Goal: Task Accomplishment & Management: Manage account settings

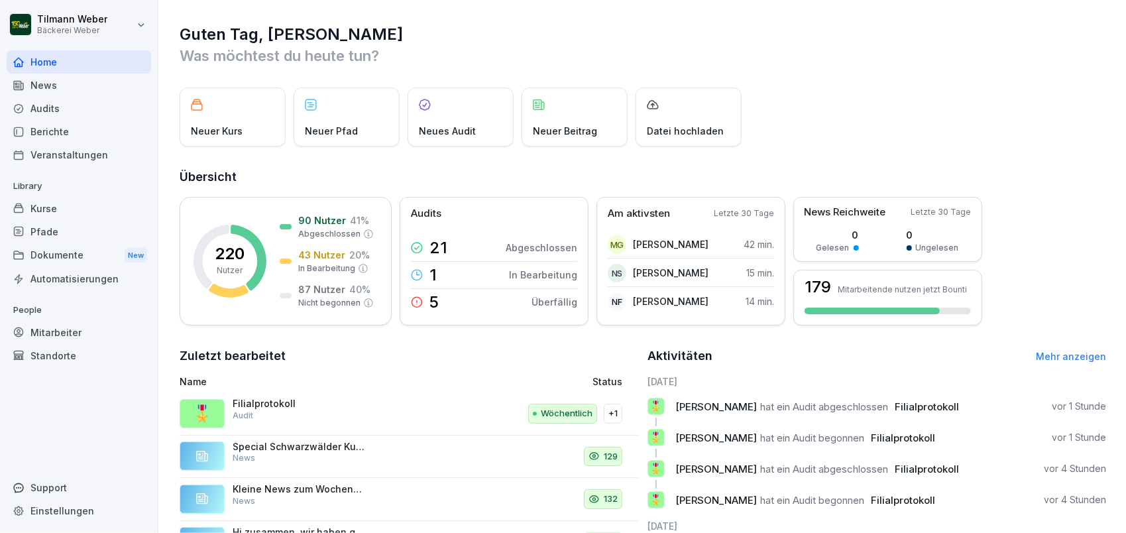
click at [62, 323] on div "Mitarbeiter" at bounding box center [79, 332] width 144 height 23
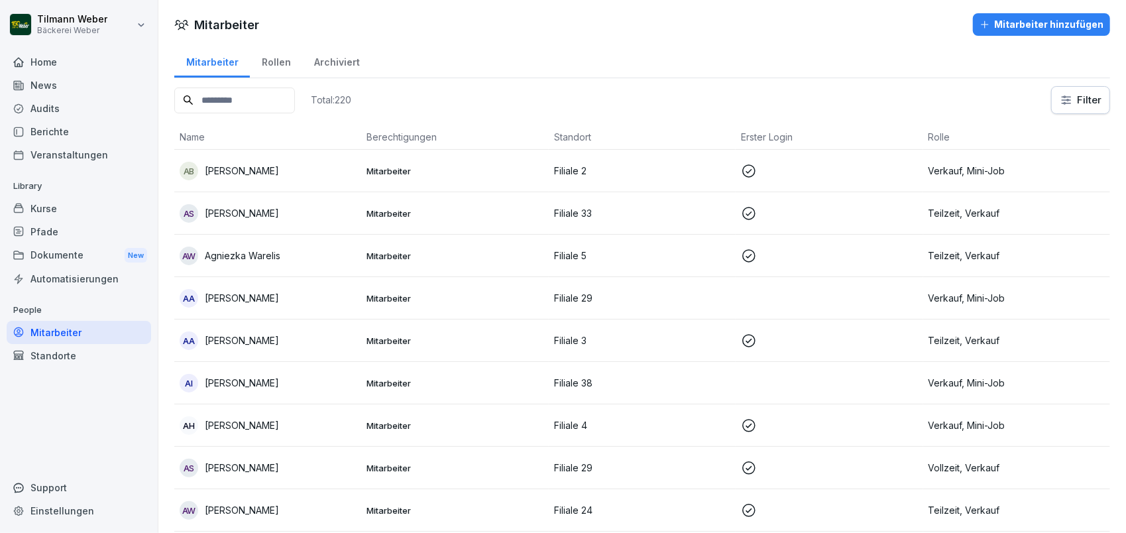
click at [48, 353] on div "Standorte" at bounding box center [79, 355] width 144 height 23
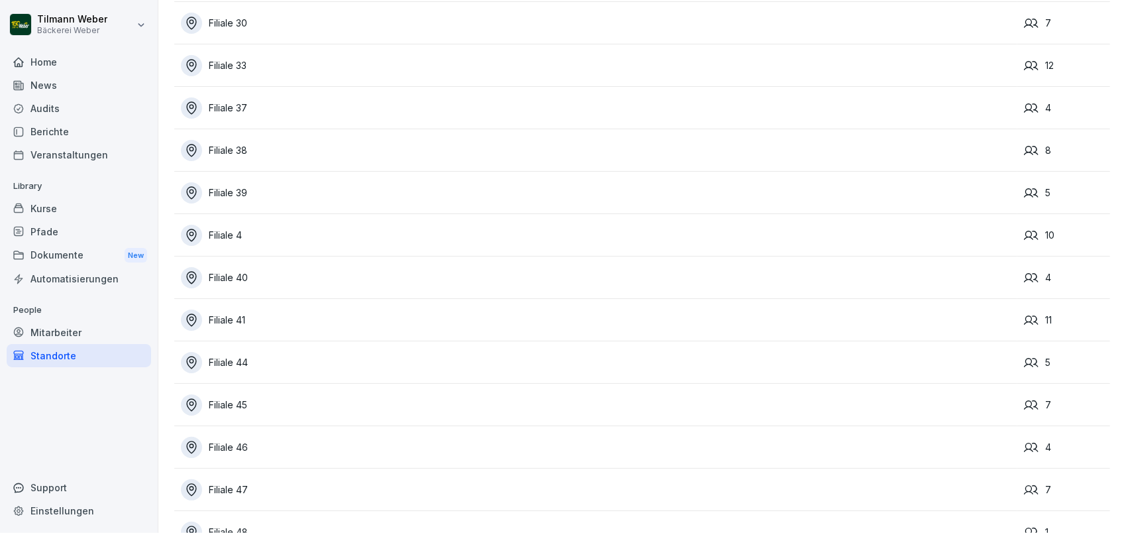
scroll to position [956, 0]
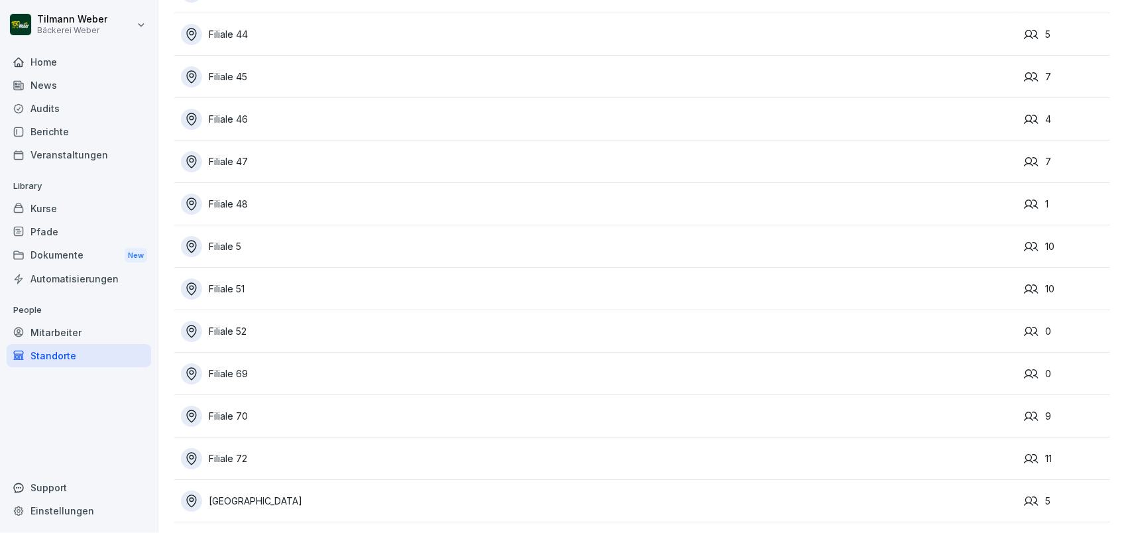
click at [259, 490] on div "[GEOGRAPHIC_DATA]" at bounding box center [599, 500] width 837 height 21
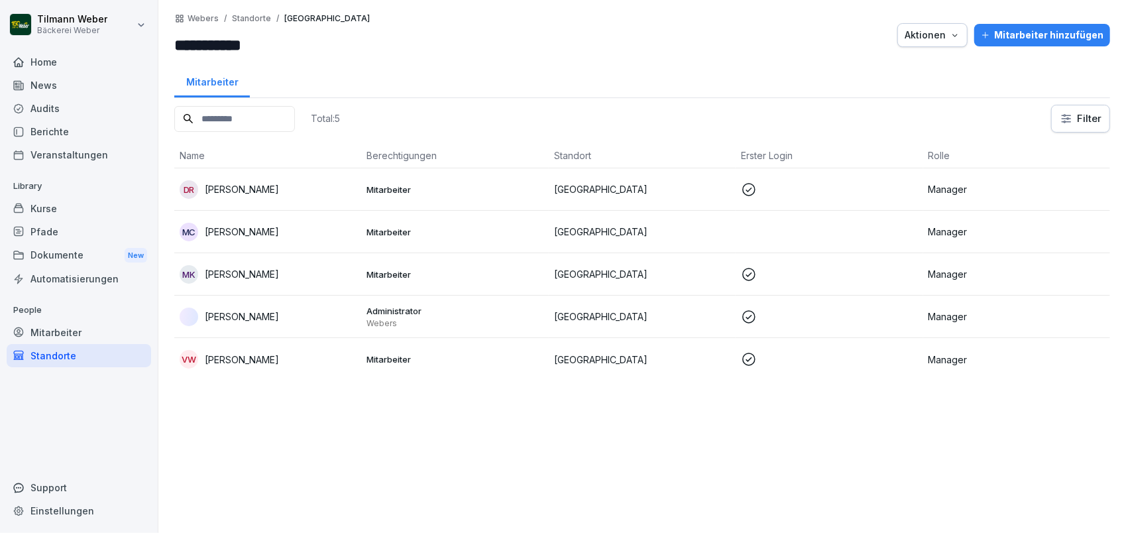
click at [899, 268] on p at bounding box center [829, 274] width 176 height 16
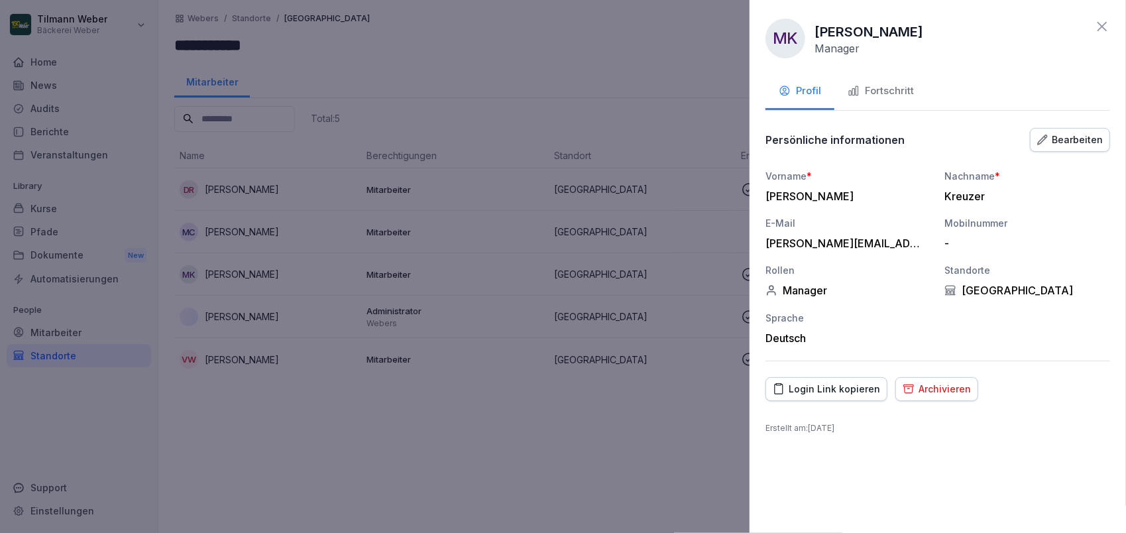
click at [846, 387] on div "Login Link kopieren" at bounding box center [826, 389] width 107 height 15
click at [562, 432] on div at bounding box center [563, 266] width 1126 height 533
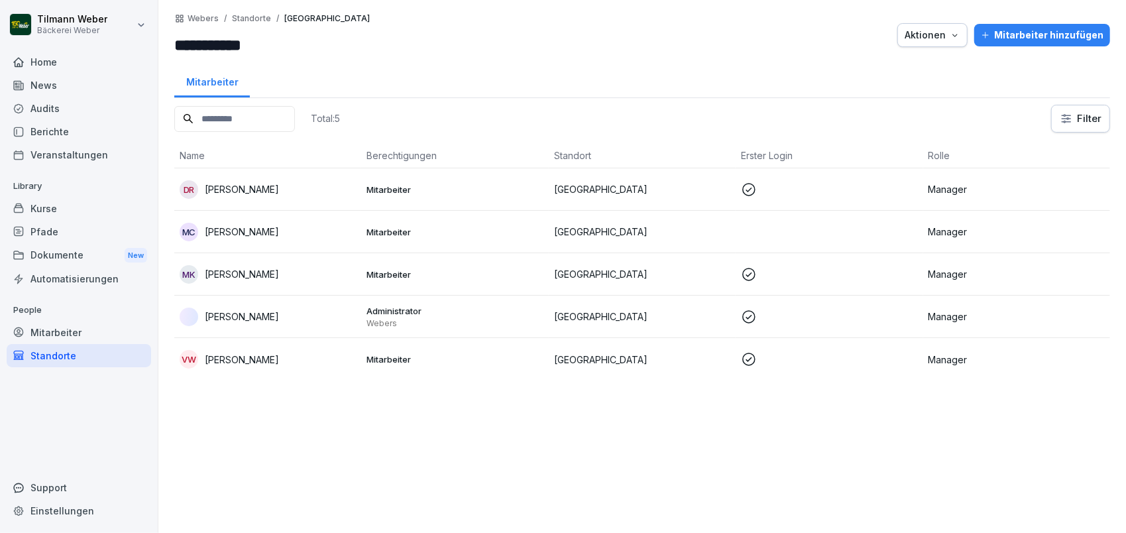
click at [1043, 30] on div "Mitarbeiter hinzufügen" at bounding box center [1042, 35] width 123 height 15
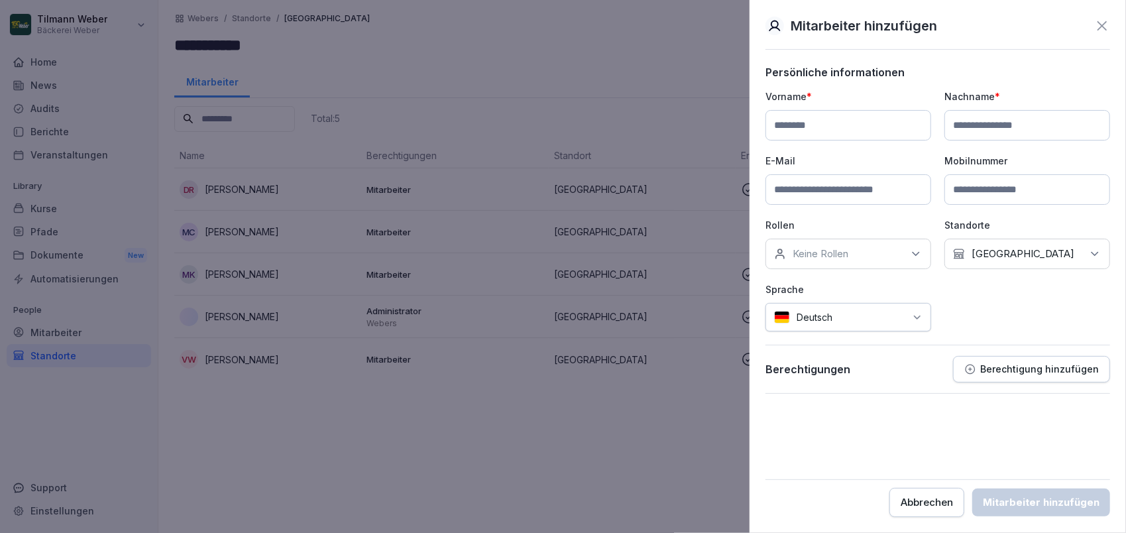
click at [819, 122] on input at bounding box center [849, 125] width 166 height 30
type input "*********"
type input "********"
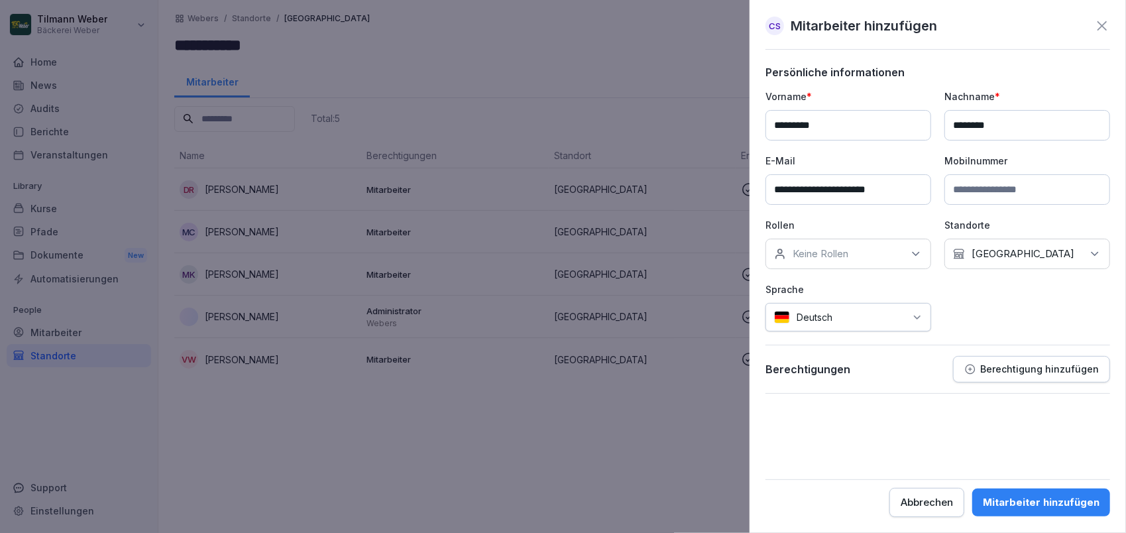
type input "**********"
click at [872, 259] on div "Keine Rollen" at bounding box center [849, 254] width 166 height 30
click at [1020, 291] on div "**********" at bounding box center [938, 210] width 345 height 242
click at [1018, 367] on p "Berechtigung hinzufügen" at bounding box center [1039, 369] width 119 height 11
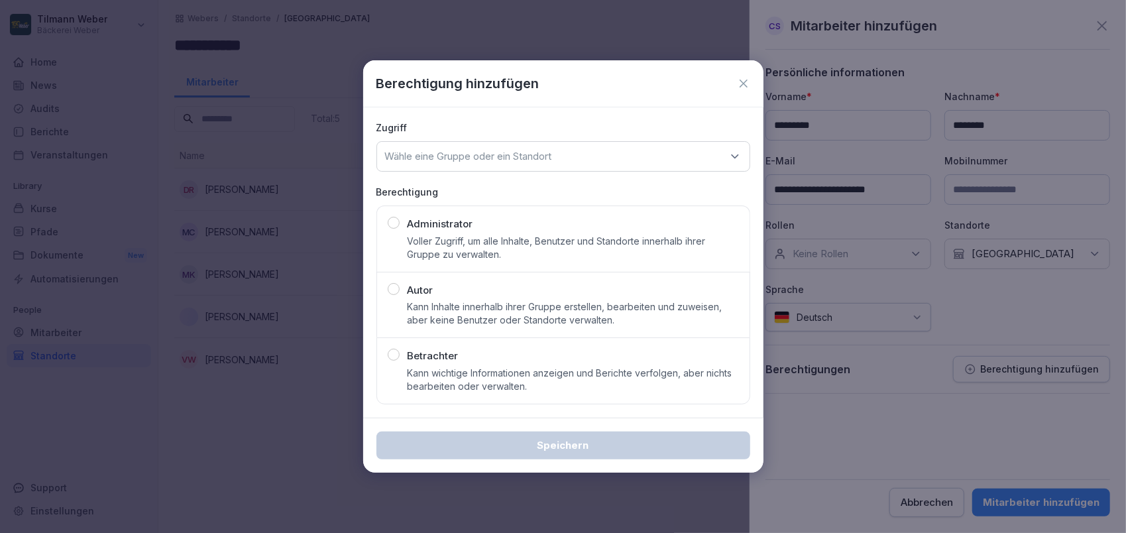
click at [597, 155] on div "Wähle eine Gruppe oder ein Standort" at bounding box center [563, 156] width 374 height 30
click at [689, 100] on div "Berechtigung hinzufügen" at bounding box center [563, 83] width 400 height 47
click at [745, 86] on icon at bounding box center [743, 83] width 13 height 13
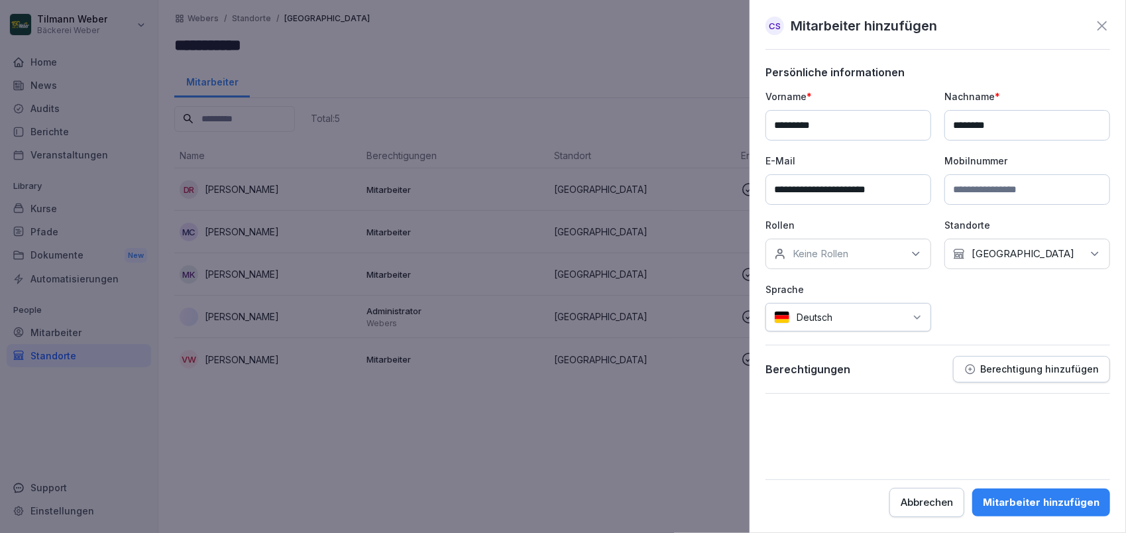
click at [852, 317] on div at bounding box center [872, 317] width 66 height 14
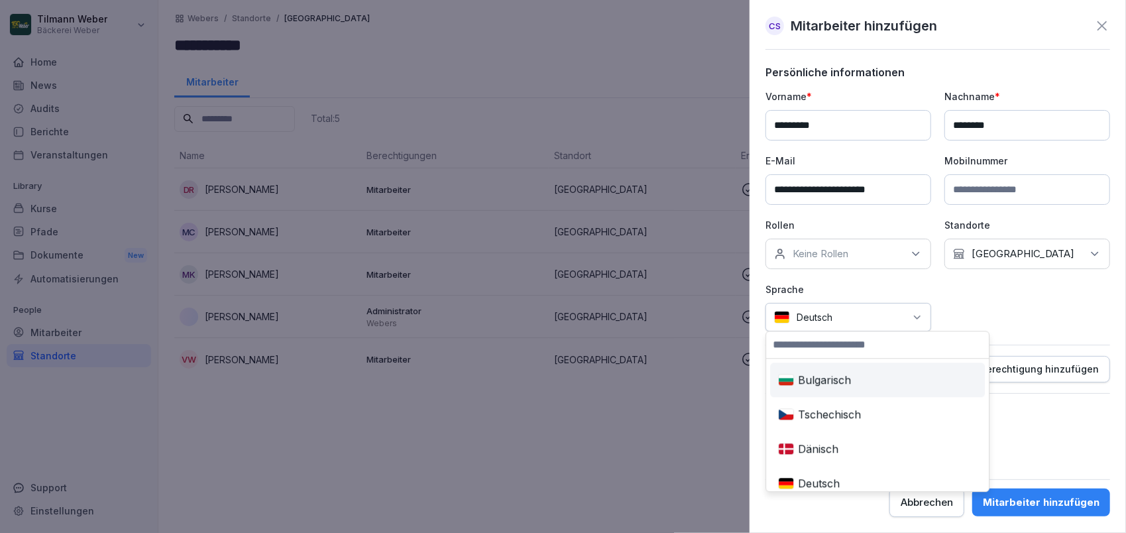
click at [852, 317] on div at bounding box center [872, 317] width 66 height 14
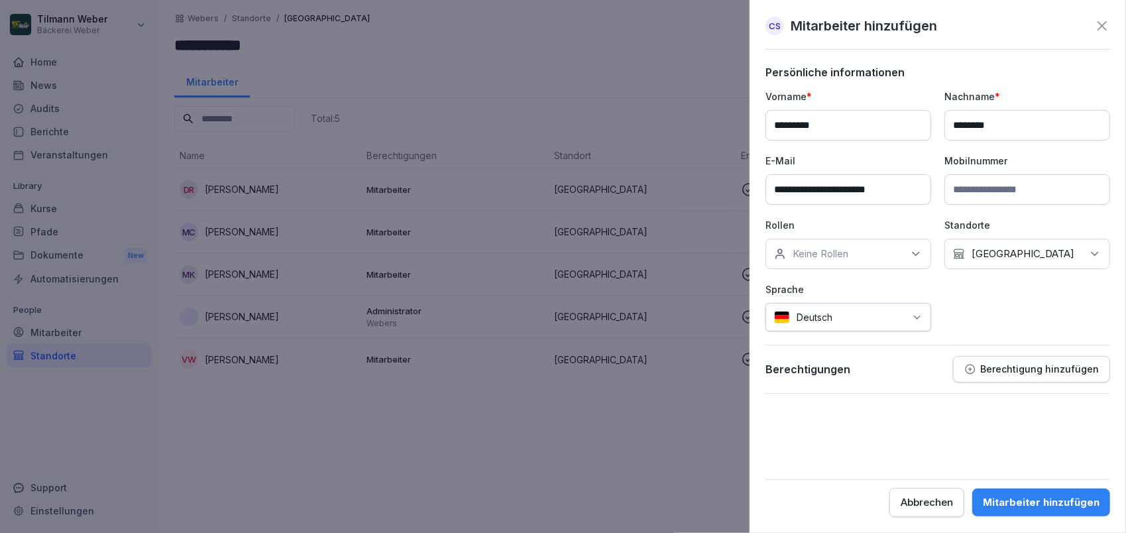
click at [852, 257] on div "Keine Rollen" at bounding box center [849, 254] width 166 height 30
click at [999, 327] on div "**********" at bounding box center [938, 210] width 345 height 242
click at [1019, 502] on div "Mitarbeiter hinzufügen" at bounding box center [1041, 502] width 117 height 15
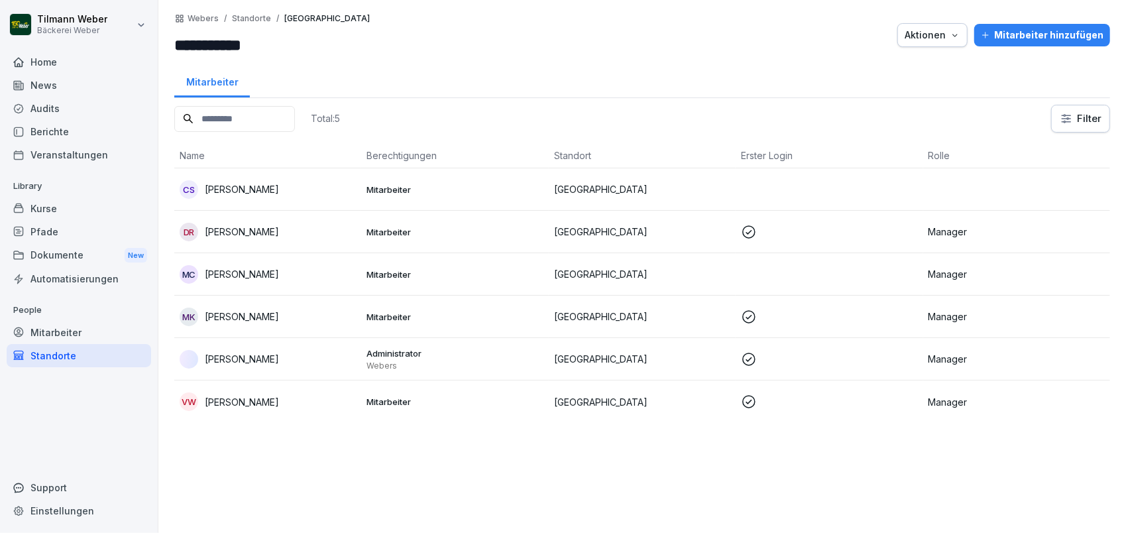
click at [522, 185] on p "Mitarbeiter" at bounding box center [455, 190] width 176 height 12
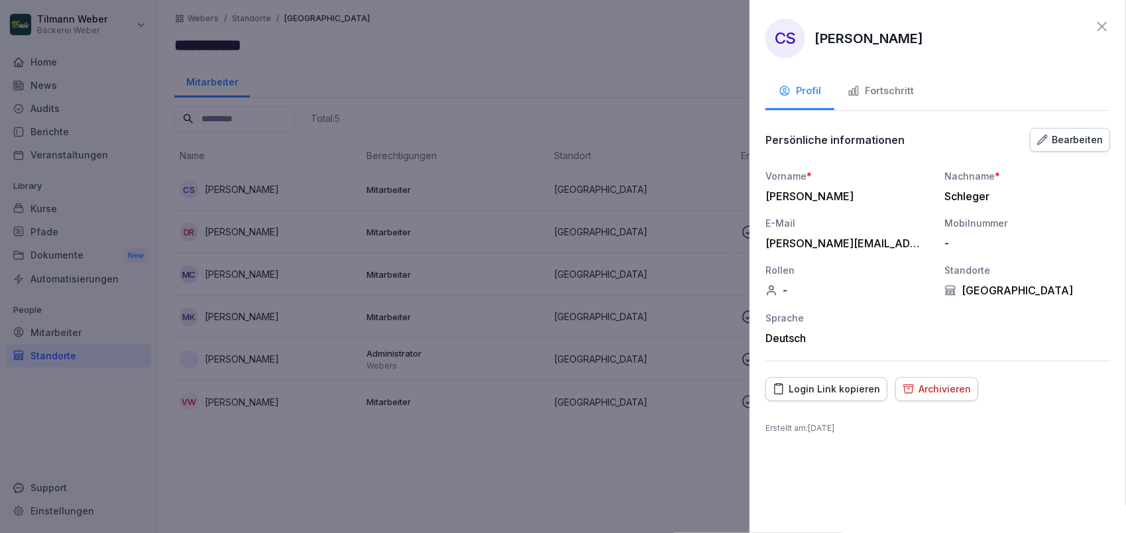
click at [1071, 139] on div "Bearbeiten" at bounding box center [1070, 140] width 66 height 15
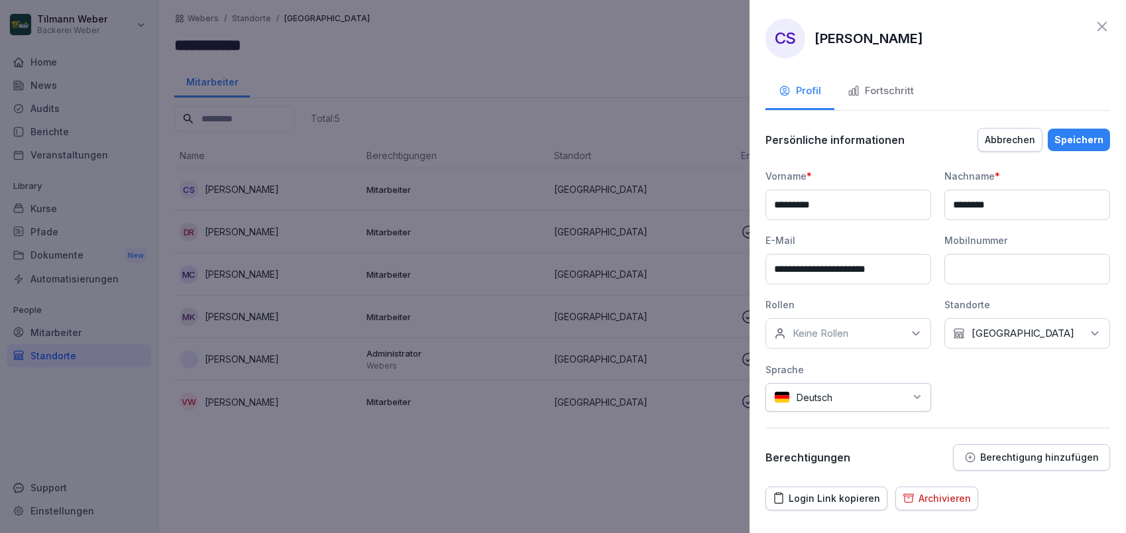
click at [854, 336] on div "Keine Rollen" at bounding box center [849, 333] width 166 height 30
click at [817, 416] on label "Manager" at bounding box center [813, 418] width 40 height 12
click at [969, 395] on div "**********" at bounding box center [938, 290] width 345 height 243
click at [1059, 139] on div "Speichern" at bounding box center [1079, 140] width 49 height 15
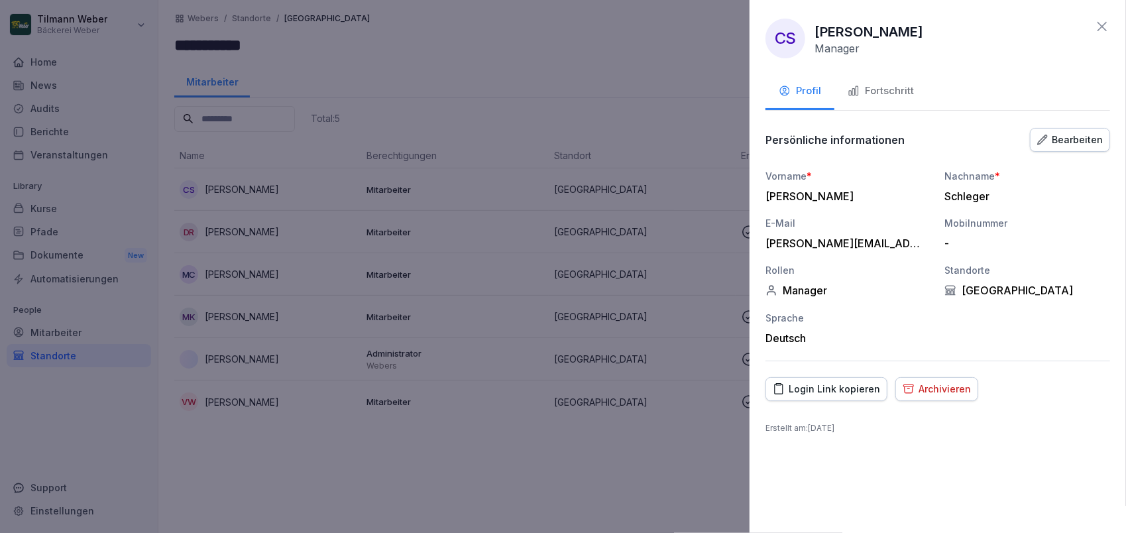
click at [873, 82] on button "Fortschritt" at bounding box center [881, 92] width 93 height 36
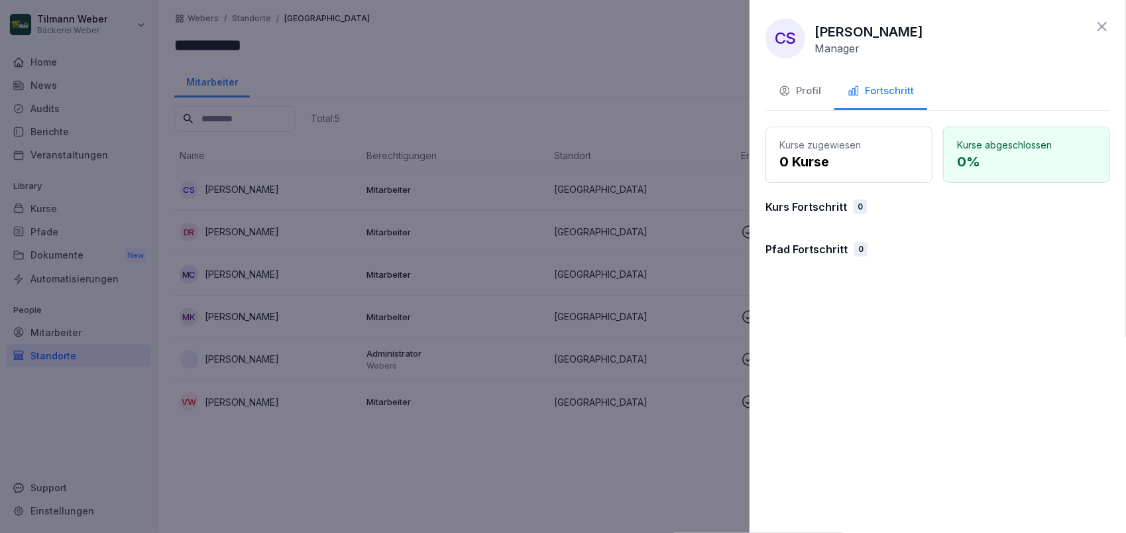
click at [780, 87] on icon "button" at bounding box center [785, 91] width 12 height 12
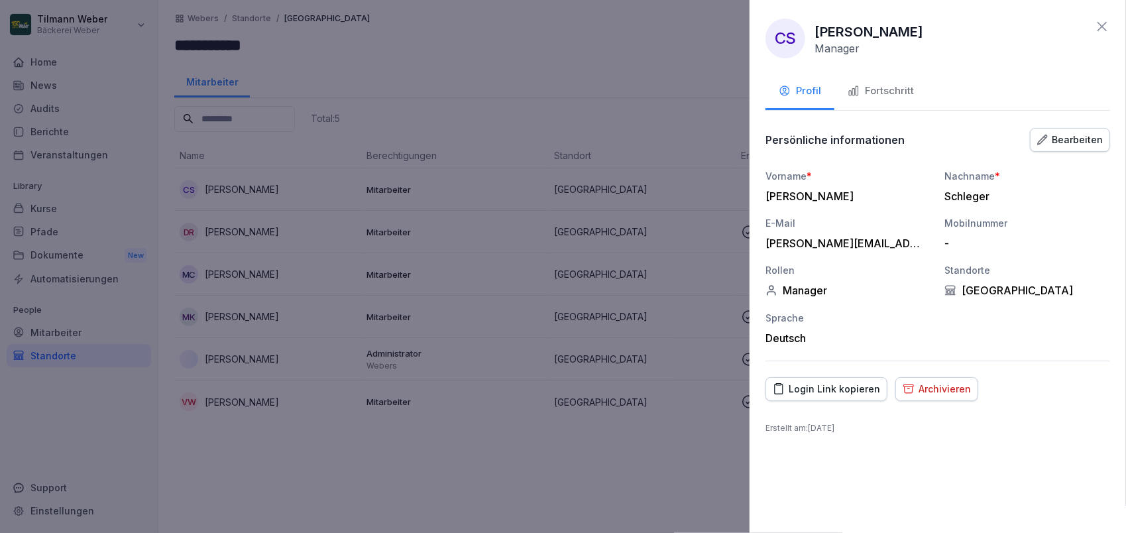
click at [1105, 24] on icon at bounding box center [1102, 26] width 9 height 9
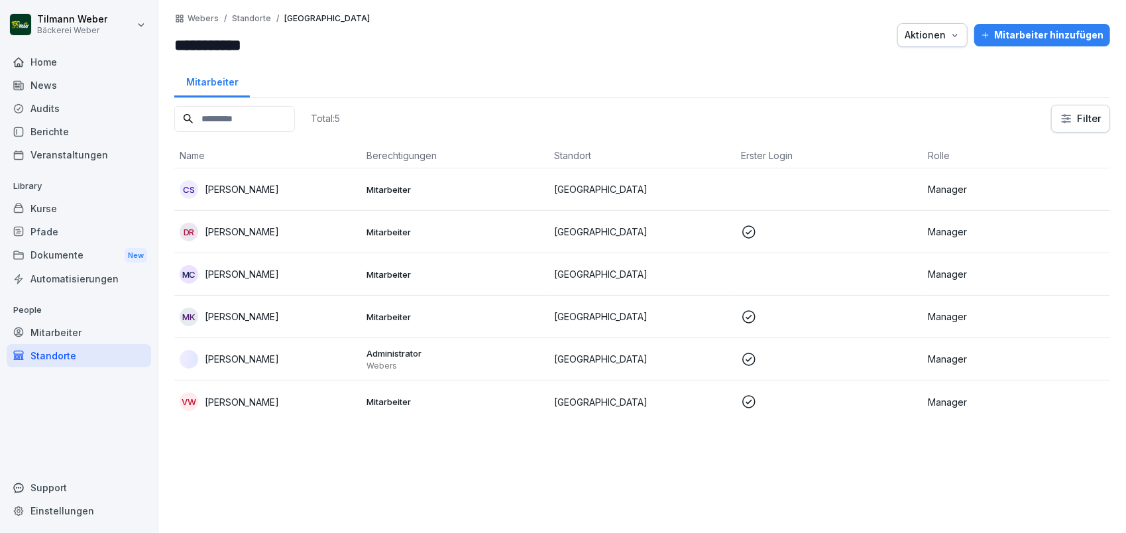
click at [241, 27] on div "**********" at bounding box center [272, 35] width 196 height 44
click at [243, 19] on p "Standorte" at bounding box center [251, 18] width 39 height 9
click at [207, 18] on p "Webers" at bounding box center [203, 18] width 31 height 9
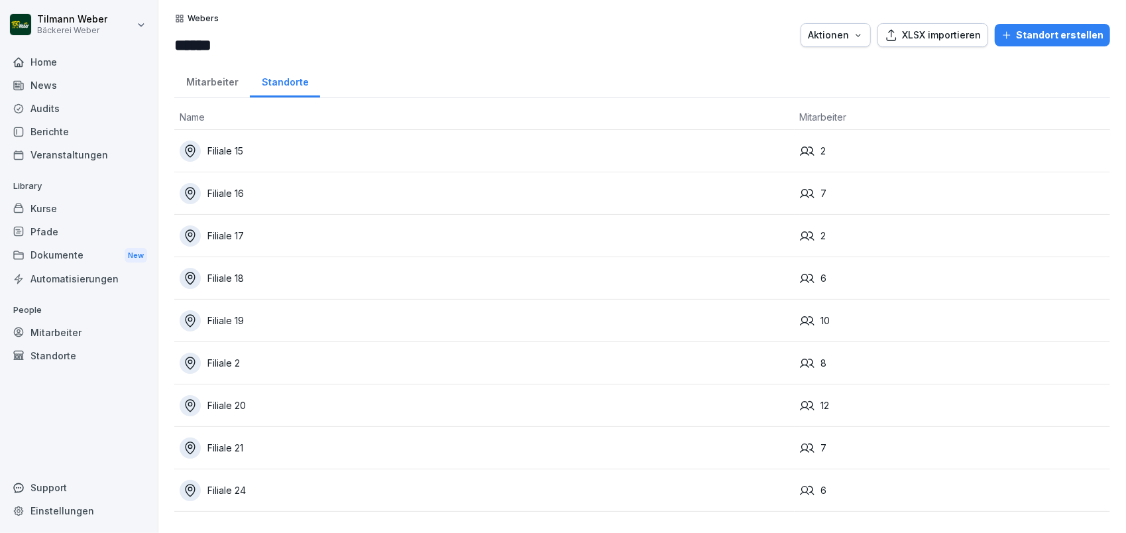
click at [1034, 38] on div "Standort erstellen" at bounding box center [1053, 35] width 102 height 15
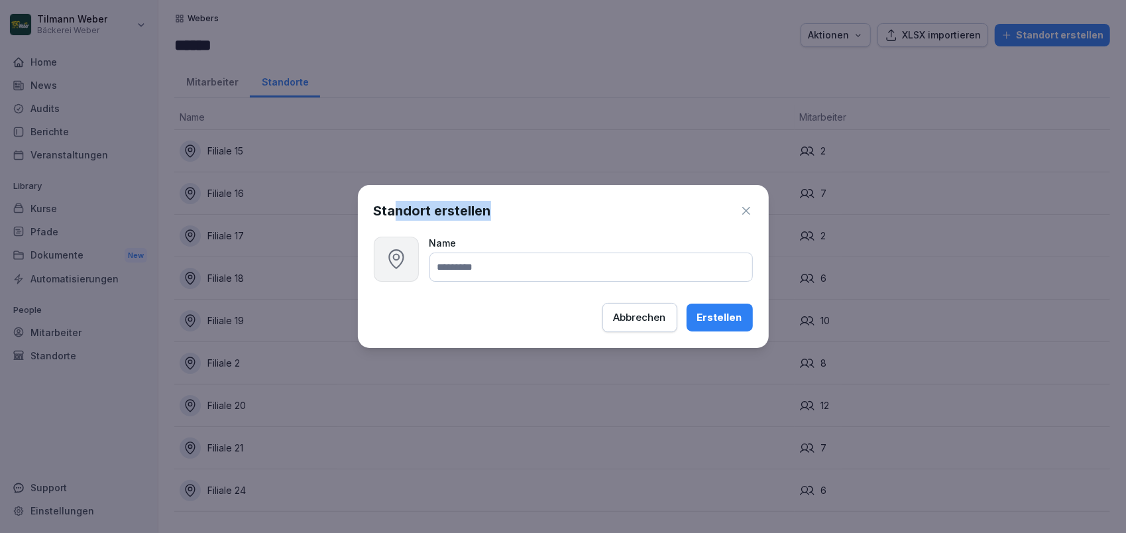
drag, startPoint x: 394, startPoint y: 212, endPoint x: 499, endPoint y: 211, distance: 105.4
click at [499, 211] on div "Standort erstellen" at bounding box center [563, 211] width 379 height 20
drag, startPoint x: 499, startPoint y: 211, endPoint x: 564, endPoint y: 212, distance: 65.0
click at [564, 212] on div "Standort erstellen" at bounding box center [563, 211] width 379 height 20
click at [745, 211] on icon "button" at bounding box center [746, 211] width 8 height 8
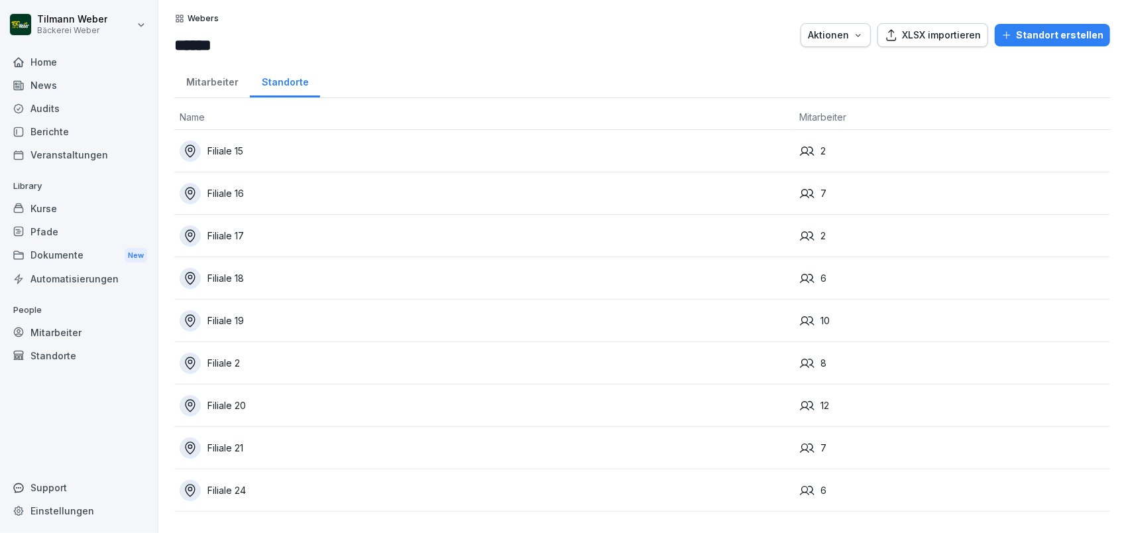
click at [927, 44] on button "XLSX importieren" at bounding box center [933, 35] width 111 height 24
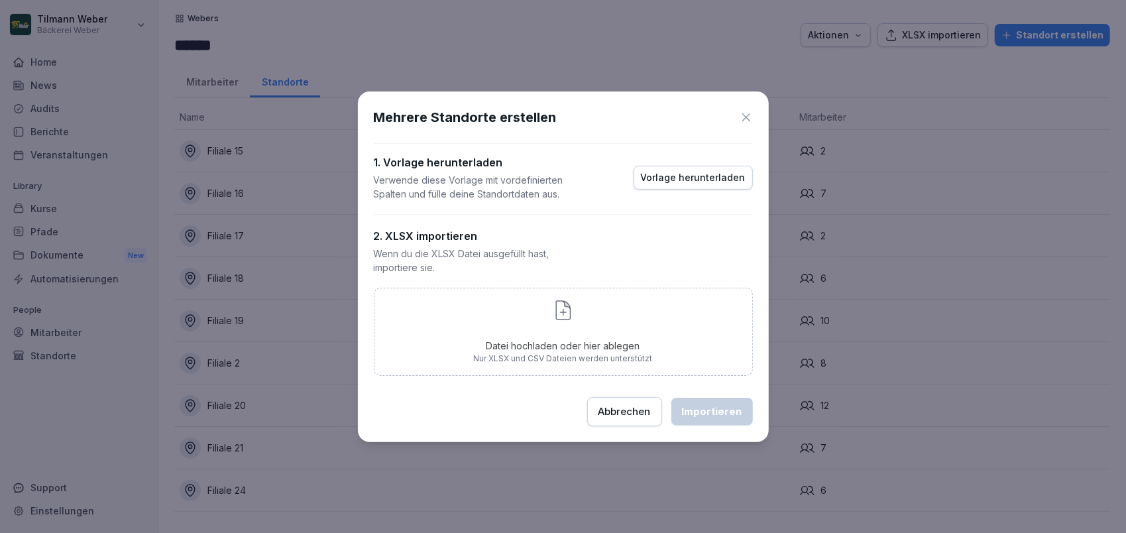
click at [693, 180] on div "Vorlage herunterladen" at bounding box center [693, 177] width 105 height 15
click at [601, 409] on button "Abbrechen" at bounding box center [624, 411] width 75 height 29
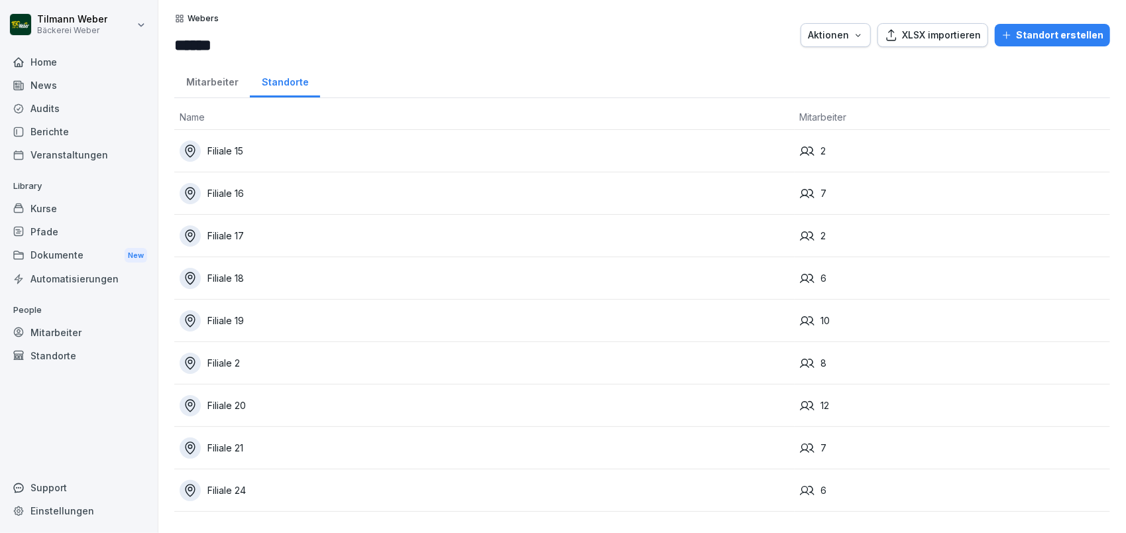
click at [245, 147] on div "Filiale 15" at bounding box center [485, 151] width 610 height 21
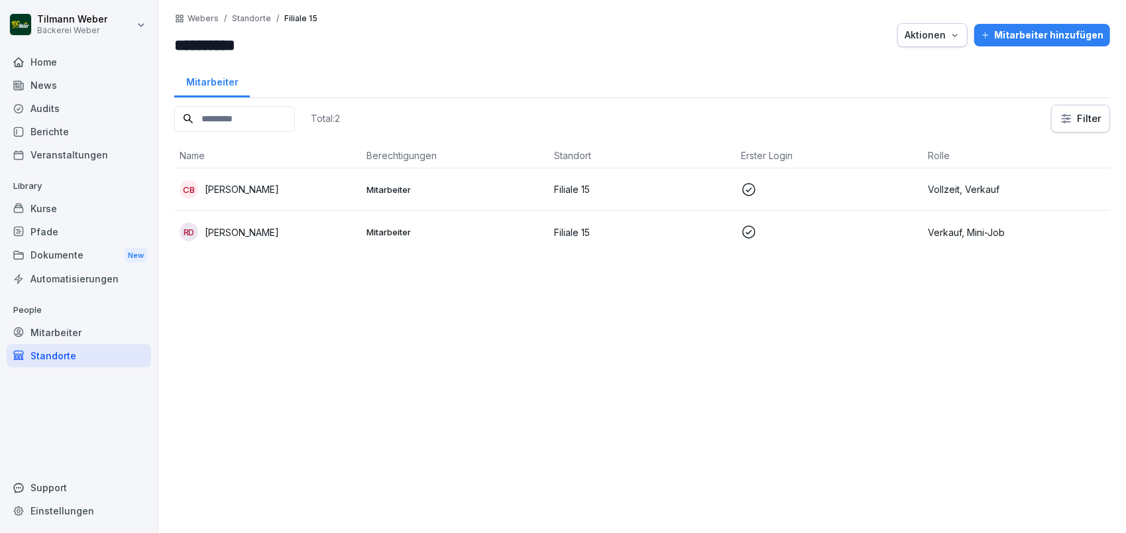
click at [244, 20] on p "Standorte" at bounding box center [251, 18] width 39 height 9
click at [203, 17] on p "Webers" at bounding box center [203, 18] width 31 height 9
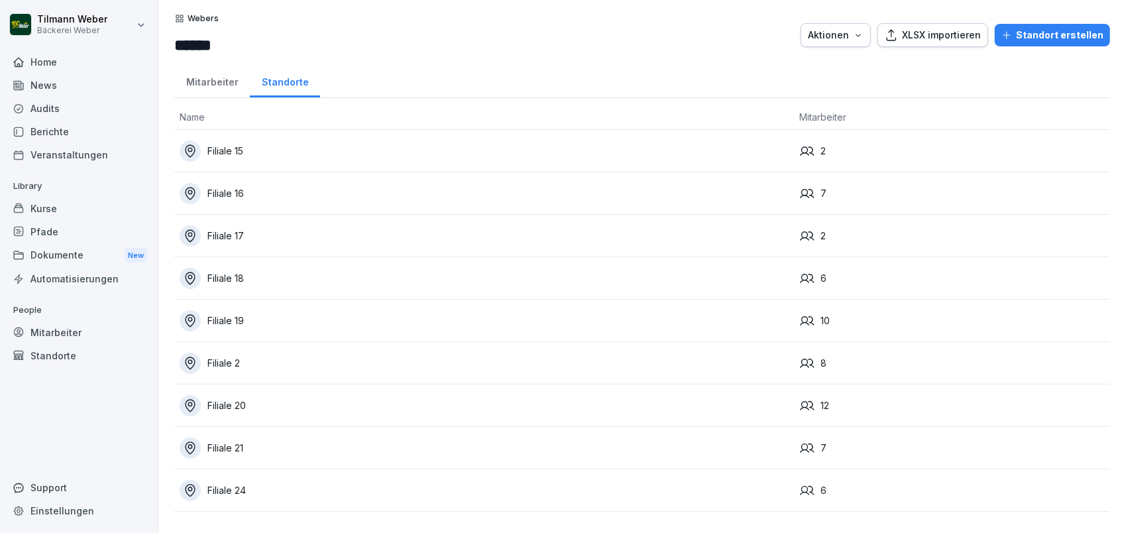
click at [1010, 32] on div "Standort erstellen" at bounding box center [1053, 35] width 102 height 15
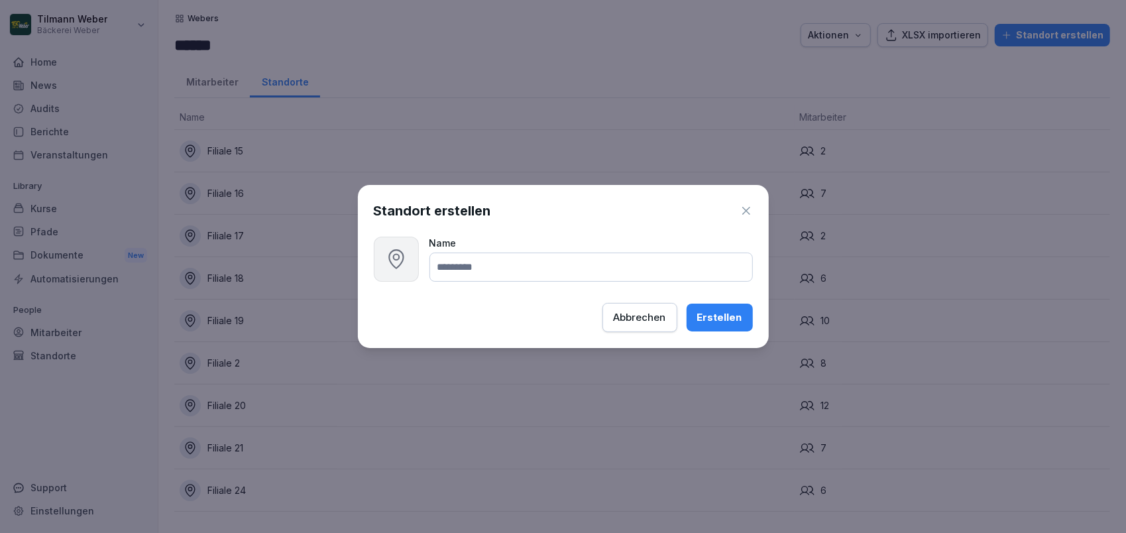
click at [644, 316] on div "Abbrechen" at bounding box center [640, 317] width 52 height 15
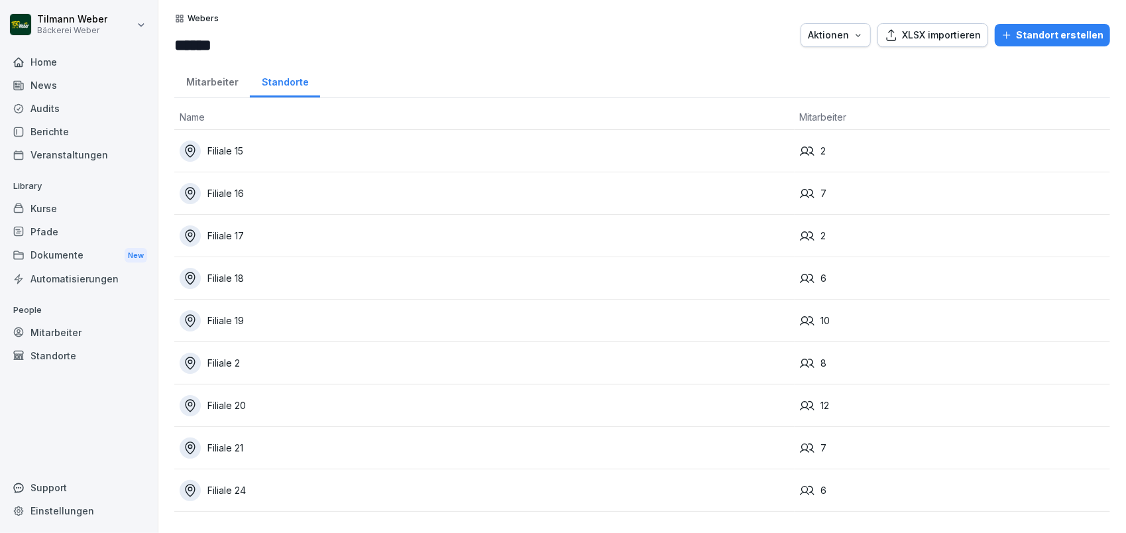
click at [954, 36] on div "XLSX importieren" at bounding box center [933, 35] width 96 height 15
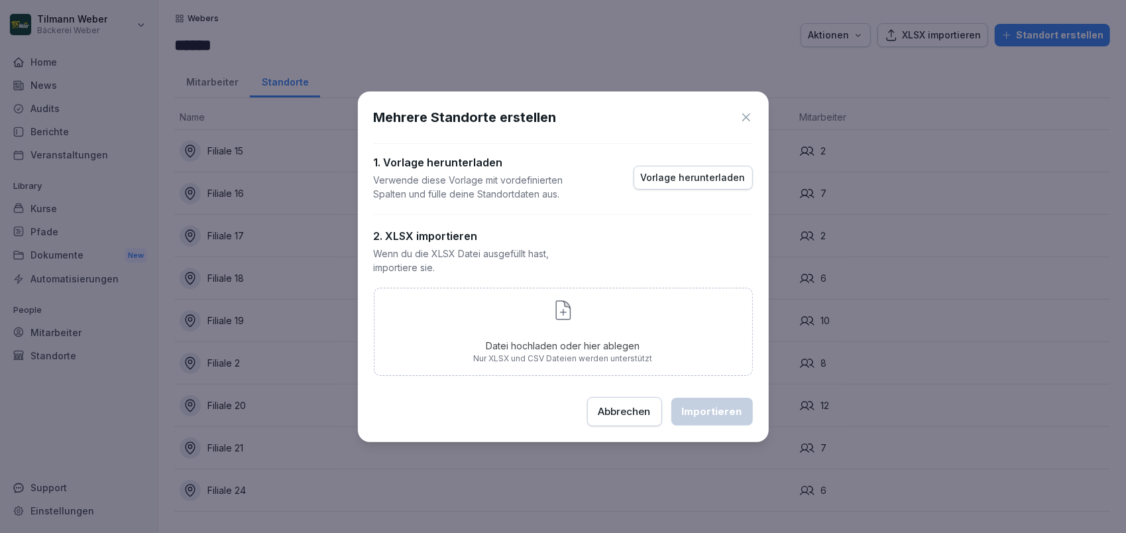
click at [528, 337] on div "Datei hochladen oder hier ablegen Nur XLSX und CSV Dateien werden unterstützt" at bounding box center [563, 332] width 179 height 66
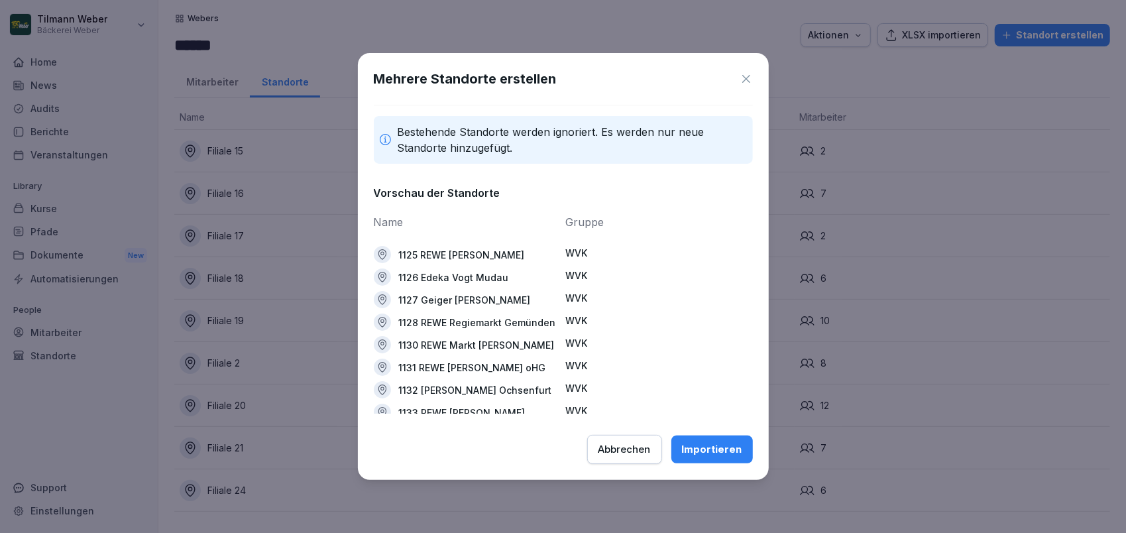
scroll to position [558, 0]
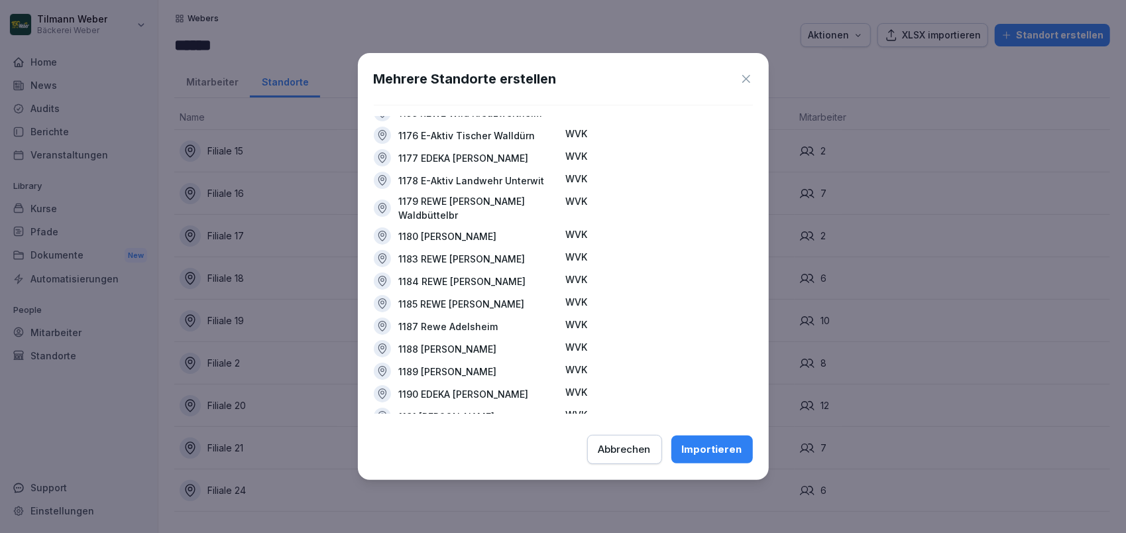
click at [695, 437] on button "Importieren" at bounding box center [712, 449] width 82 height 28
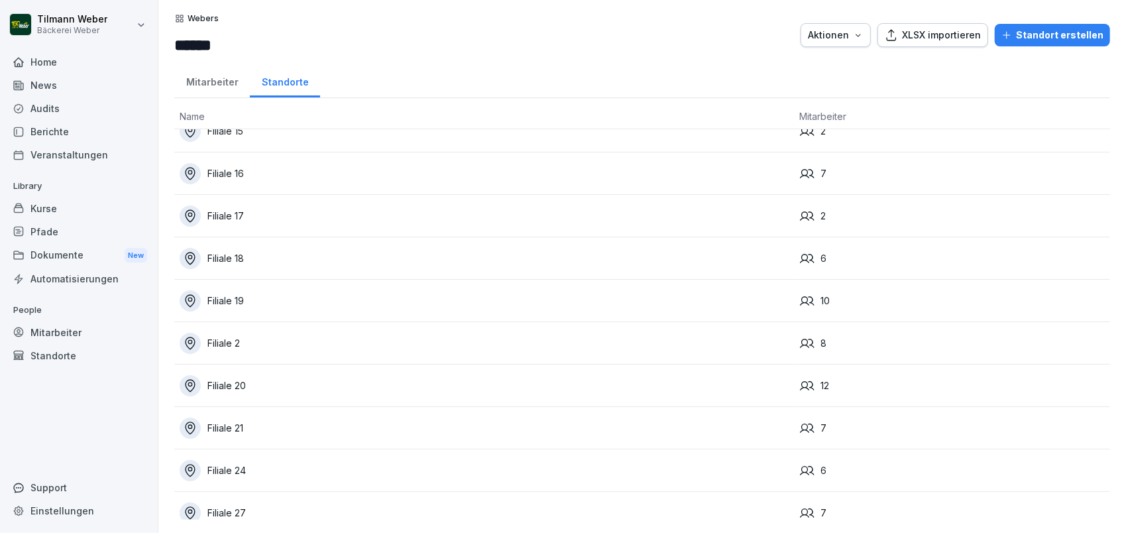
scroll to position [0, 0]
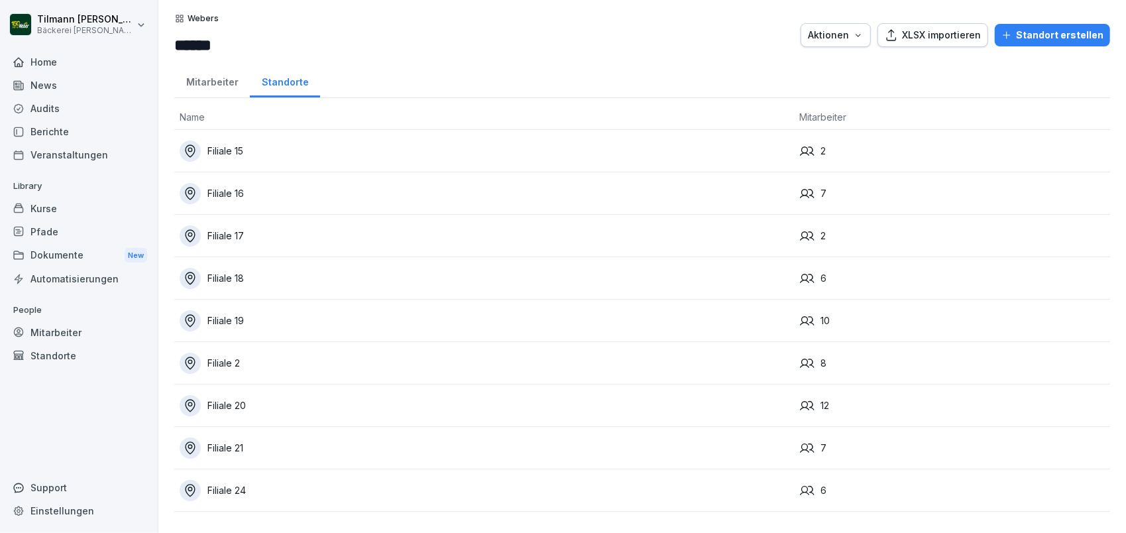
click at [223, 82] on div "Mitarbeiter" at bounding box center [212, 81] width 76 height 34
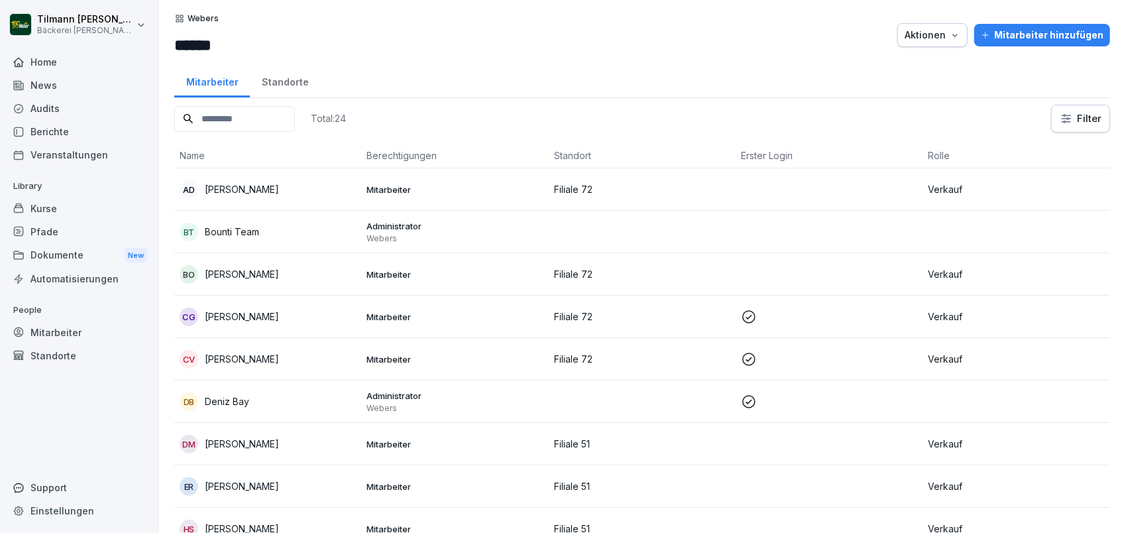
click at [282, 81] on div "Standorte" at bounding box center [285, 81] width 70 height 34
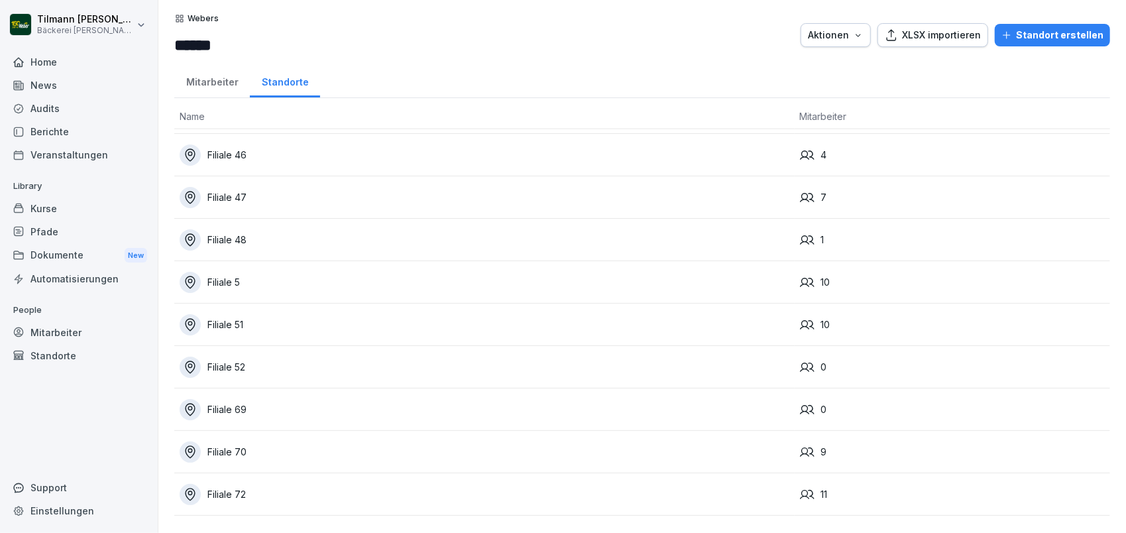
scroll to position [1019, 0]
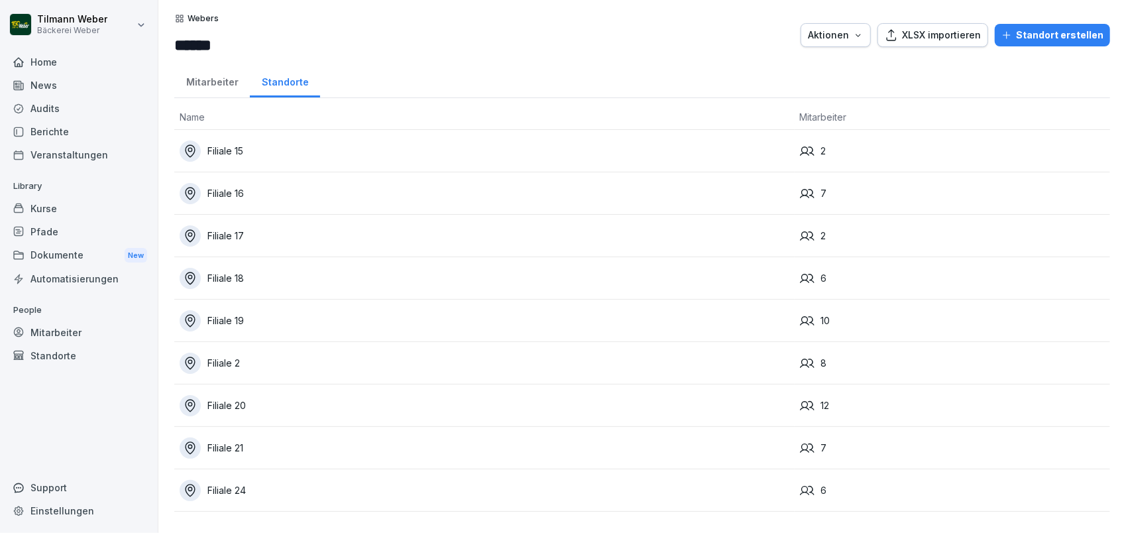
click at [846, 42] on button "Aktionen" at bounding box center [836, 35] width 70 height 24
click at [681, 41] on html "[PERSON_NAME] Bäckerei Weber Home News Audits Berichte Veranstaltungen Library …" at bounding box center [563, 266] width 1126 height 533
click at [54, 362] on div "Standorte" at bounding box center [79, 355] width 144 height 23
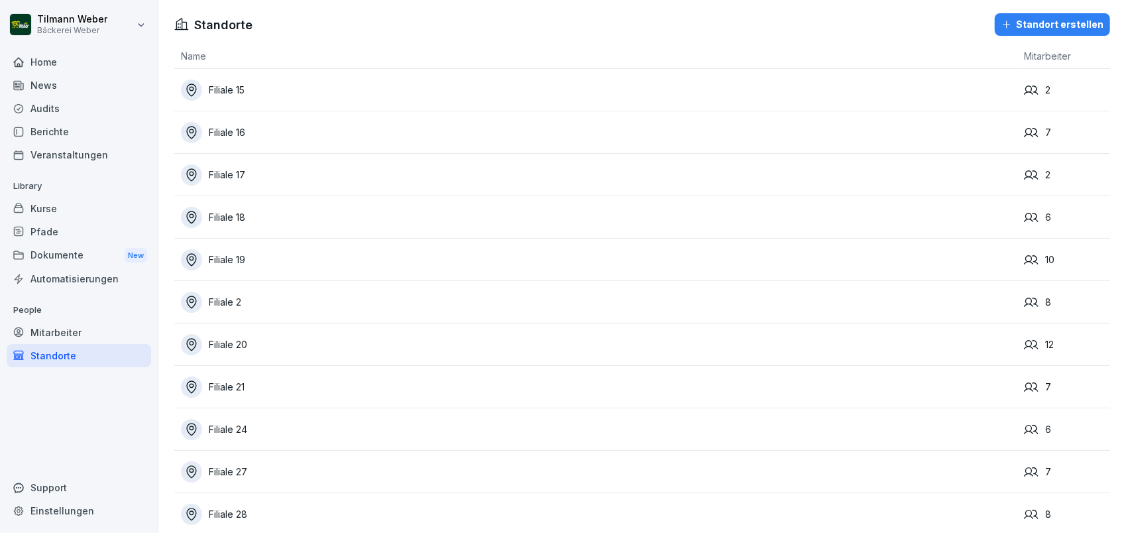
click at [70, 62] on div "Home" at bounding box center [79, 61] width 144 height 23
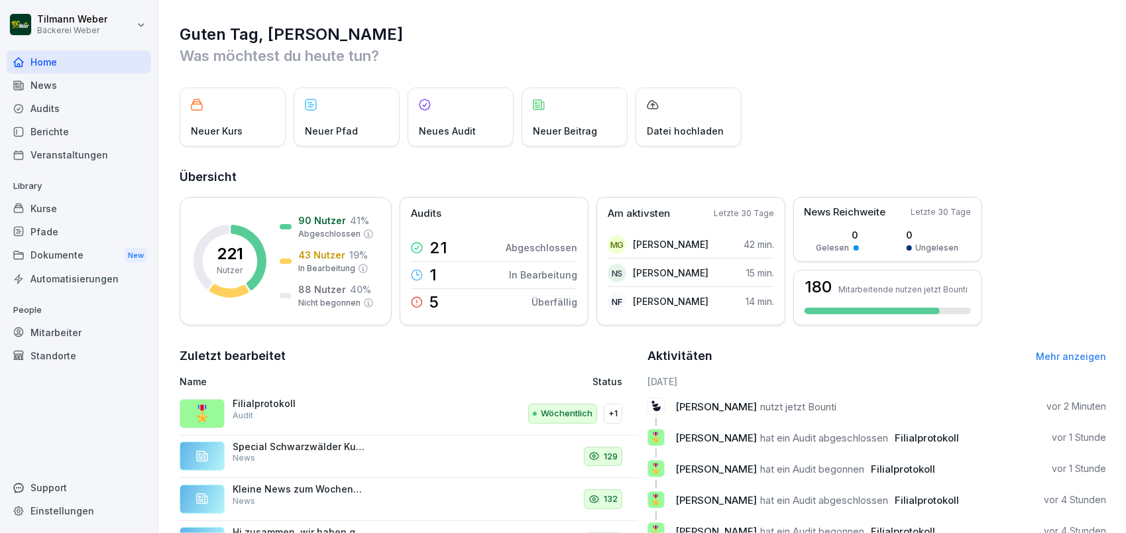
click at [66, 363] on div "Standorte" at bounding box center [79, 355] width 144 height 23
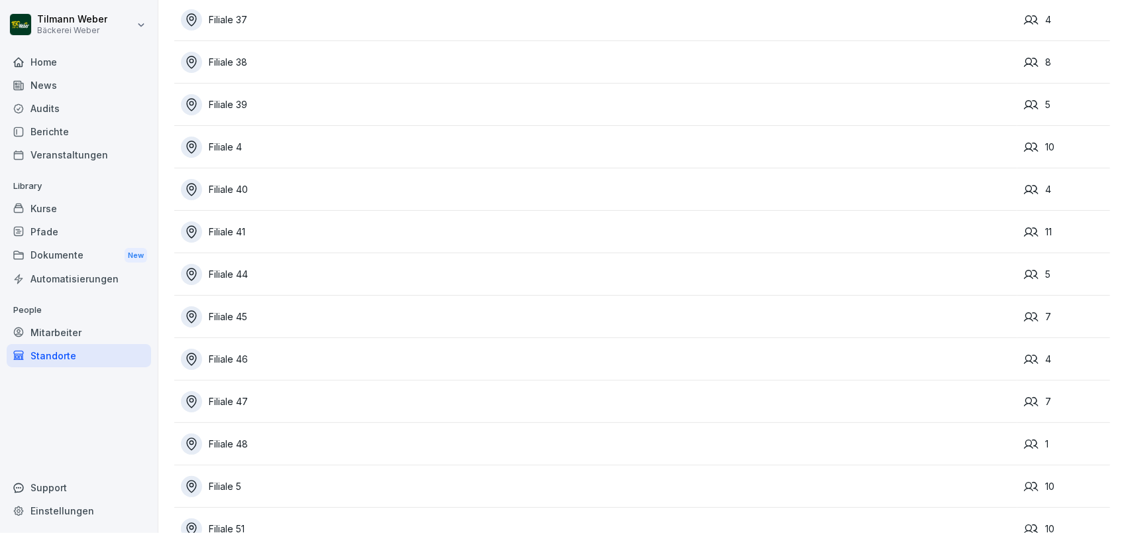
scroll to position [956, 0]
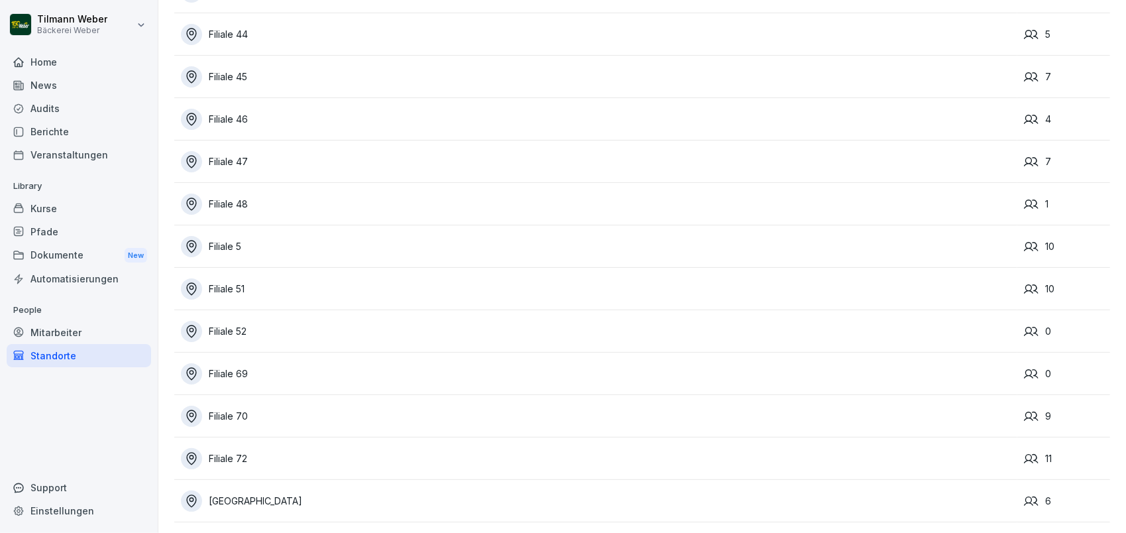
click at [53, 334] on div "Mitarbeiter" at bounding box center [79, 332] width 144 height 23
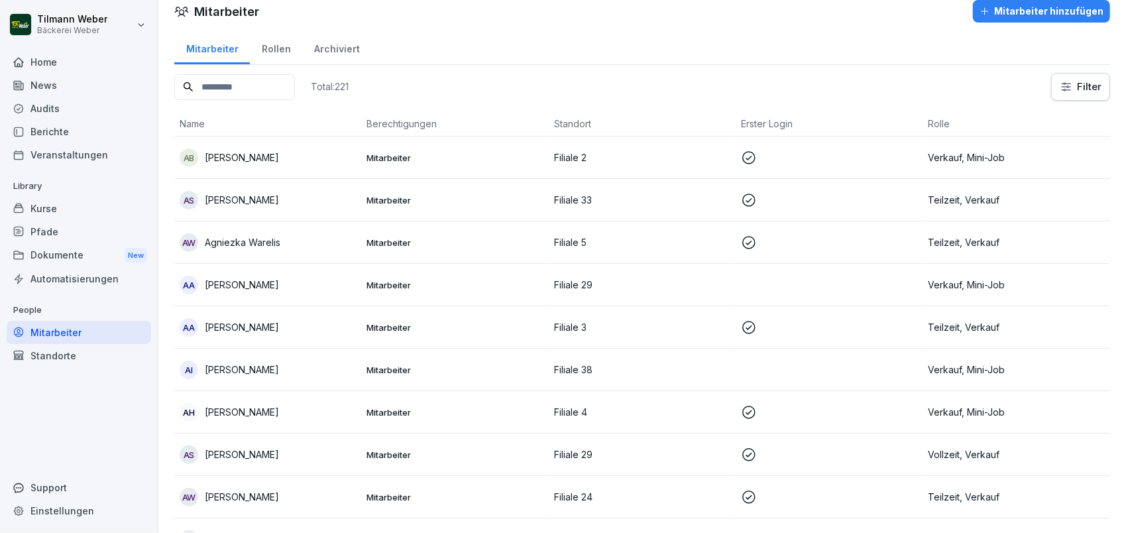
click at [64, 272] on div "Automatisierungen" at bounding box center [79, 278] width 144 height 23
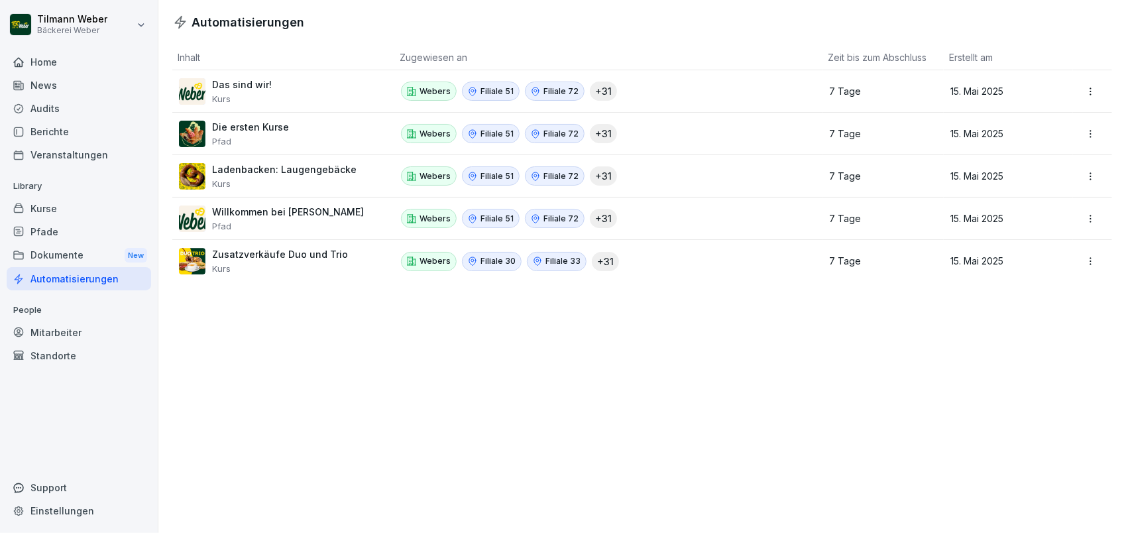
click at [58, 359] on div "Standorte" at bounding box center [79, 355] width 144 height 23
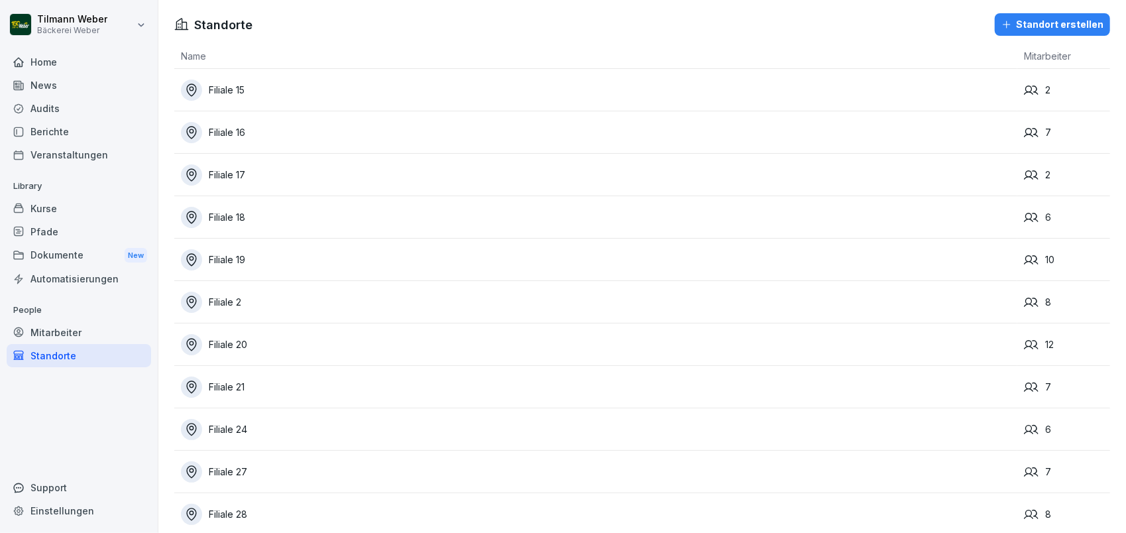
click at [53, 335] on div "Mitarbeiter" at bounding box center [79, 332] width 144 height 23
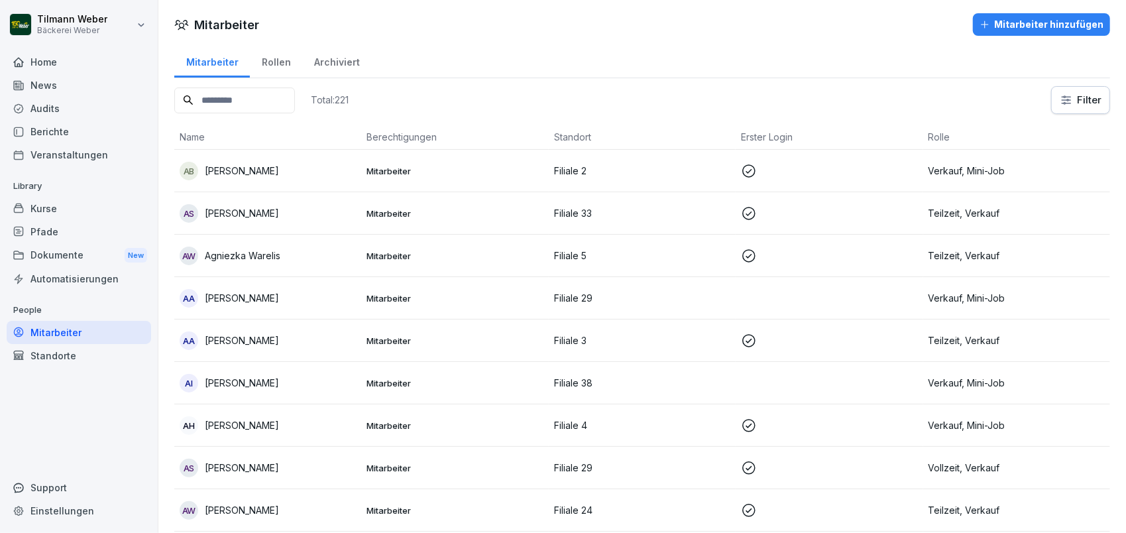
click at [40, 351] on div "Standorte" at bounding box center [79, 355] width 144 height 23
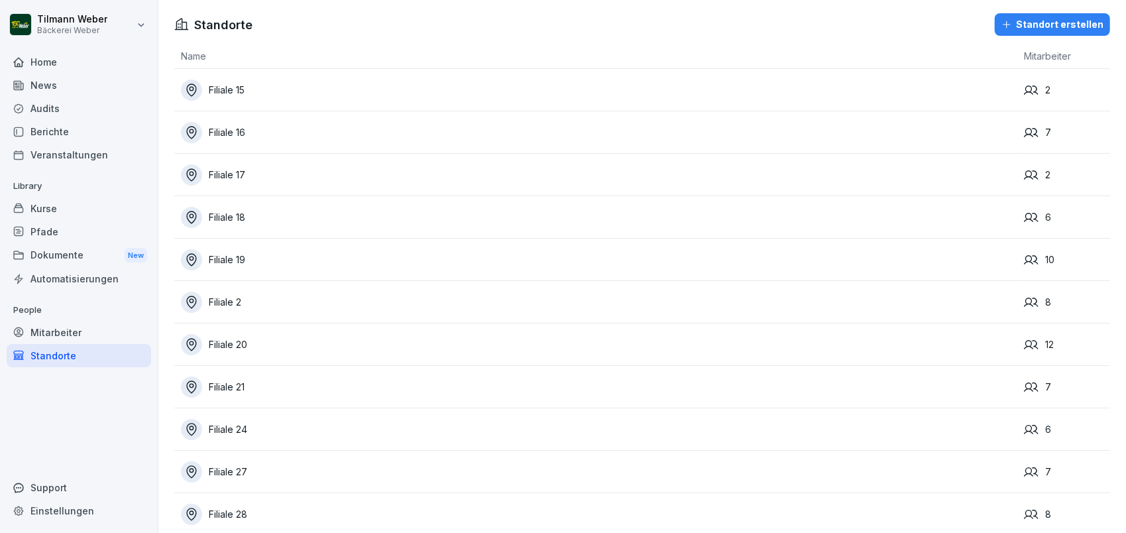
click at [1004, 23] on icon "button" at bounding box center [1007, 24] width 11 height 11
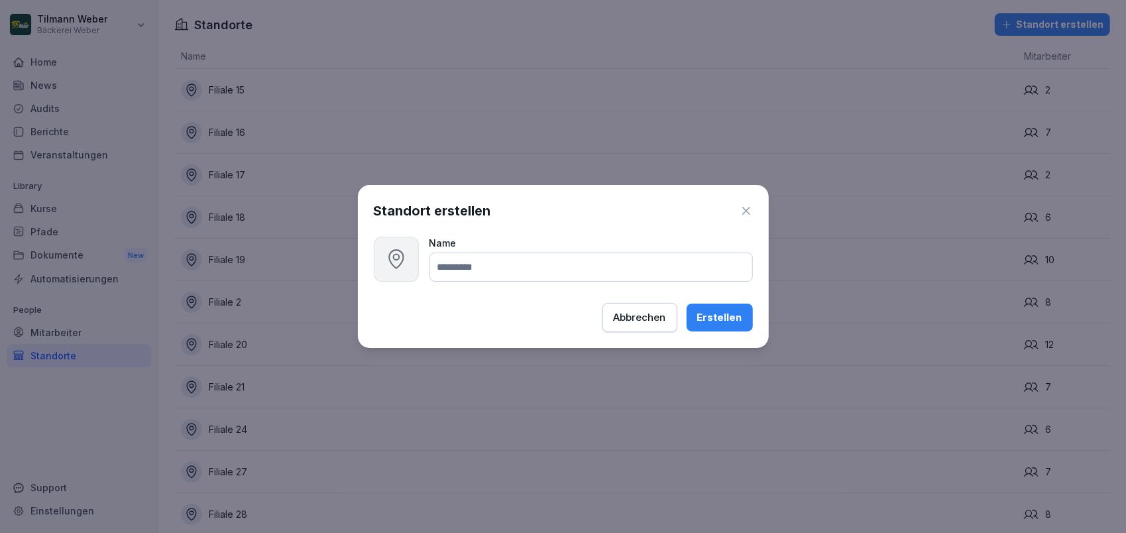
paste input "**********"
type input "**********"
click at [705, 313] on div "Erstellen" at bounding box center [719, 317] width 45 height 15
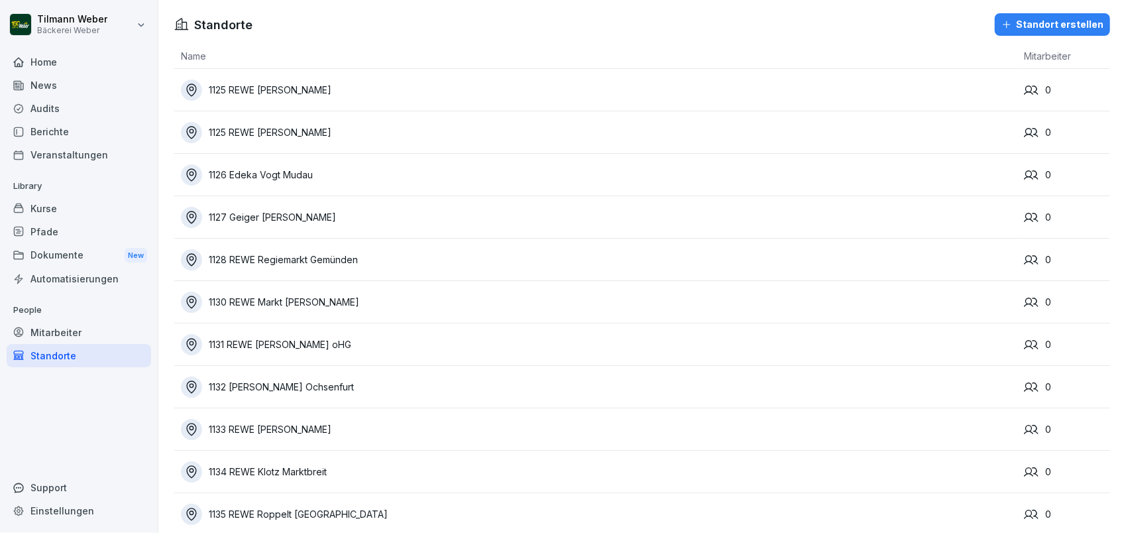
click at [587, 92] on div "1125 REWE [PERSON_NAME]" at bounding box center [599, 90] width 837 height 21
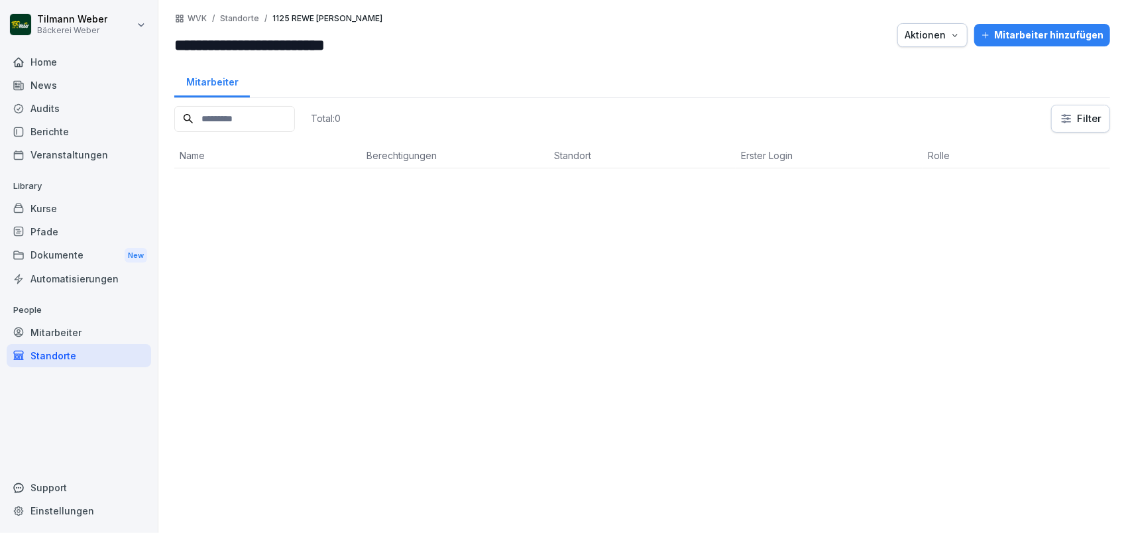
click at [914, 35] on div "Aktionen" at bounding box center [933, 35] width 56 height 15
click at [882, 91] on p "Standort löschen" at bounding box center [880, 89] width 74 height 12
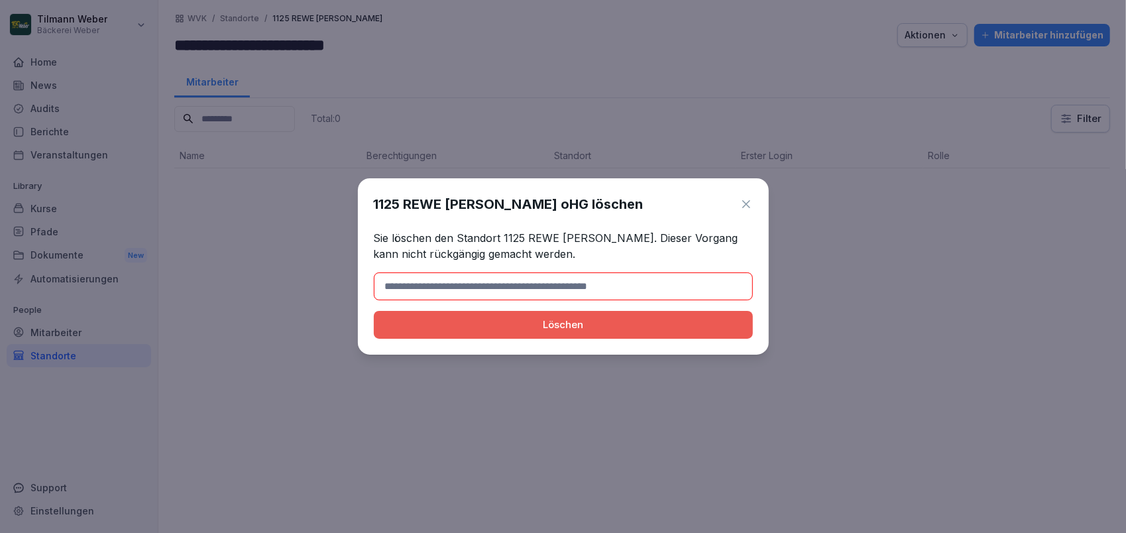
click at [583, 323] on div "Löschen" at bounding box center [563, 324] width 358 height 15
paste input "**********"
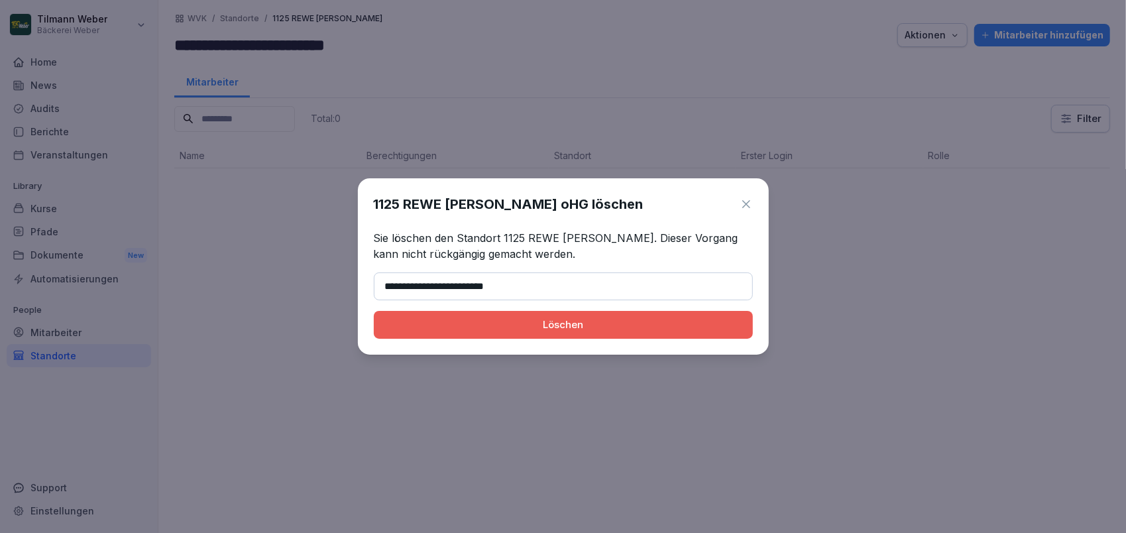
type input "**********"
click at [522, 335] on button "Löschen" at bounding box center [563, 325] width 379 height 28
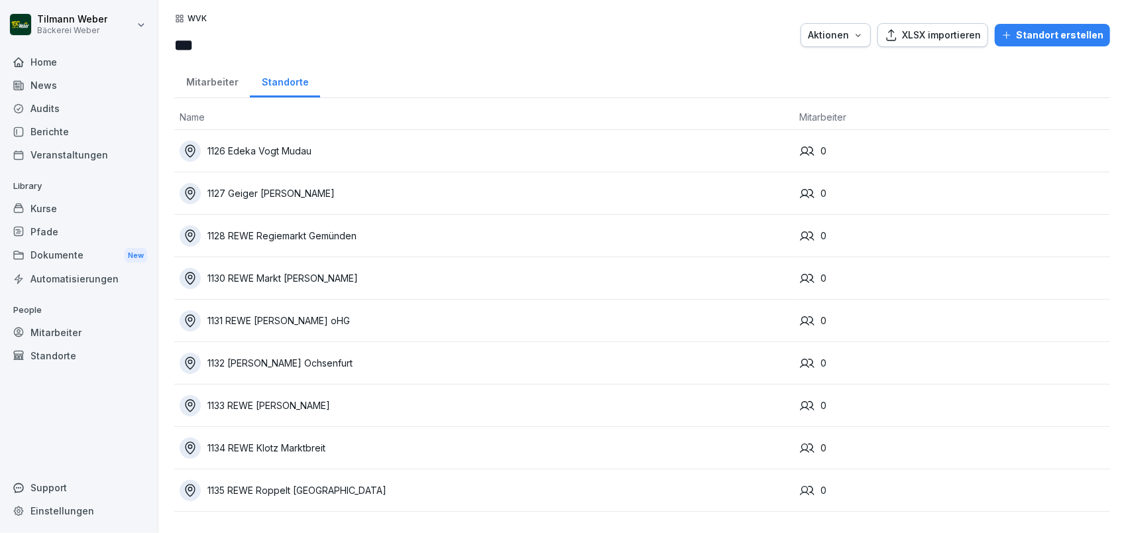
click at [209, 86] on div "Mitarbeiter" at bounding box center [212, 81] width 76 height 34
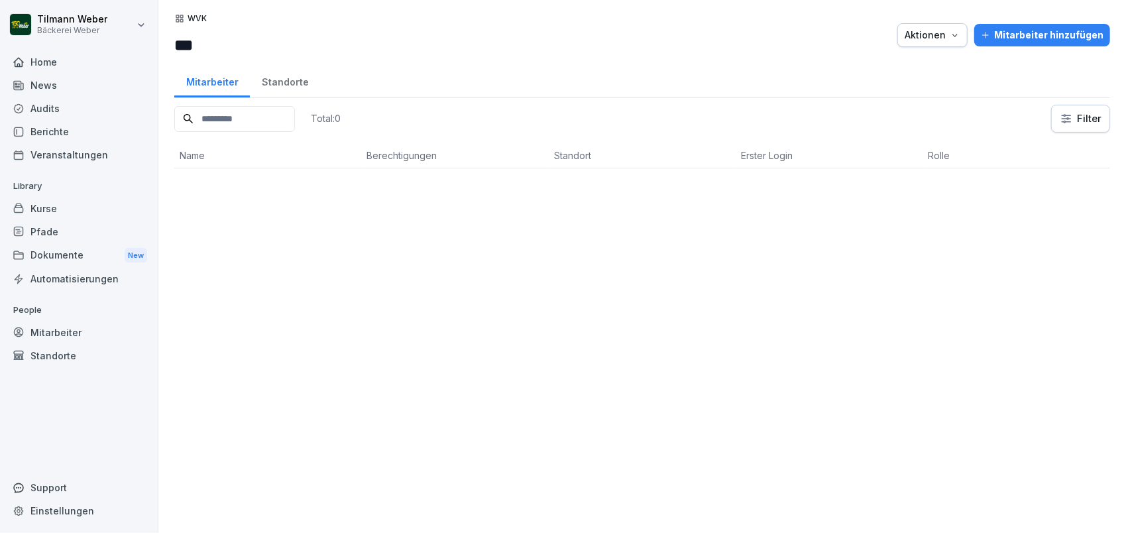
click at [284, 80] on div "Standorte" at bounding box center [285, 81] width 70 height 34
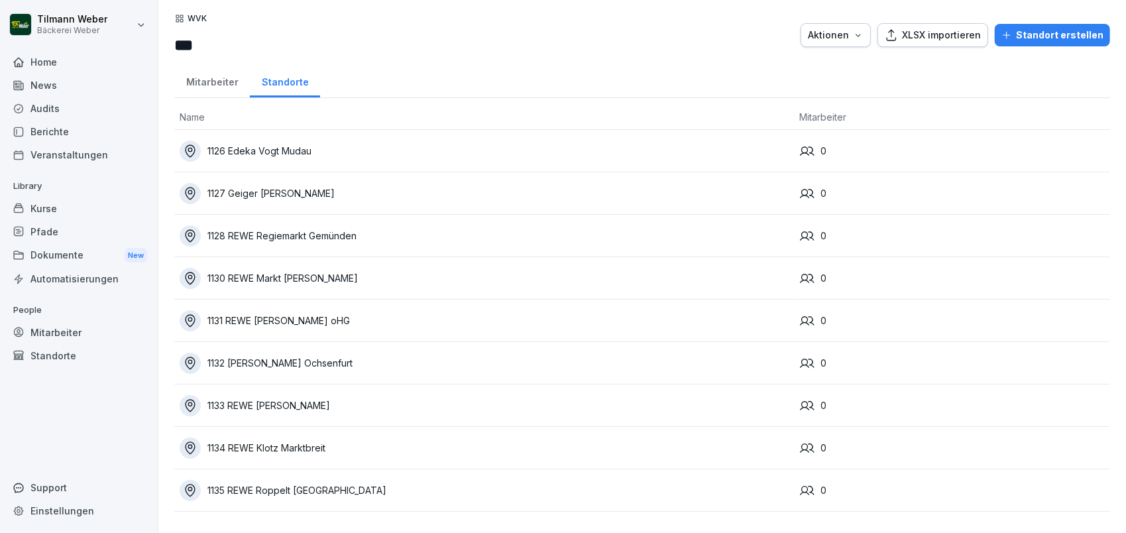
click at [190, 15] on p "WVK" at bounding box center [197, 18] width 19 height 9
click at [178, 21] on icon at bounding box center [180, 19] width 8 height 8
click at [37, 359] on div "Standorte" at bounding box center [79, 355] width 144 height 23
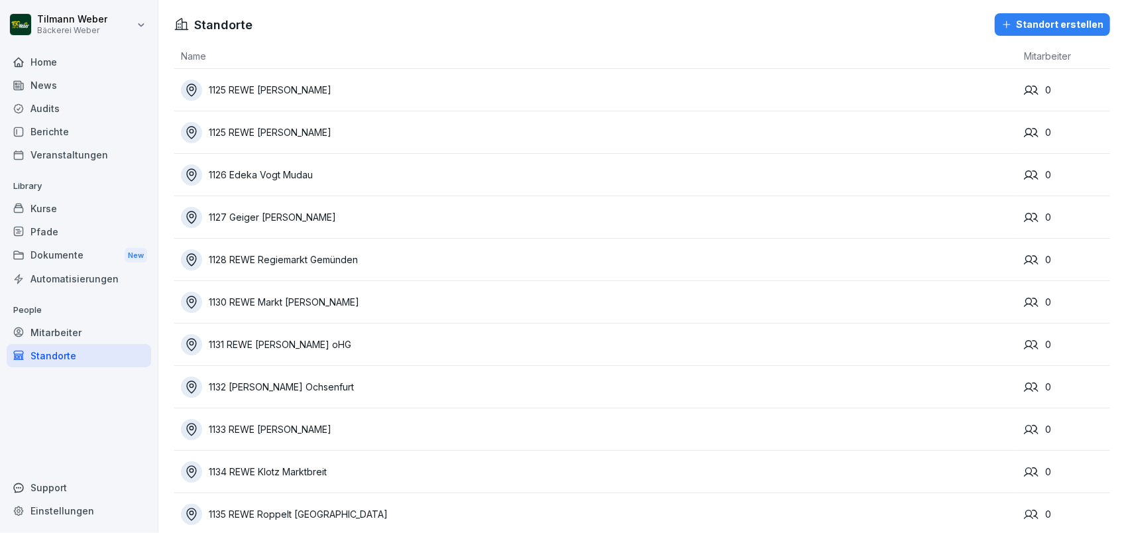
click at [319, 84] on div "1125 REWE [PERSON_NAME]" at bounding box center [599, 90] width 837 height 21
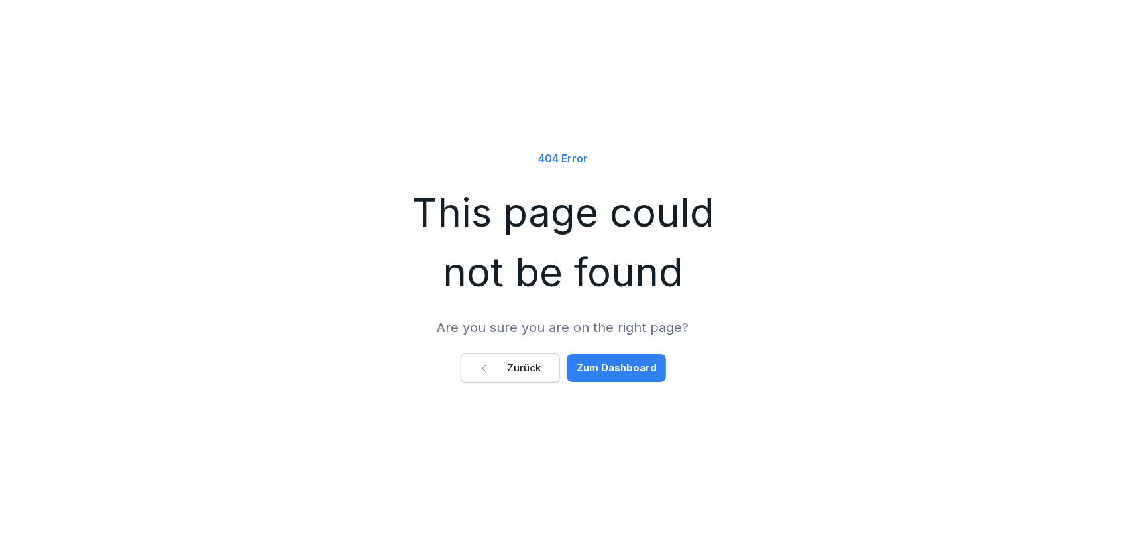
click at [610, 365] on div "Zum Dashboard" at bounding box center [617, 368] width 80 height 15
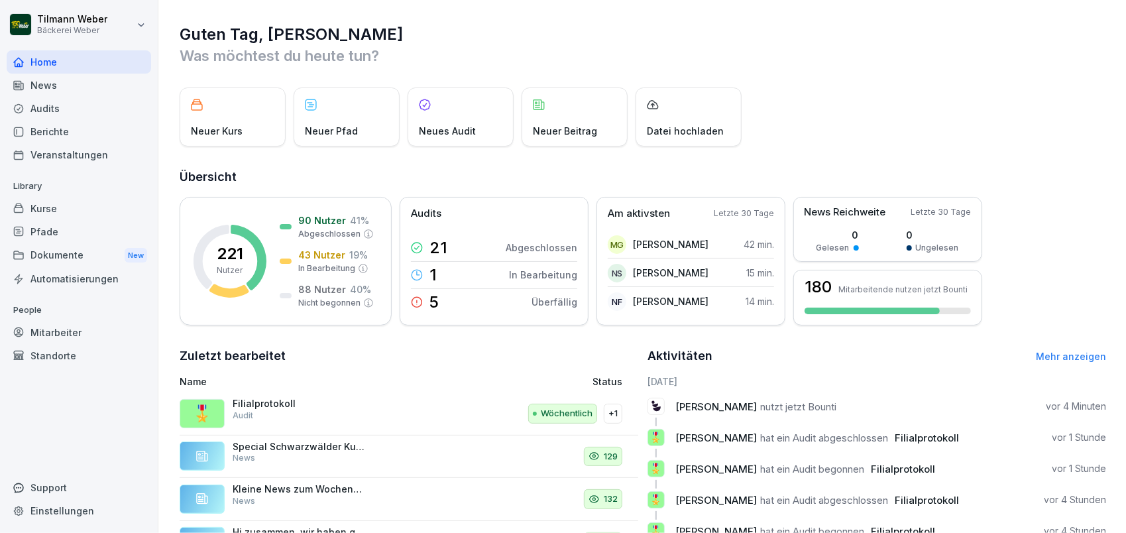
click at [62, 361] on div "Standorte" at bounding box center [79, 355] width 144 height 23
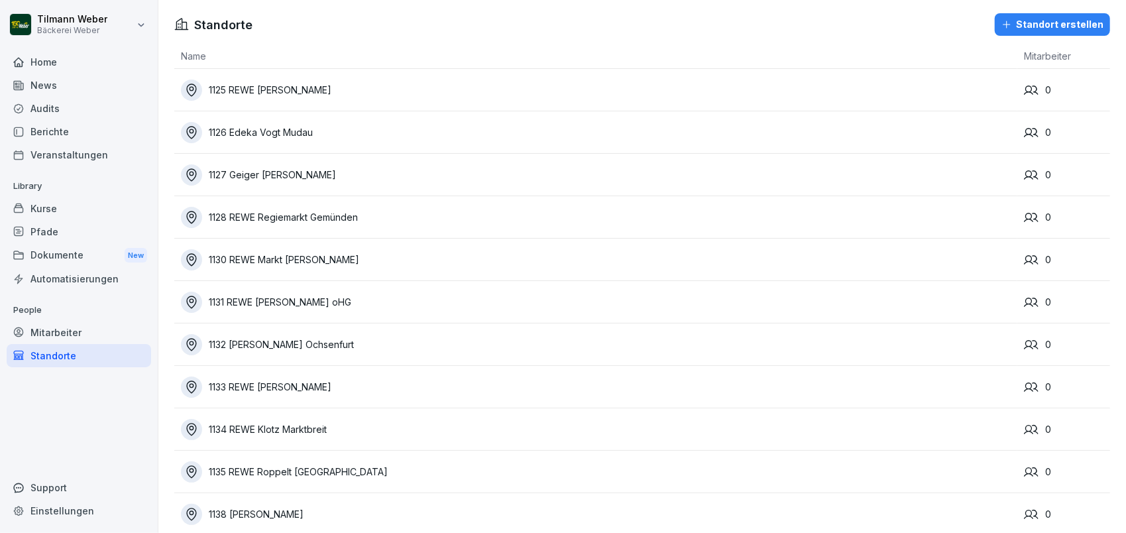
click at [61, 110] on div "Audits" at bounding box center [79, 108] width 144 height 23
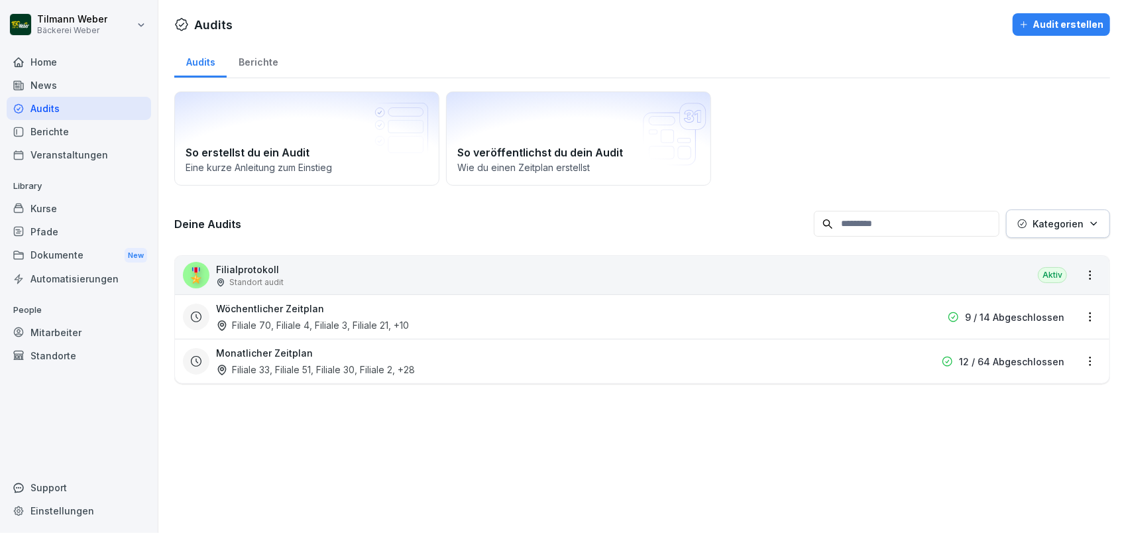
click at [1090, 270] on div "🎖️ Filialprotokoll Standort audit Aktiv" at bounding box center [642, 275] width 935 height 38
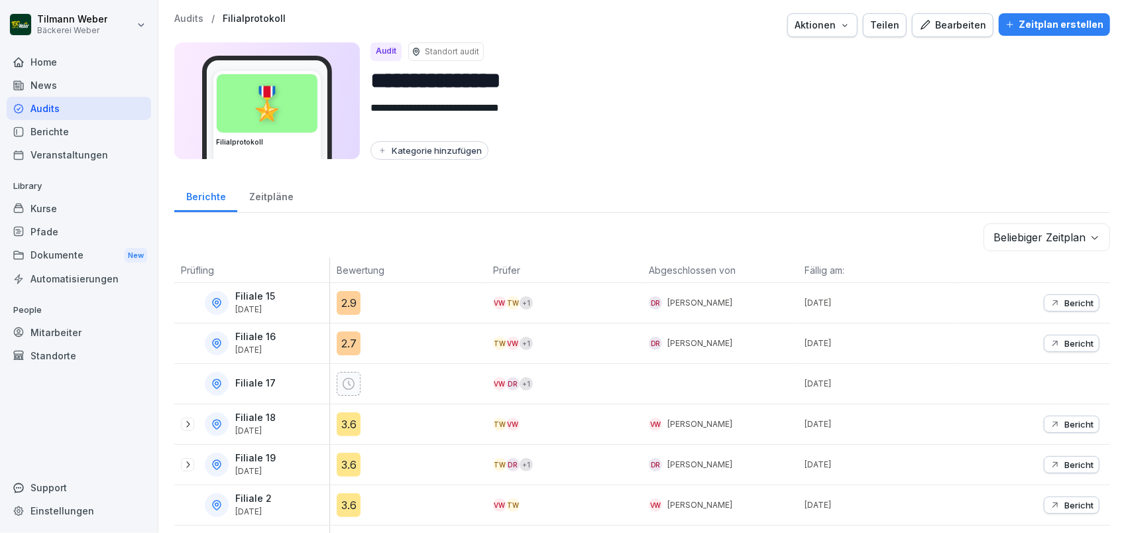
click at [1082, 270] on th at bounding box center [1032, 270] width 156 height 25
click at [850, 26] on icon "button" at bounding box center [845, 25] width 11 height 11
click at [790, 58] on p "Audit duplizieren" at bounding box center [775, 56] width 74 height 12
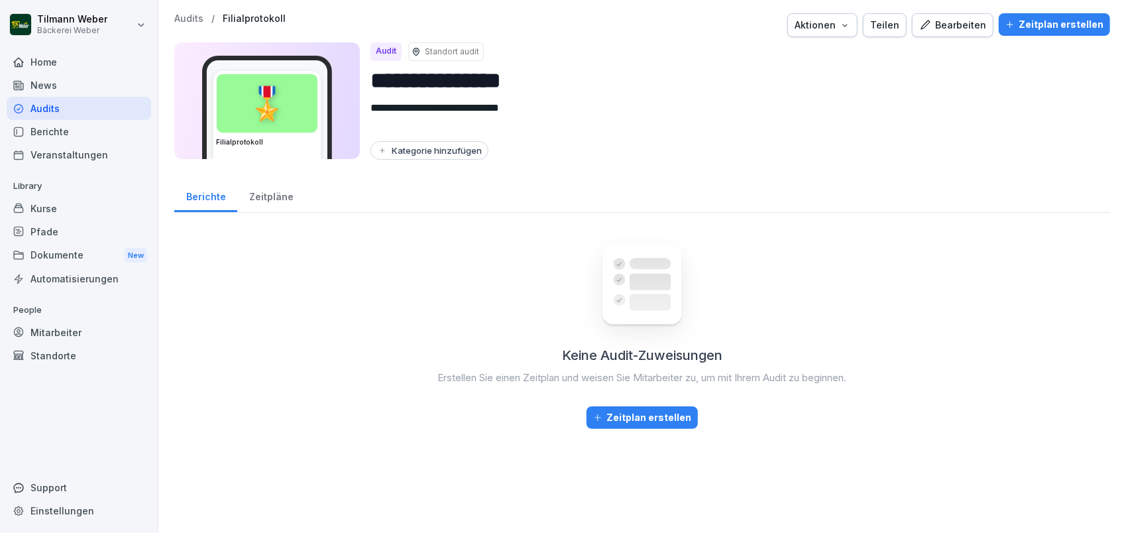
click at [422, 80] on input "**********" at bounding box center [735, 81] width 729 height 34
type input "**********"
click at [642, 60] on div "**********" at bounding box center [735, 100] width 729 height 117
click at [583, 170] on div "**********" at bounding box center [642, 221] width 968 height 442
click at [218, 199] on div "Berichte" at bounding box center [205, 195] width 63 height 34
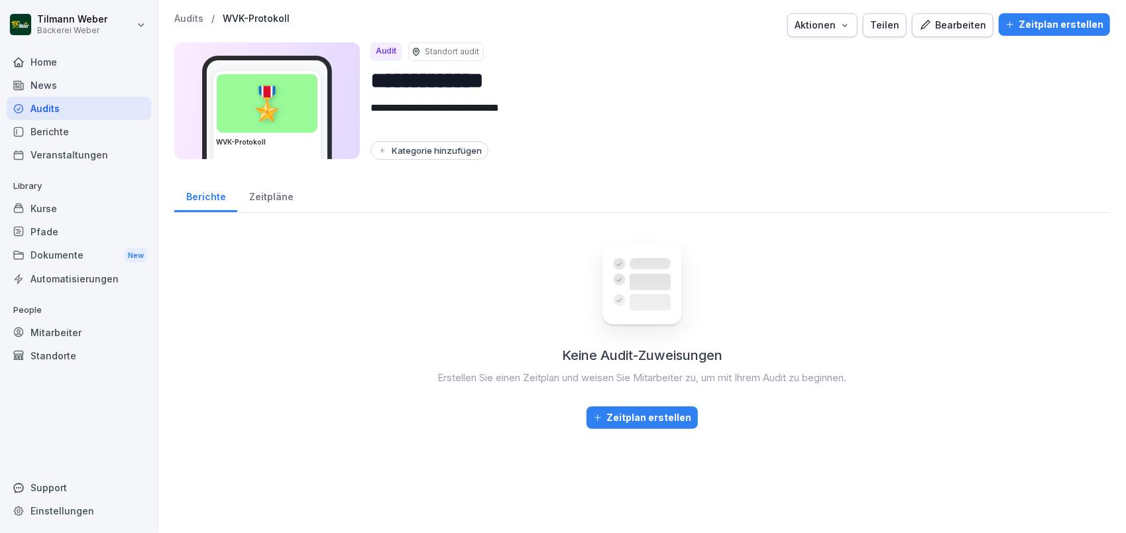
click at [373, 186] on div "Berichte Zeitpläne" at bounding box center [642, 195] width 936 height 34
click at [188, 15] on p "Audits" at bounding box center [188, 18] width 29 height 11
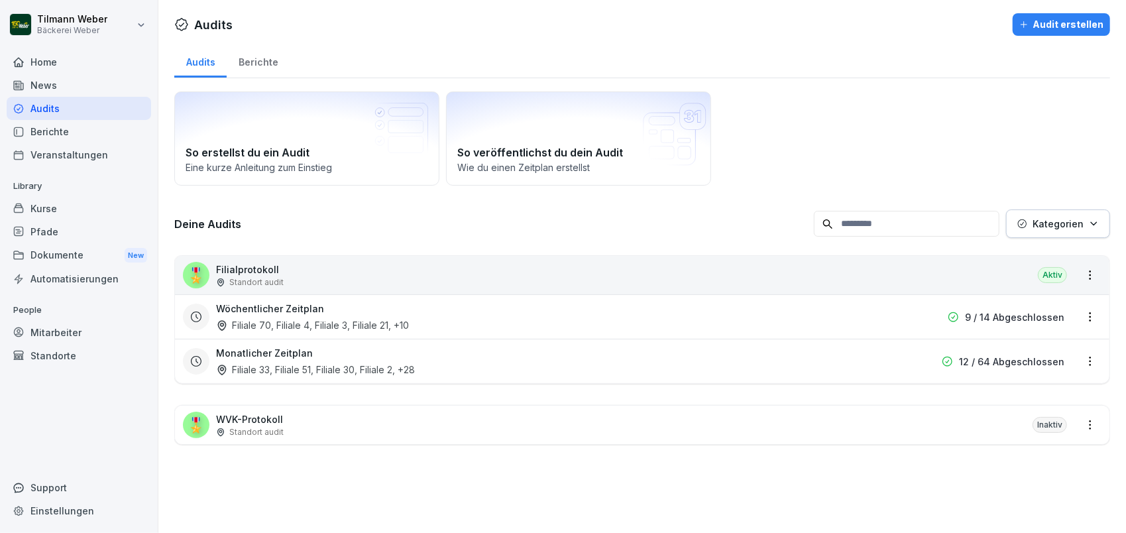
click at [294, 280] on div "🎖️ Filialprotokoll Standort audit Aktiv" at bounding box center [642, 275] width 935 height 38
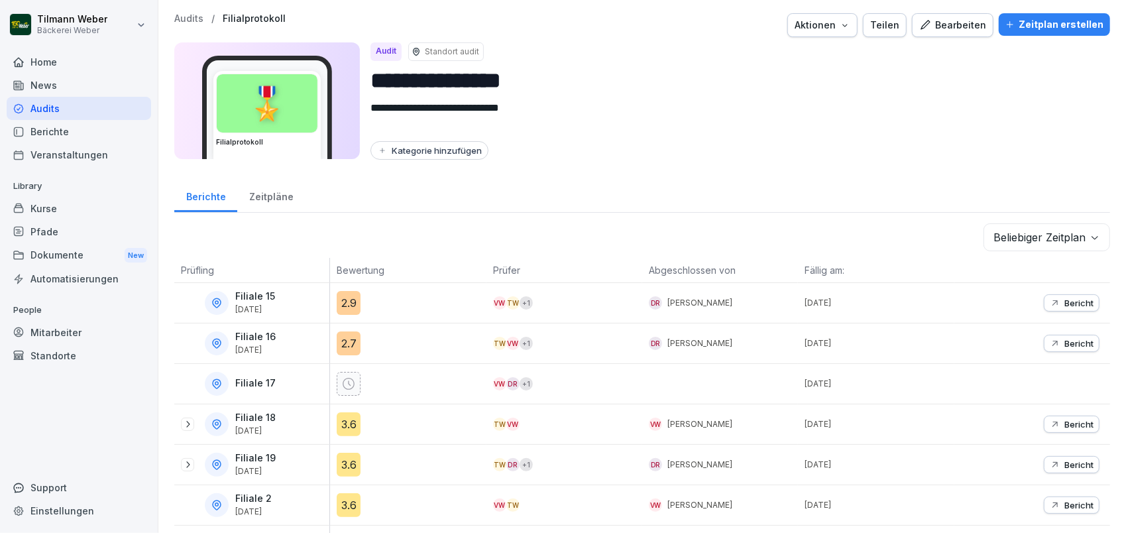
click at [178, 14] on p "Audits" at bounding box center [188, 18] width 29 height 11
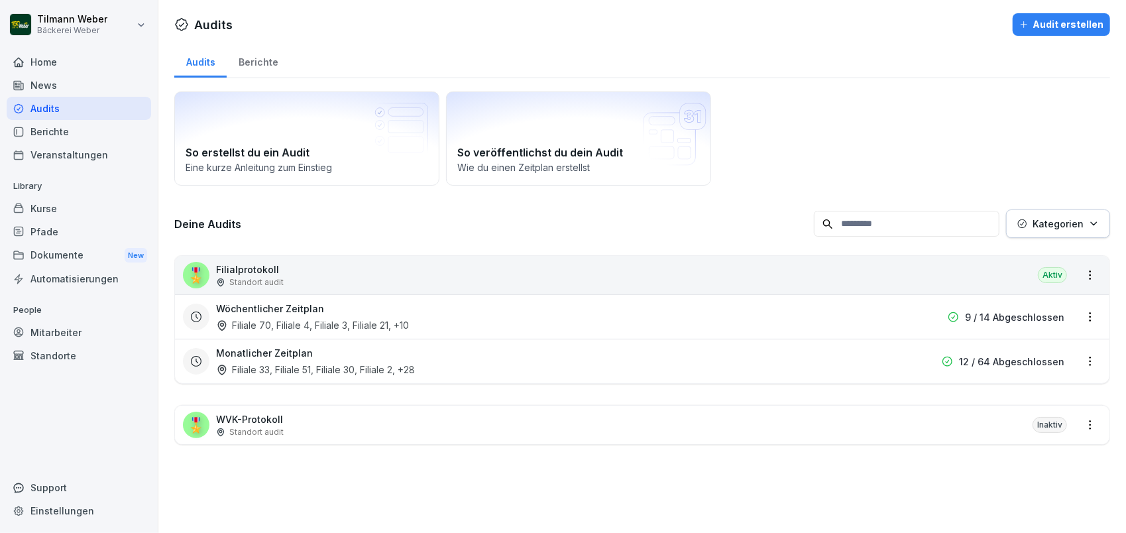
click at [402, 415] on div "🎖️ WVK-Protokoll Standort audit Inaktiv" at bounding box center [642, 425] width 935 height 38
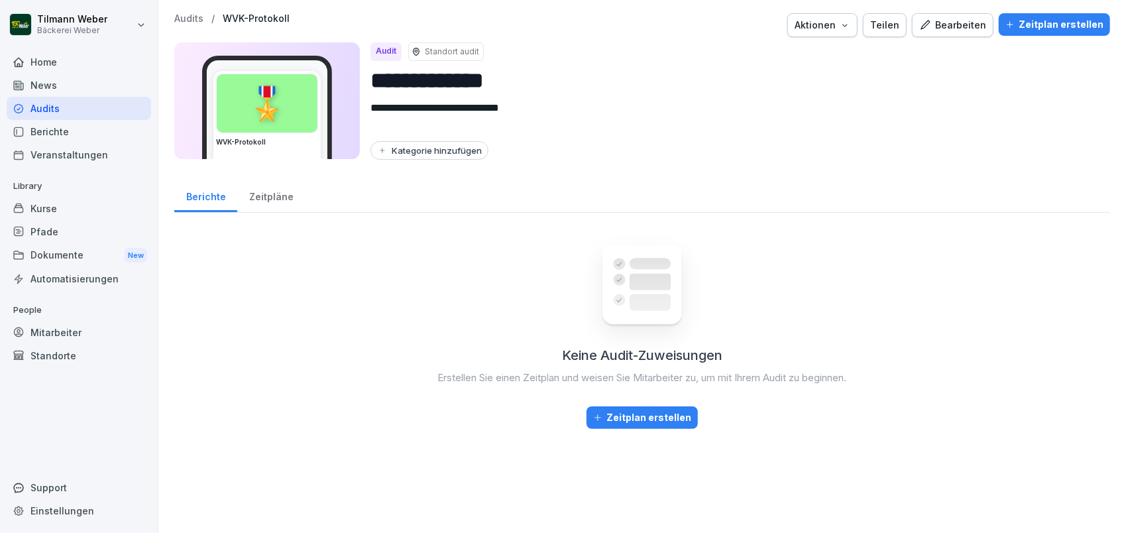
click at [836, 25] on div "Aktionen" at bounding box center [823, 25] width 56 height 15
click at [837, 25] on div "Aktionen" at bounding box center [823, 25] width 56 height 15
click at [958, 26] on div "Bearbeiten" at bounding box center [952, 25] width 67 height 15
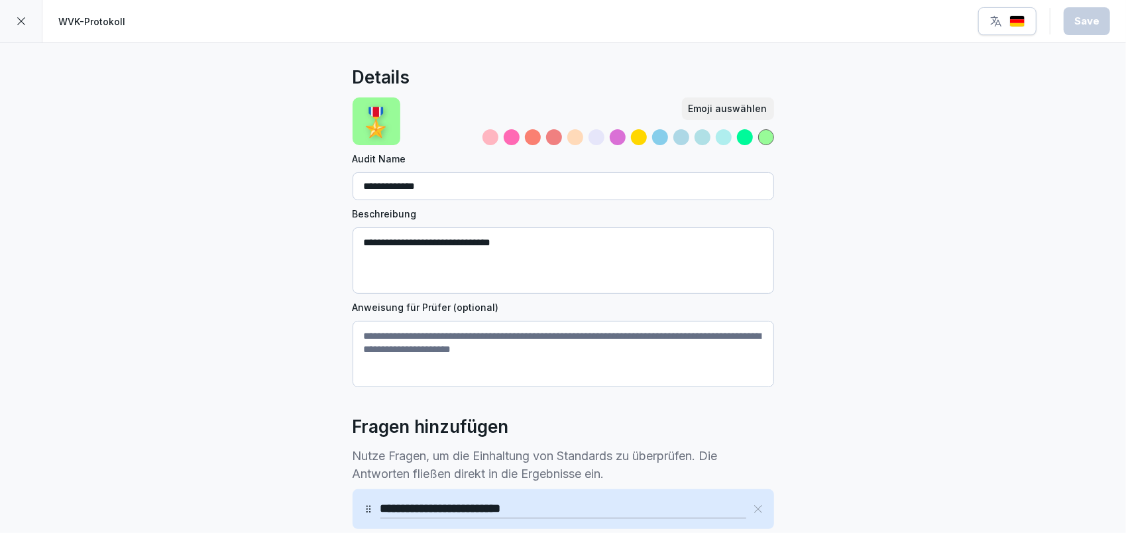
click at [495, 244] on textarea "**********" at bounding box center [564, 260] width 422 height 66
type textarea "**********"
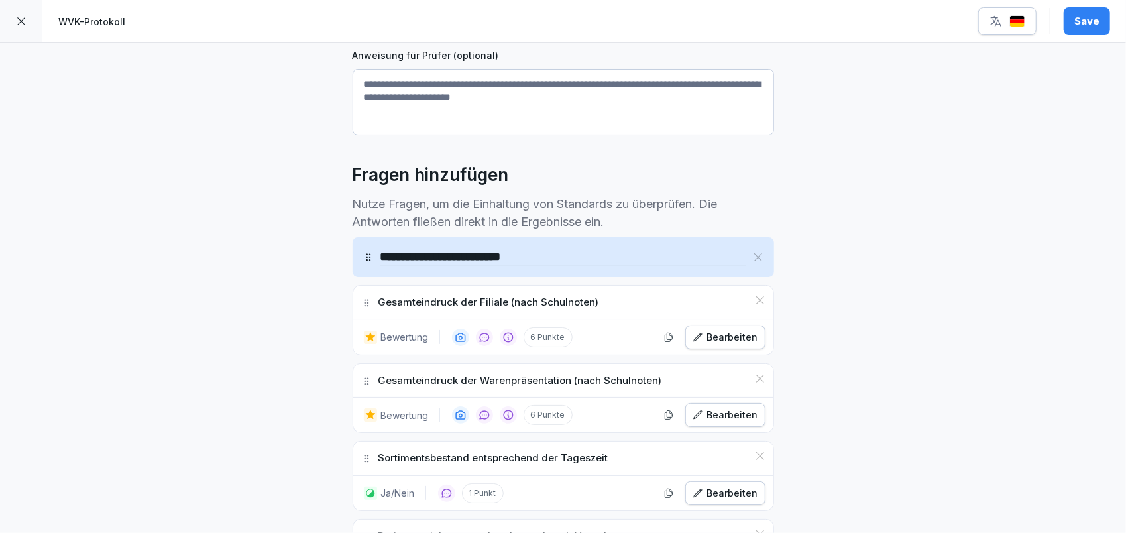
scroll to position [353, 0]
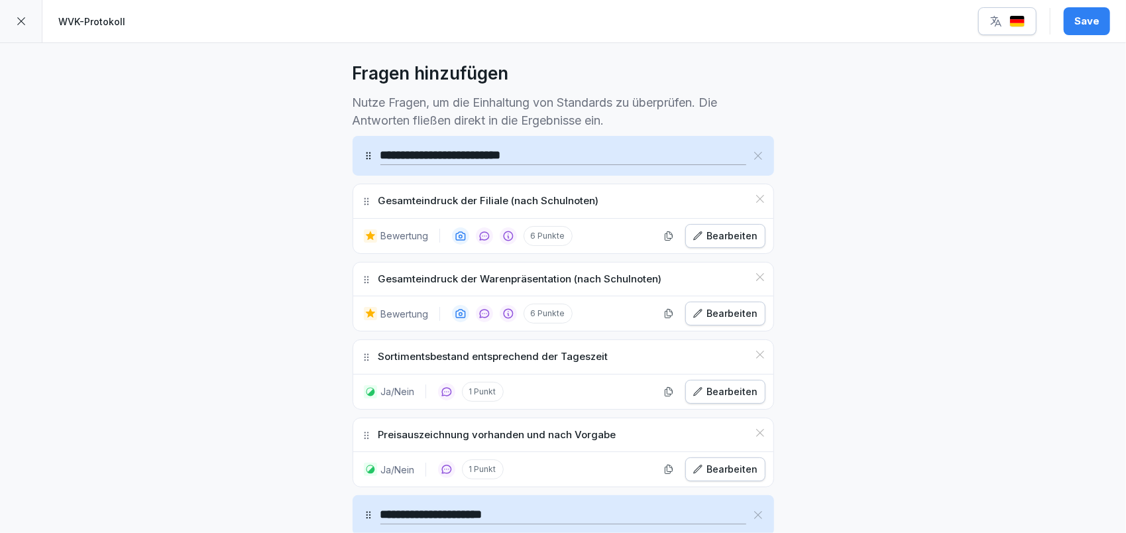
click at [726, 233] on div "Bearbeiten" at bounding box center [726, 236] width 66 height 15
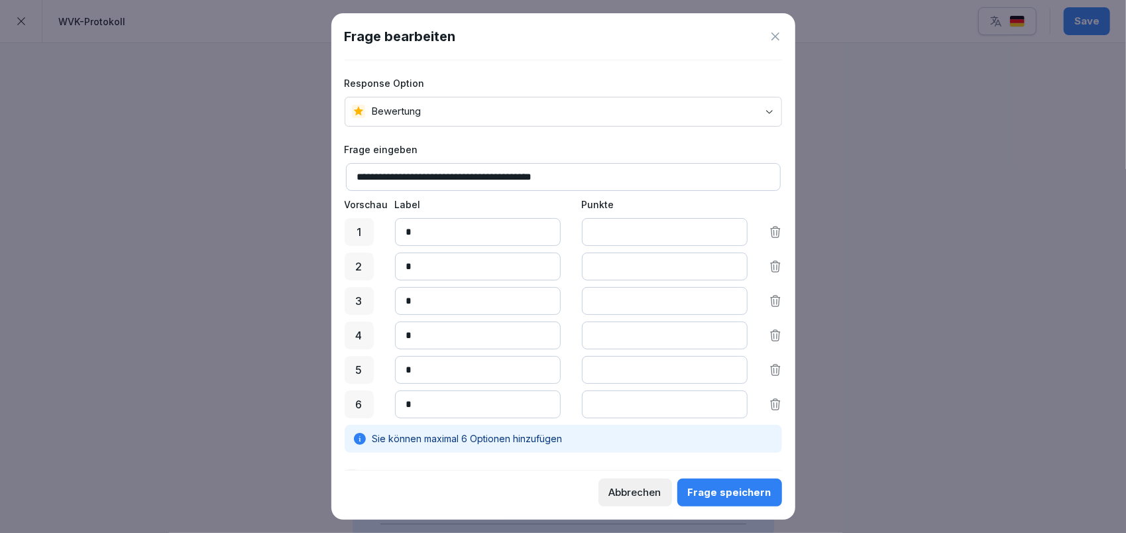
click at [467, 172] on input "**********" at bounding box center [563, 177] width 435 height 28
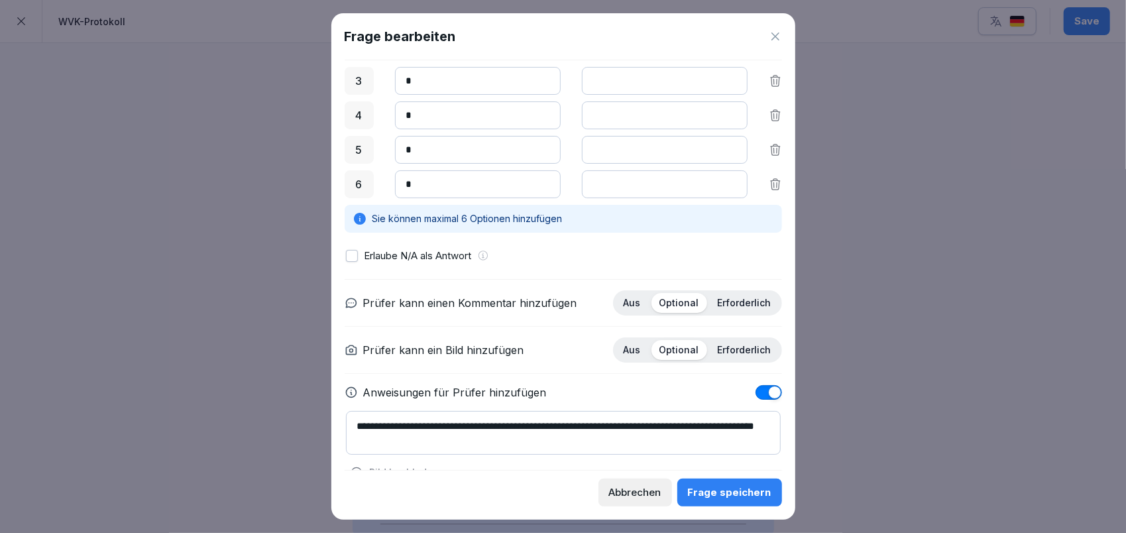
scroll to position [244, 0]
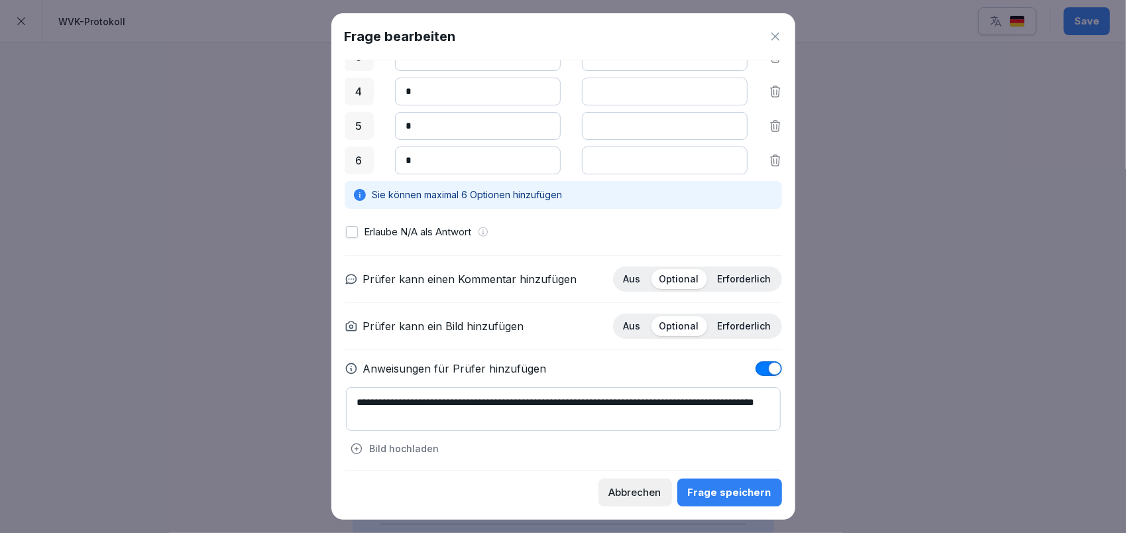
type input "**********"
drag, startPoint x: 660, startPoint y: 394, endPoint x: 435, endPoint y: 414, distance: 226.2
click at [435, 414] on textarea "**********" at bounding box center [563, 409] width 435 height 44
type textarea "**********"
click at [728, 494] on div "Frage speichern" at bounding box center [730, 492] width 84 height 15
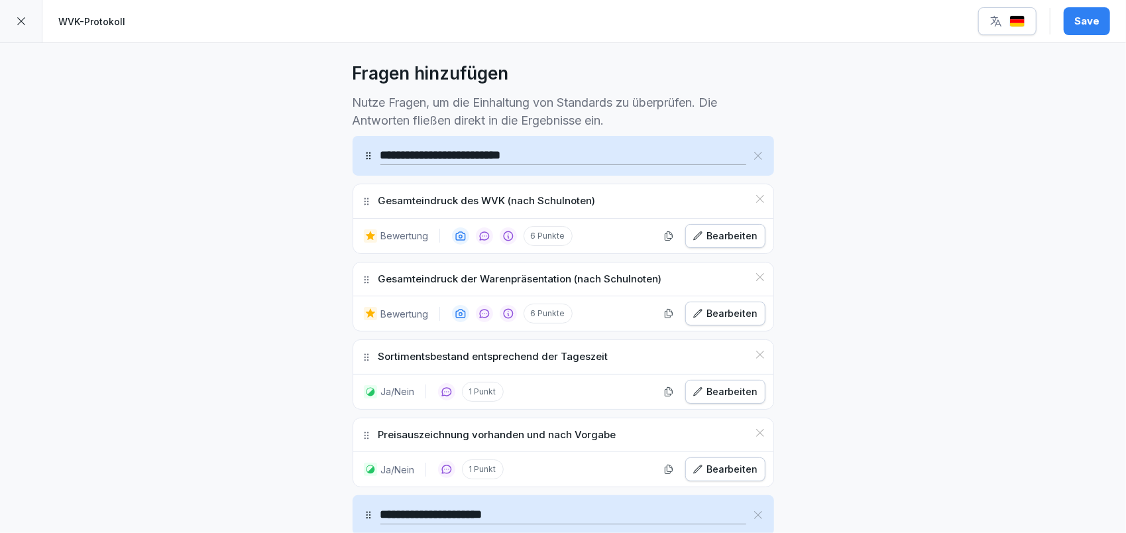
click at [726, 306] on div "Bearbeiten" at bounding box center [726, 313] width 66 height 15
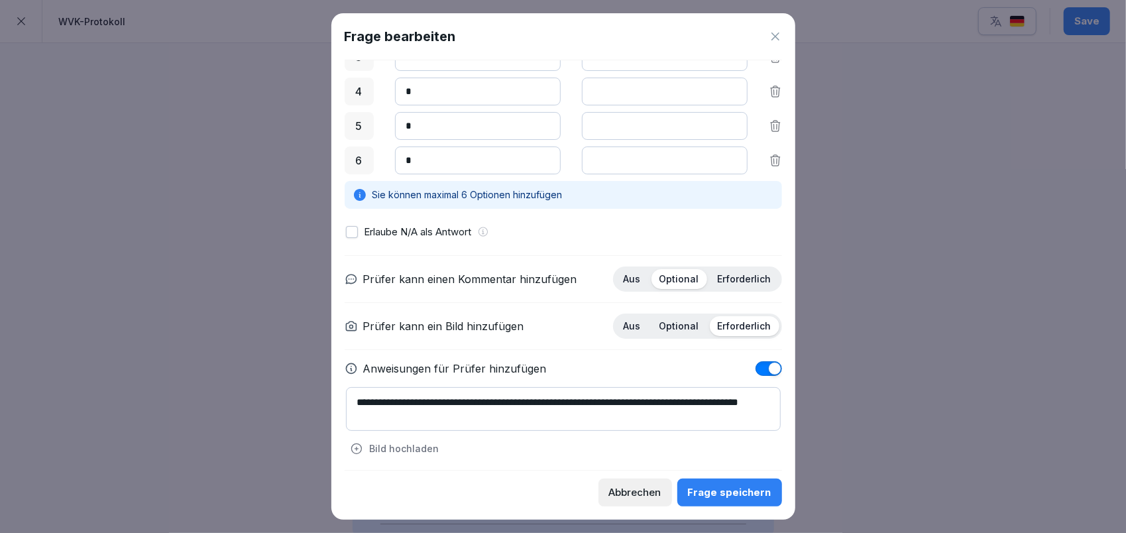
click at [693, 489] on div "Frage speichern" at bounding box center [730, 492] width 84 height 15
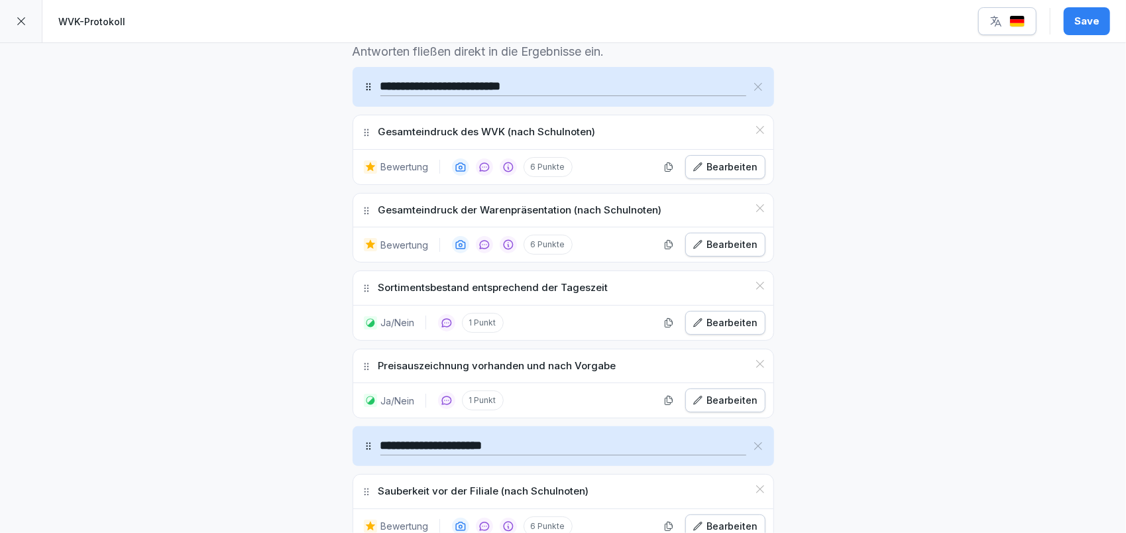
scroll to position [441, 0]
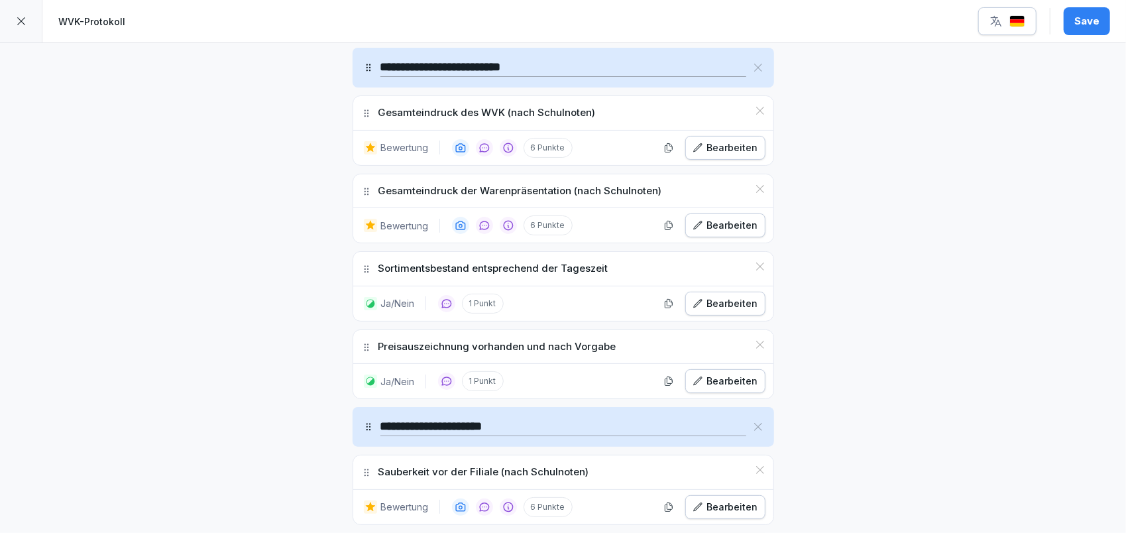
click at [713, 301] on div "Bearbeiten" at bounding box center [726, 303] width 66 height 15
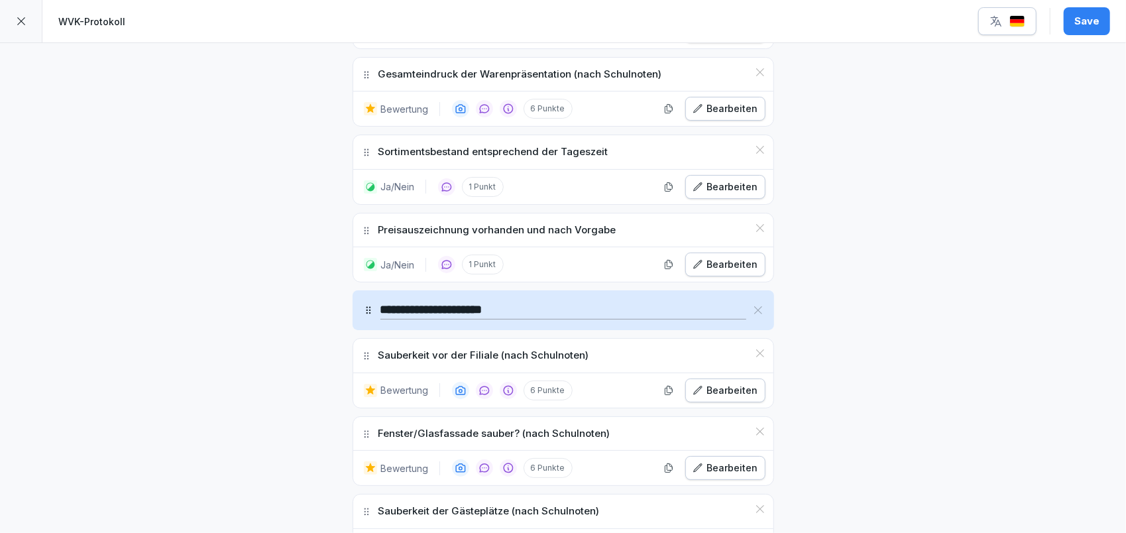
scroll to position [618, 0]
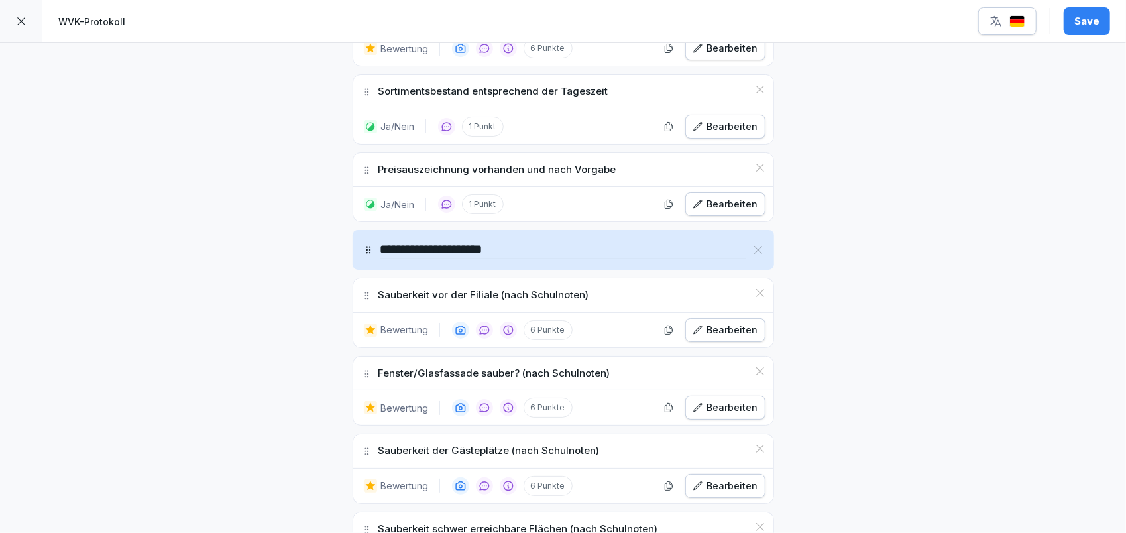
click at [474, 241] on input "**********" at bounding box center [563, 250] width 366 height 19
click at [481, 247] on input "**********" at bounding box center [563, 250] width 366 height 19
type input "**********"
click at [878, 335] on div "**********" at bounding box center [563, 543] width 1126 height 2236
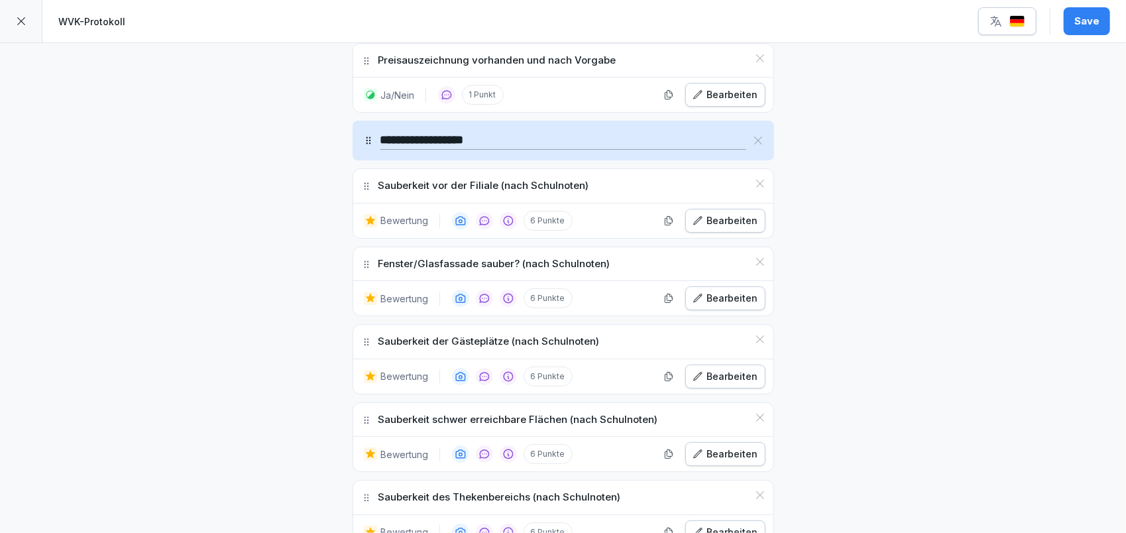
scroll to position [707, 0]
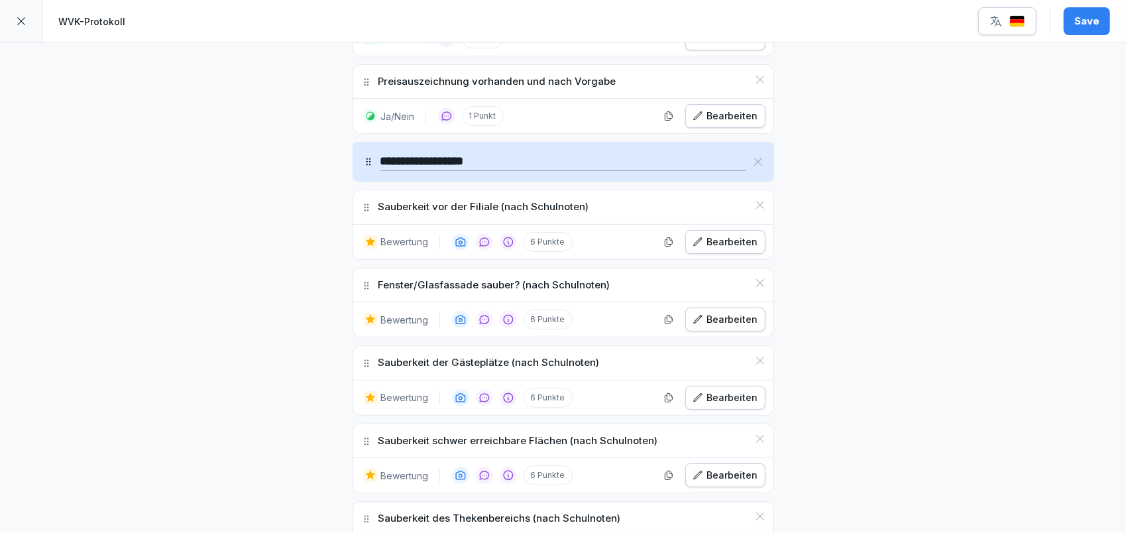
click at [758, 200] on icon at bounding box center [760, 205] width 11 height 11
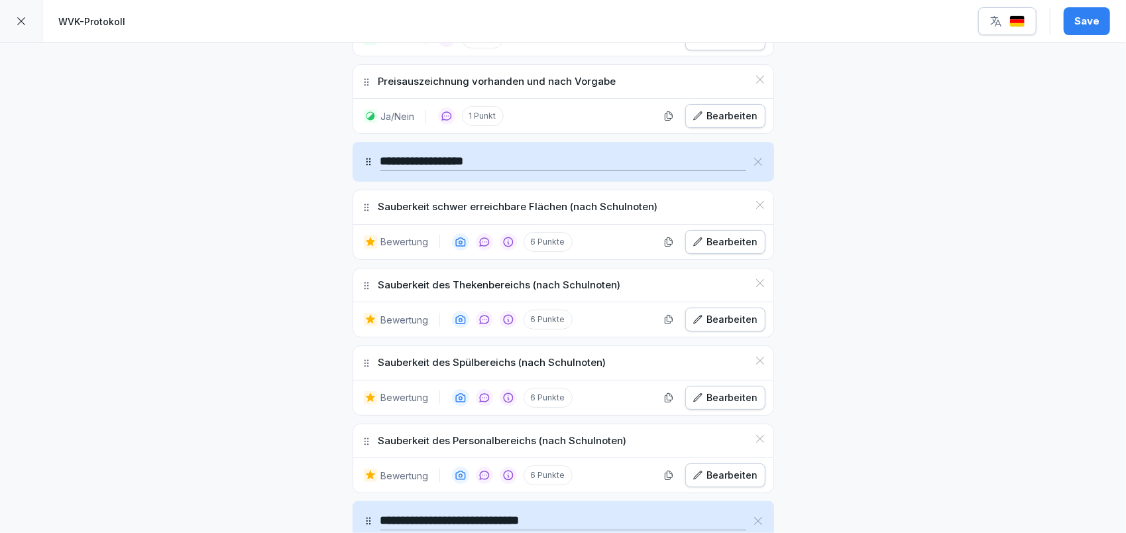
click at [758, 200] on icon at bounding box center [760, 205] width 11 height 11
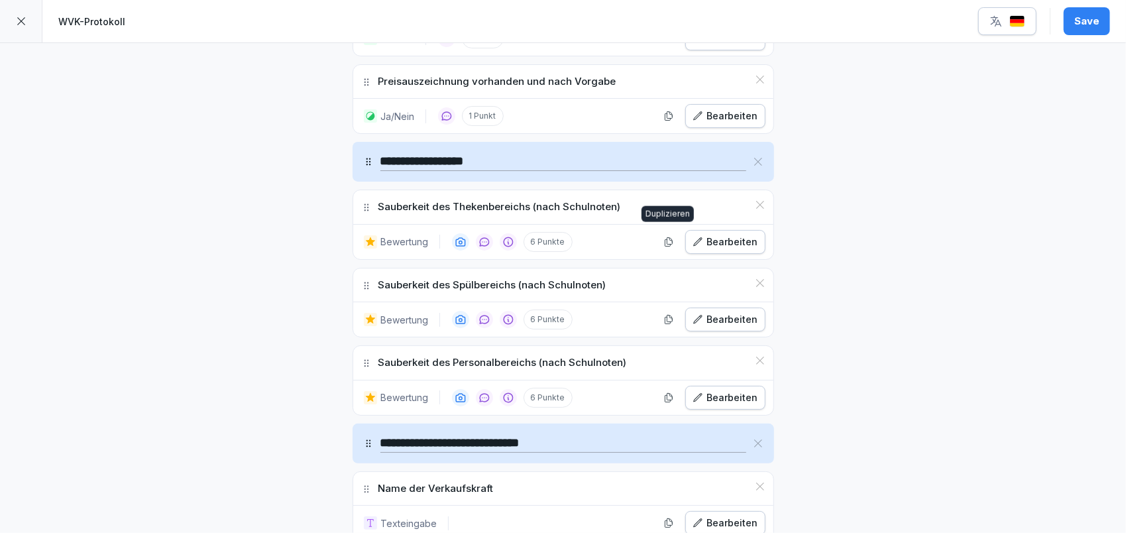
click at [704, 235] on div "Bearbeiten" at bounding box center [726, 242] width 66 height 15
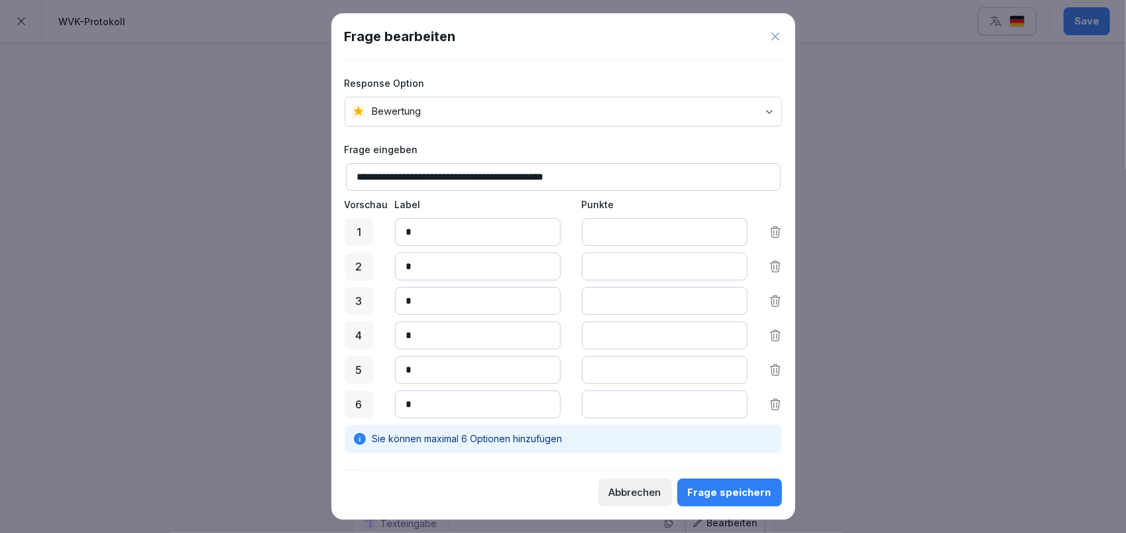
drag, startPoint x: 431, startPoint y: 177, endPoint x: 504, endPoint y: 174, distance: 73.0
click at [504, 174] on input "**********" at bounding box center [563, 177] width 435 height 28
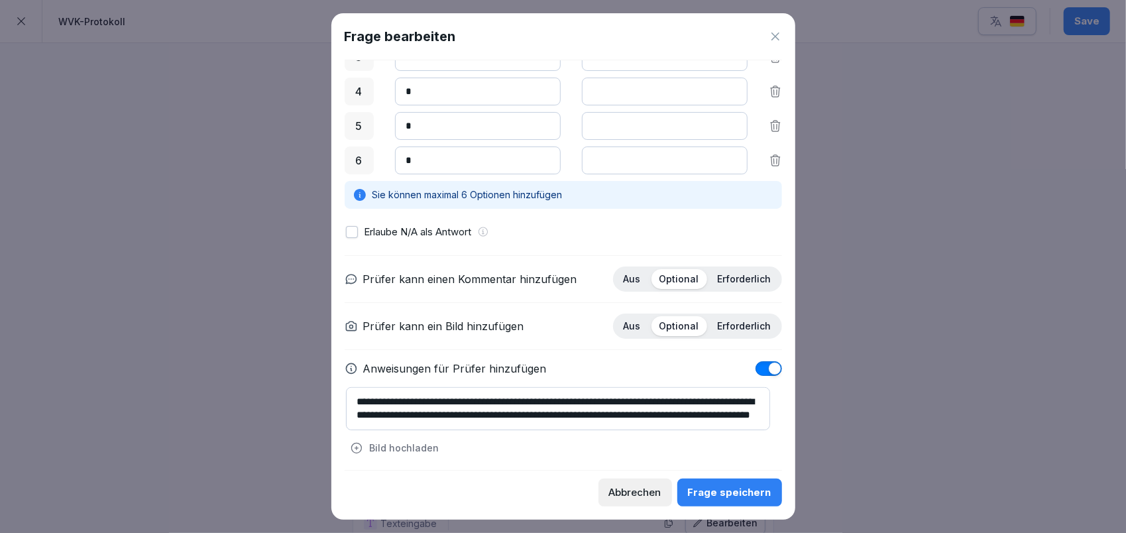
scroll to position [0, 0]
type input "**********"
drag, startPoint x: 553, startPoint y: 396, endPoint x: 630, endPoint y: 392, distance: 77.0
click at [630, 395] on textarea "**********" at bounding box center [558, 408] width 425 height 43
drag, startPoint x: 385, startPoint y: 410, endPoint x: 472, endPoint y: 412, distance: 86.9
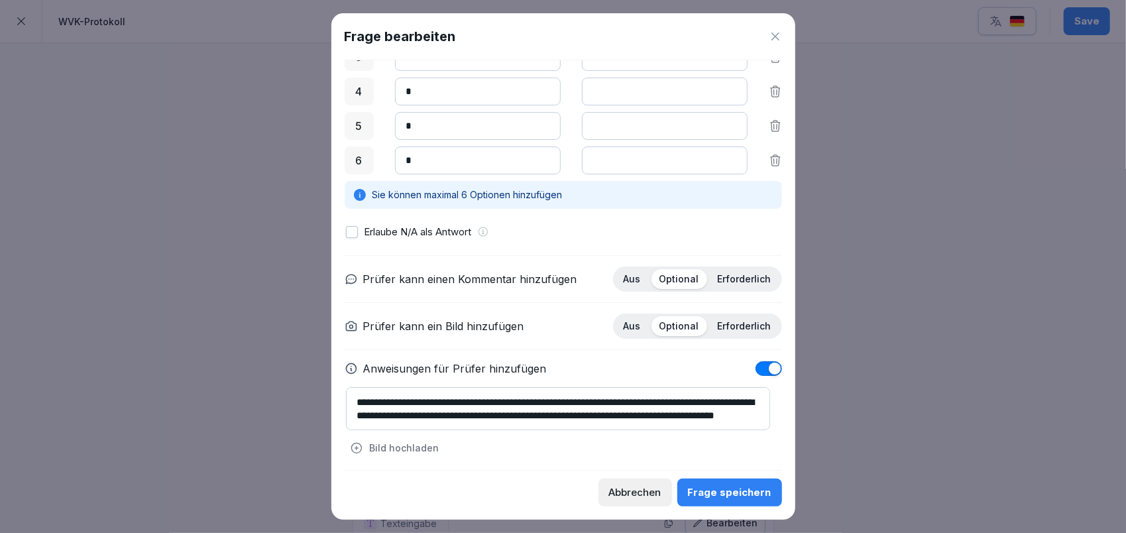
click at [472, 412] on textarea "**********" at bounding box center [558, 408] width 425 height 43
type textarea "**********"
click at [724, 488] on div "Frage speichern" at bounding box center [730, 492] width 84 height 15
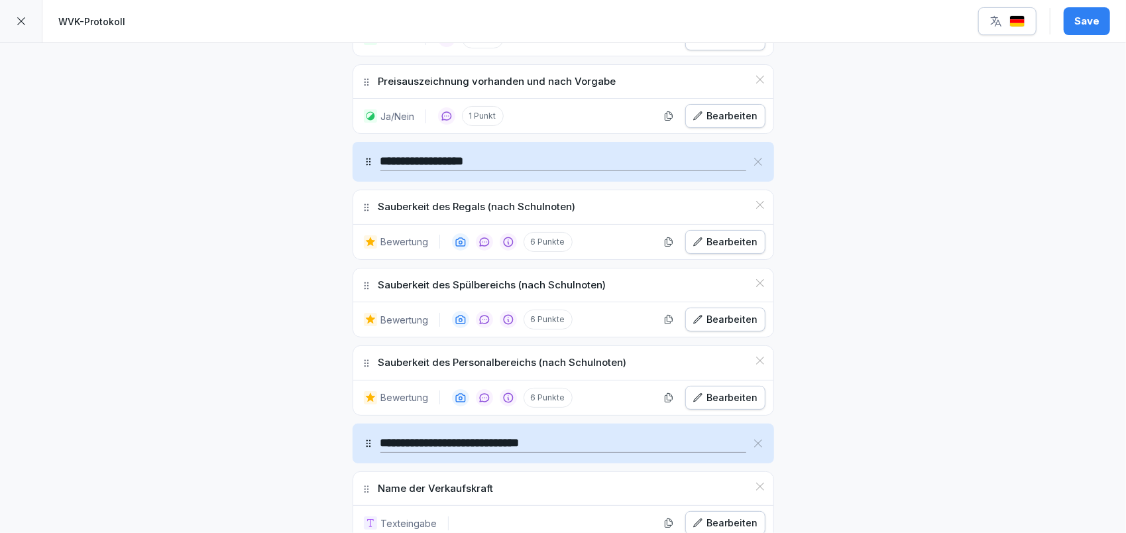
click at [749, 354] on div "Sauberkeit des Personalbereichs (nach Schulnoten)" at bounding box center [563, 363] width 420 height 34
click at [755, 355] on icon at bounding box center [760, 360] width 11 height 11
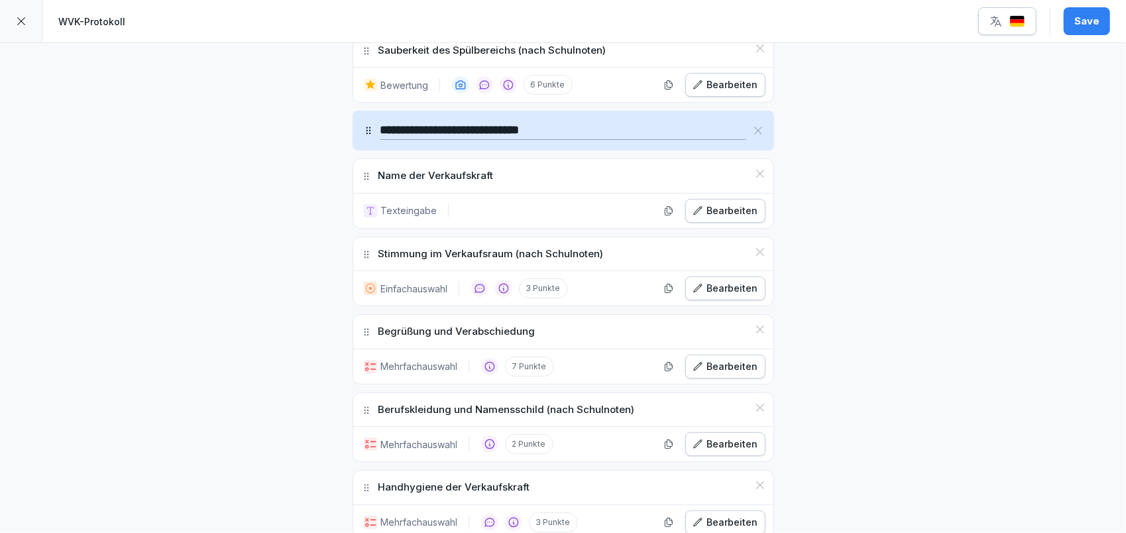
scroll to position [884, 0]
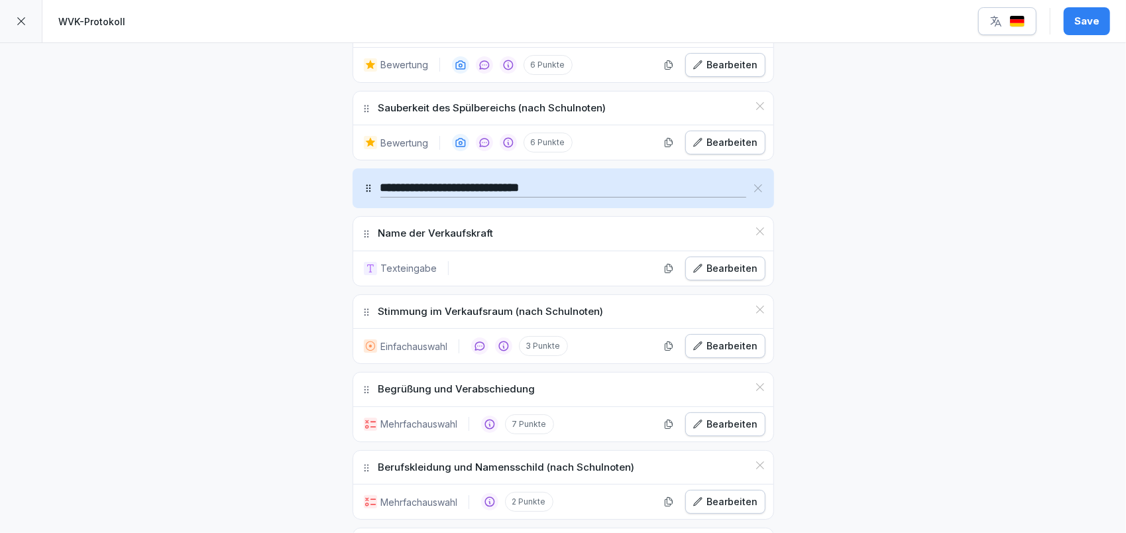
click at [754, 183] on icon at bounding box center [758, 188] width 11 height 11
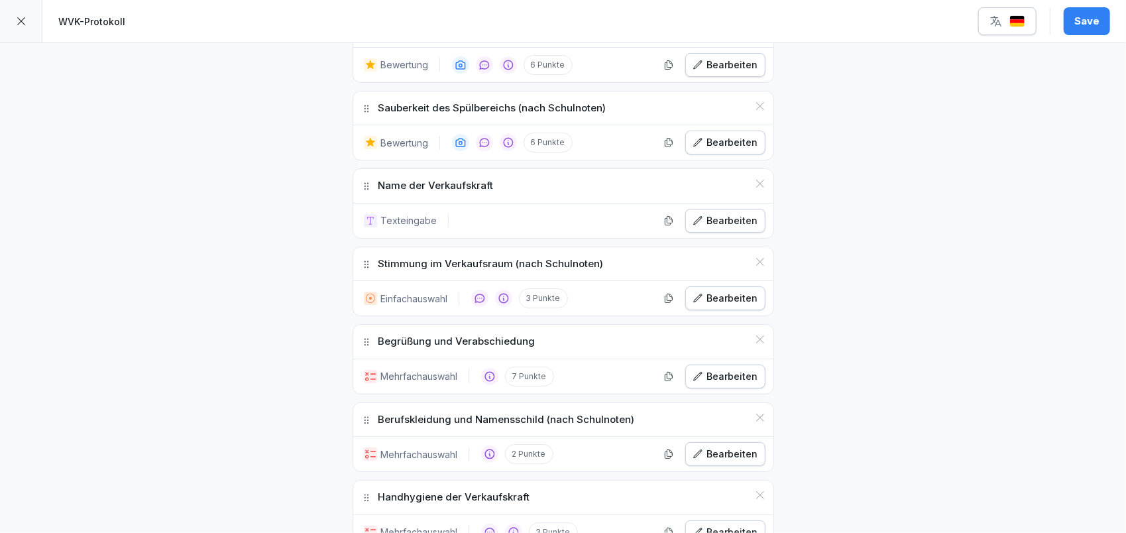
click at [756, 180] on icon at bounding box center [760, 184] width 8 height 8
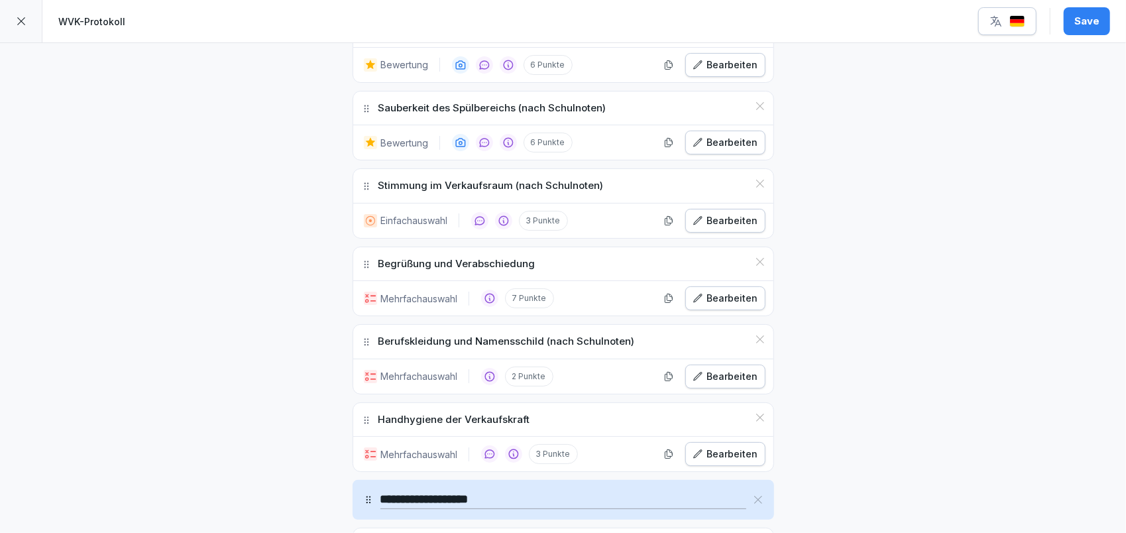
click at [756, 180] on icon at bounding box center [760, 184] width 8 height 8
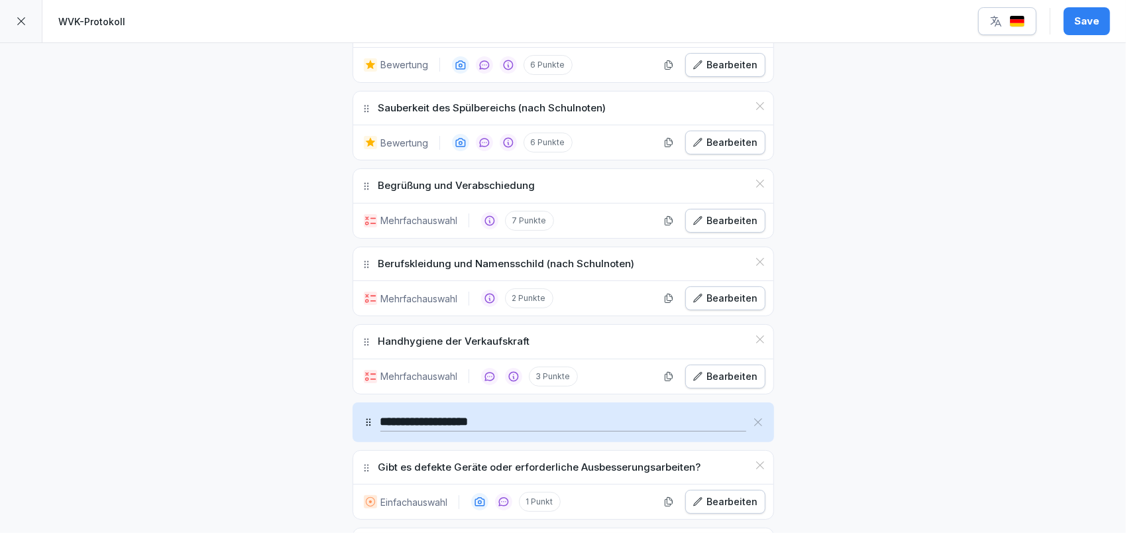
click at [756, 180] on icon at bounding box center [760, 184] width 8 height 8
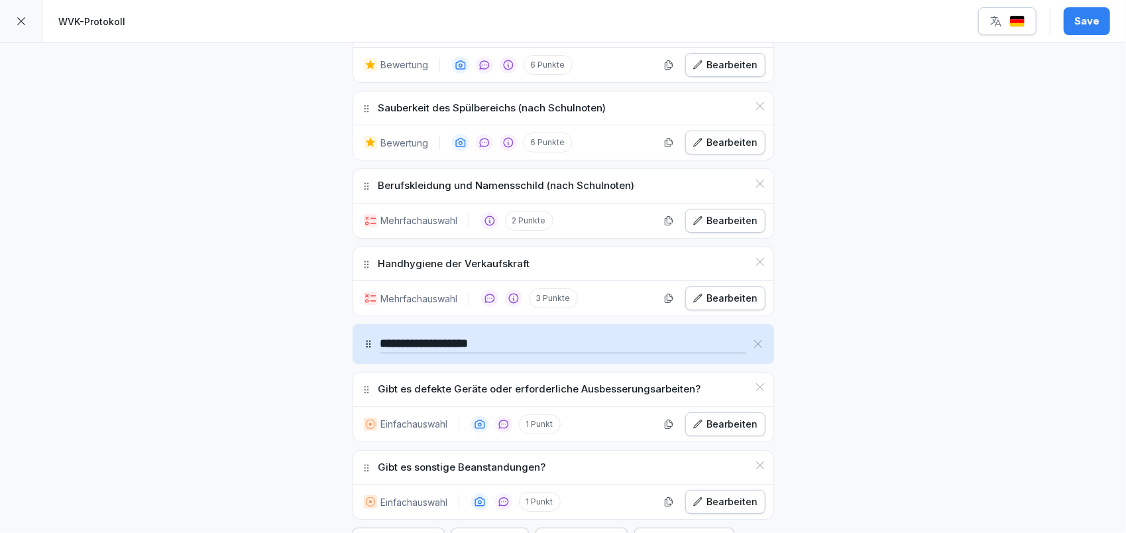
click at [756, 180] on icon at bounding box center [760, 184] width 8 height 8
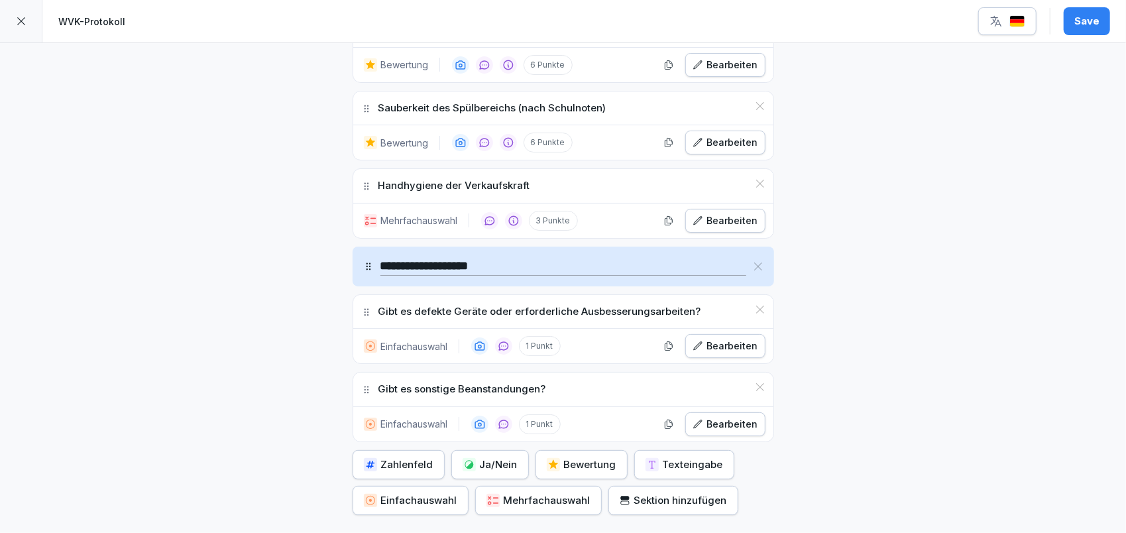
click at [756, 180] on icon at bounding box center [760, 184] width 8 height 8
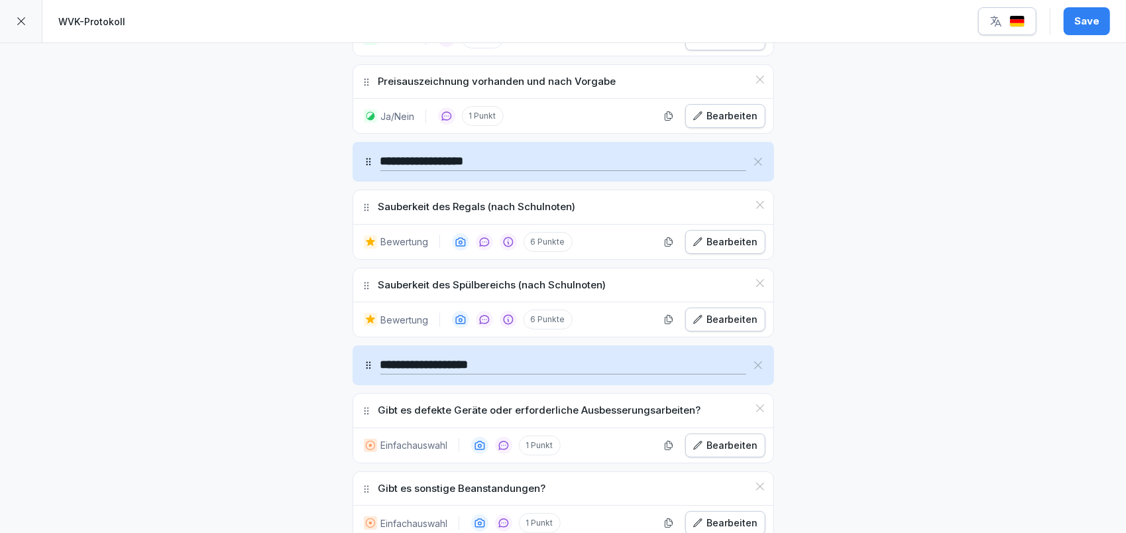
scroll to position [618, 0]
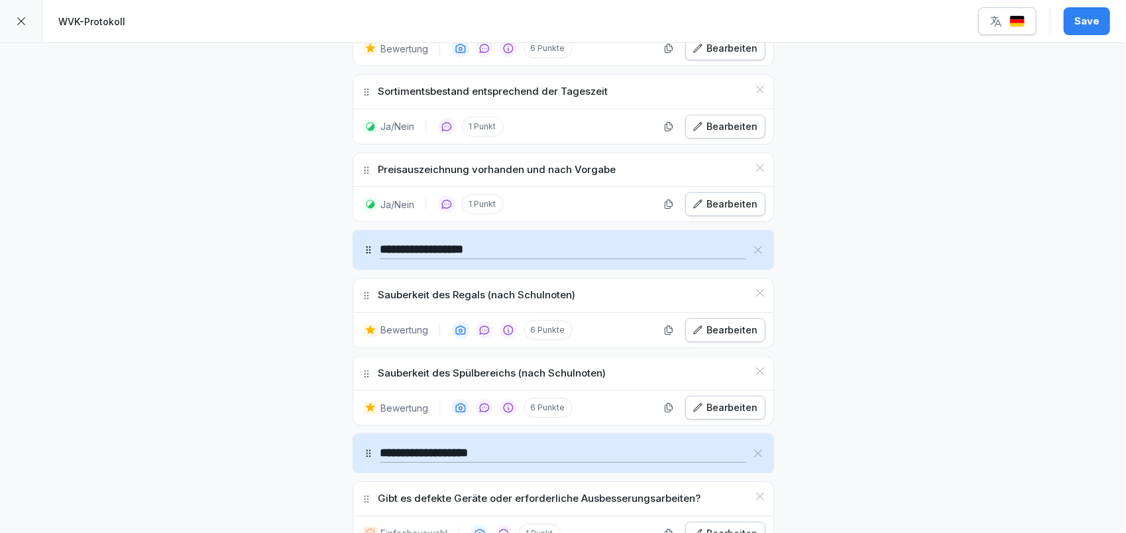
click at [755, 366] on icon at bounding box center [760, 371] width 11 height 11
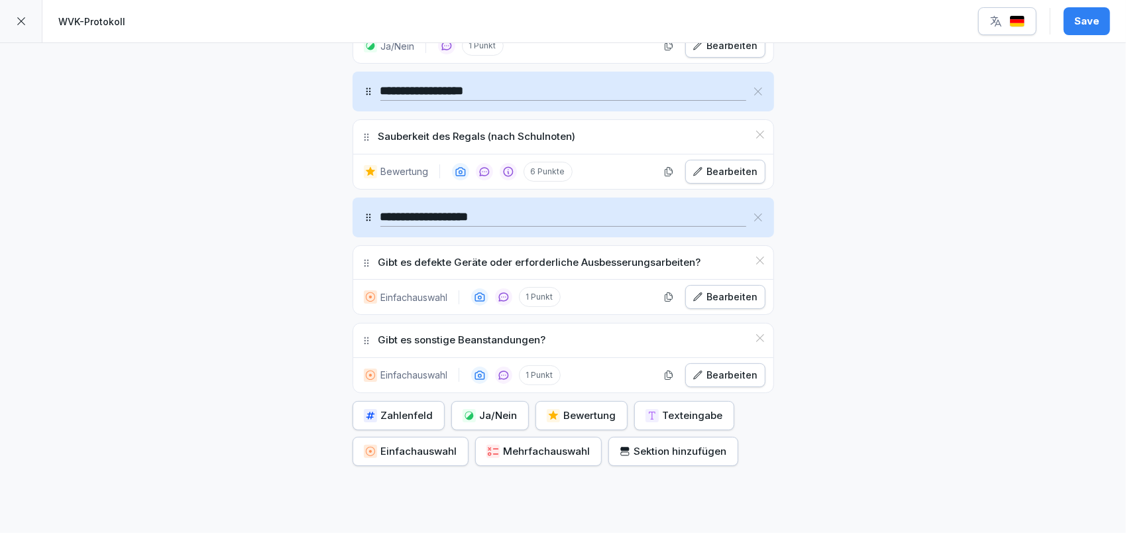
scroll to position [795, 0]
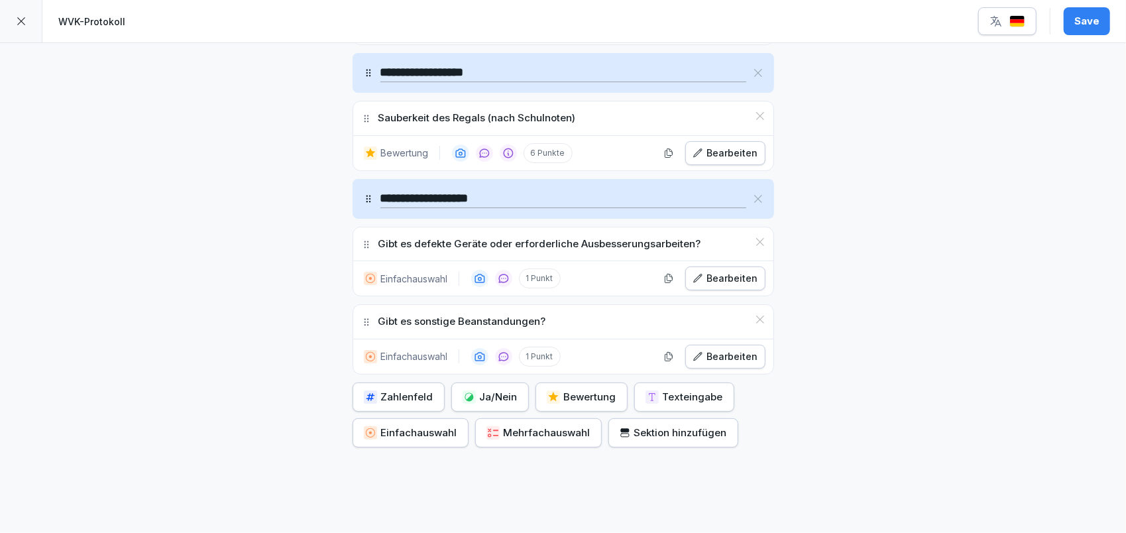
click at [519, 426] on div "Mehrfachauswahl" at bounding box center [539, 433] width 104 height 15
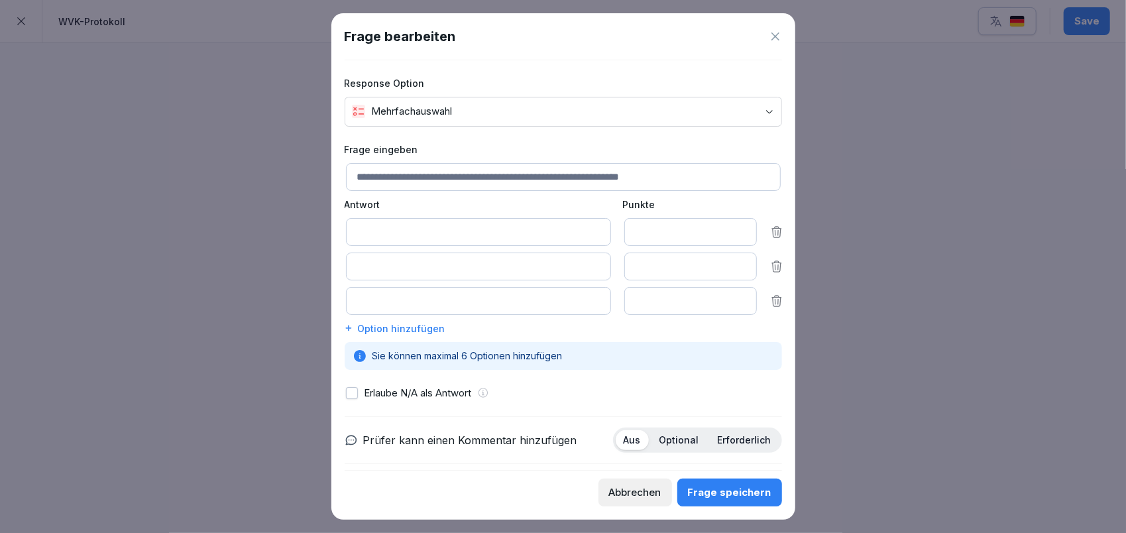
click at [491, 168] on input at bounding box center [563, 177] width 435 height 28
type input "**********"
click at [465, 228] on input at bounding box center [478, 232] width 265 height 28
click at [630, 490] on div "Abbrechen" at bounding box center [635, 492] width 52 height 15
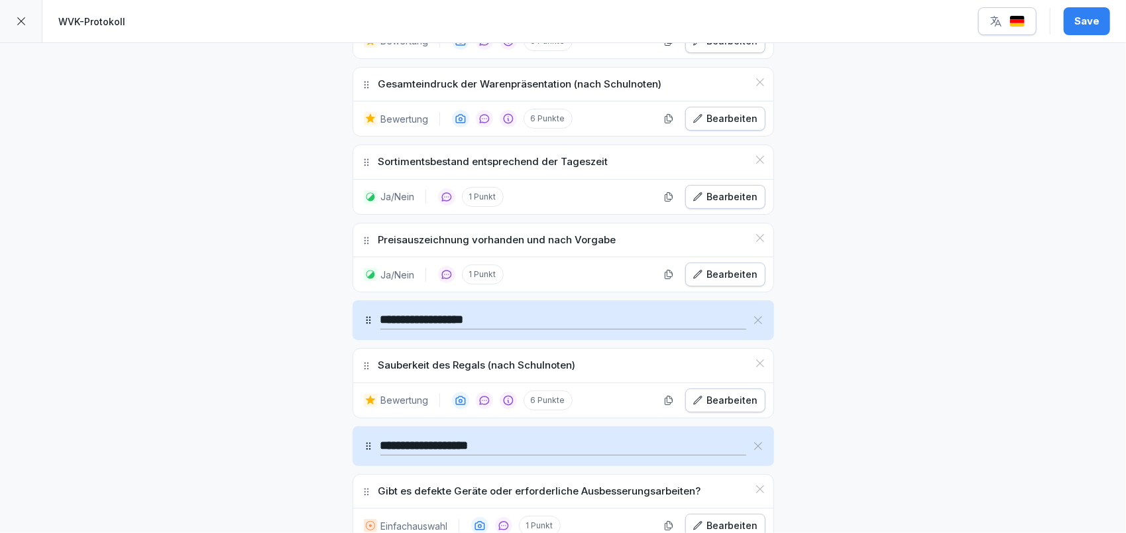
scroll to position [530, 0]
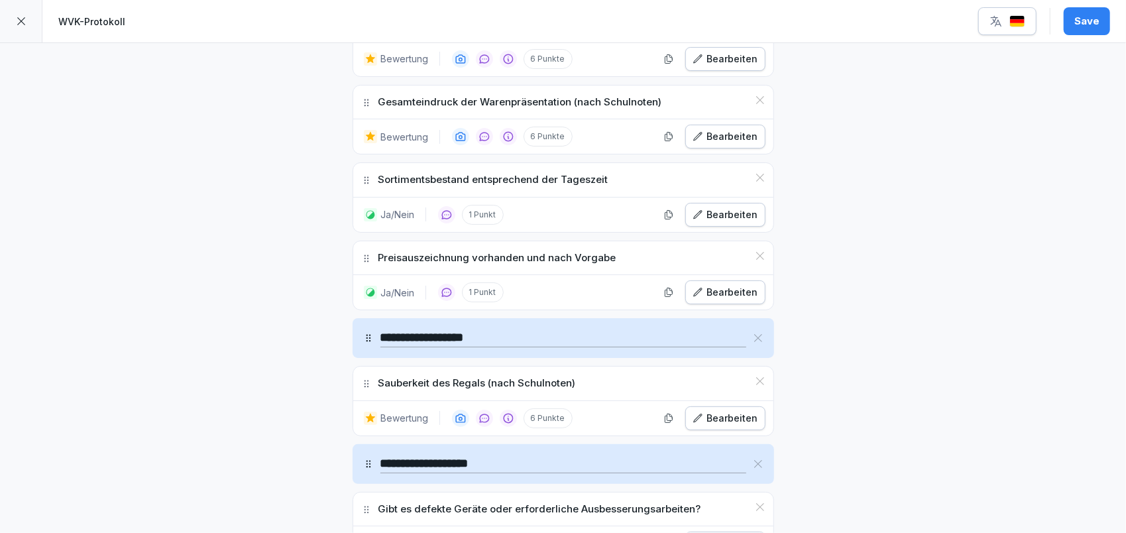
click at [506, 329] on input "**********" at bounding box center [563, 338] width 366 height 19
type input "**********"
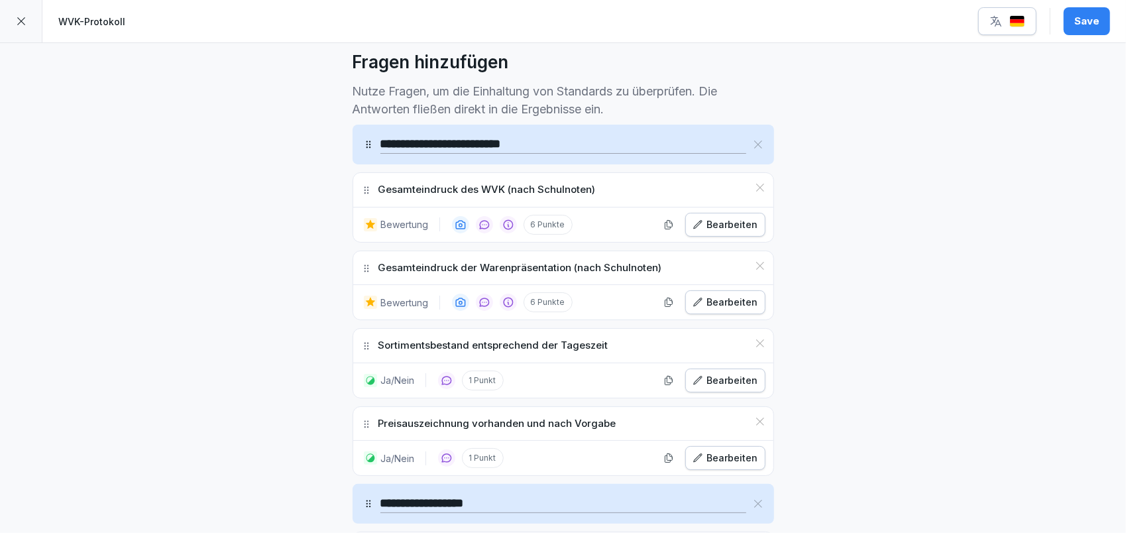
scroll to position [353, 0]
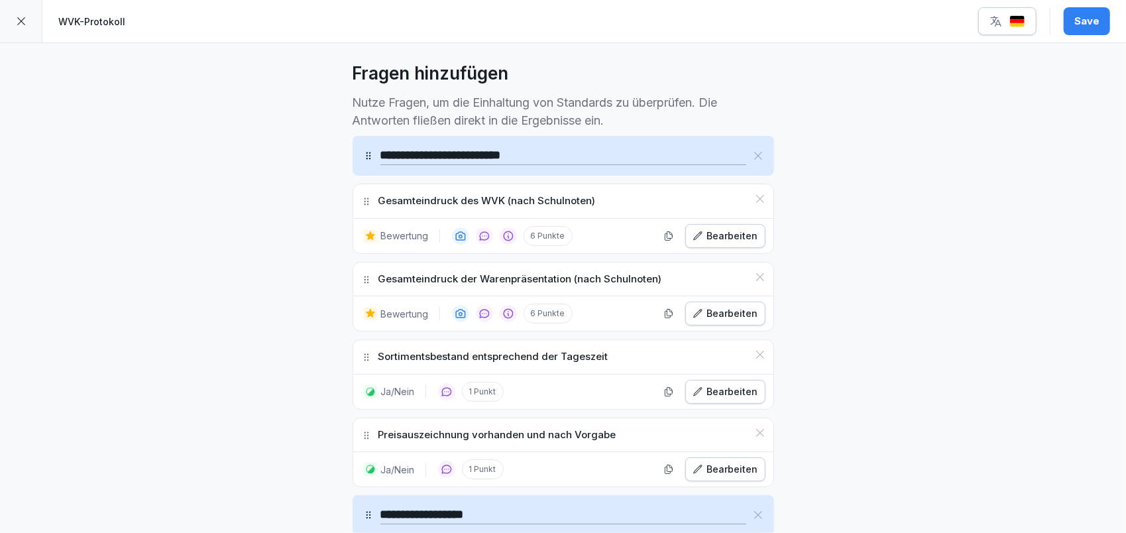
click at [720, 308] on div "Bearbeiten" at bounding box center [726, 313] width 66 height 15
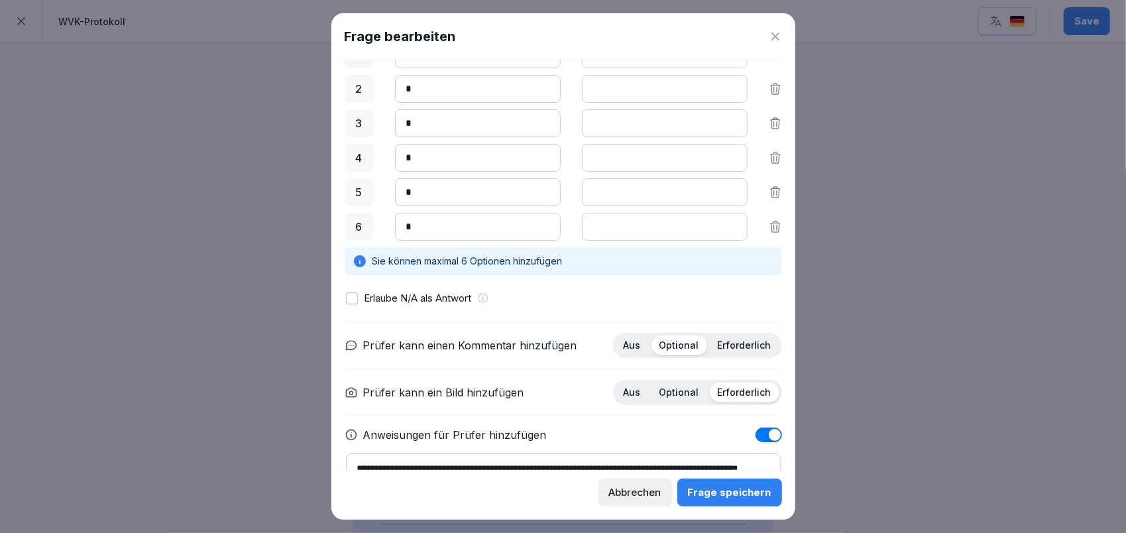
scroll to position [244, 0]
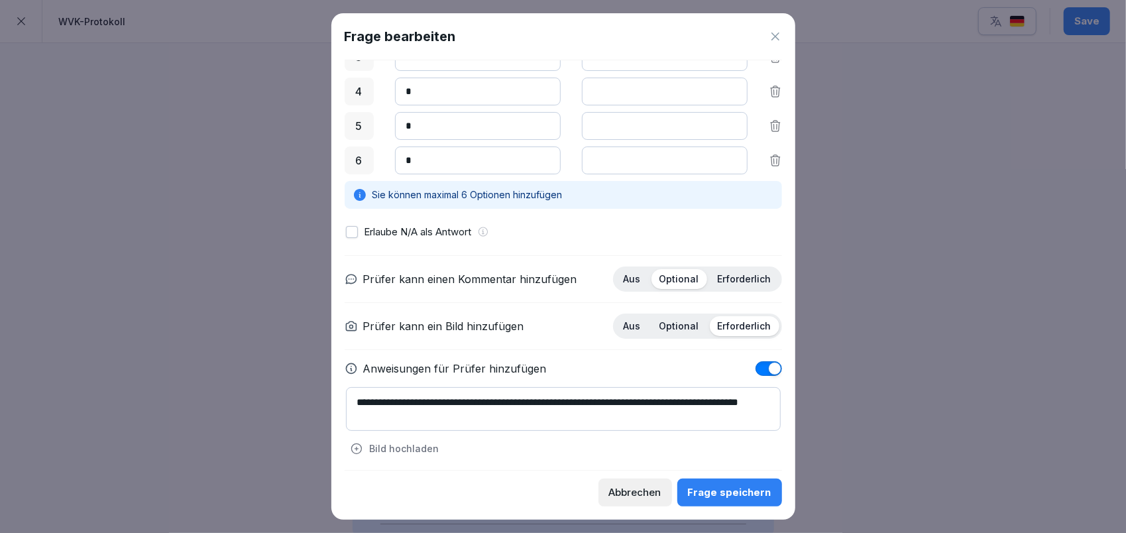
click at [720, 498] on div "Frage speichern" at bounding box center [730, 492] width 84 height 15
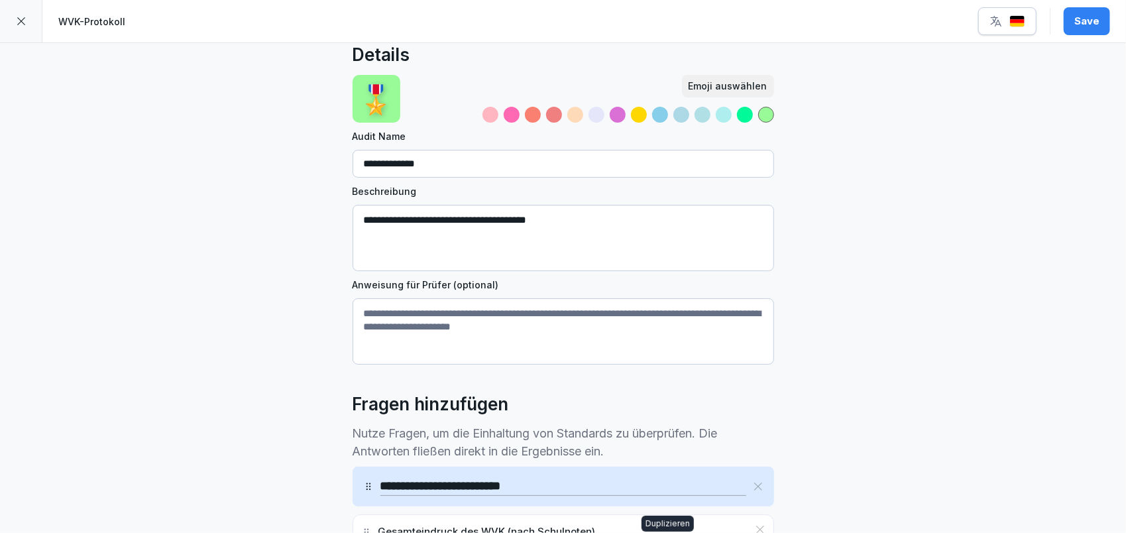
scroll to position [0, 0]
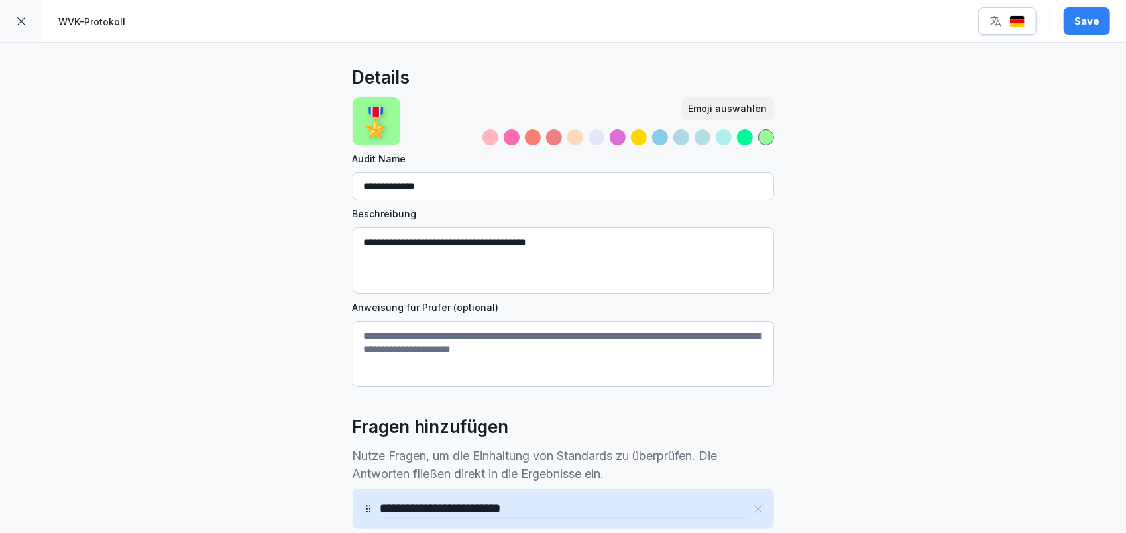
click at [525, 139] on div at bounding box center [533, 137] width 16 height 16
click at [1087, 29] on button "Save" at bounding box center [1087, 21] width 46 height 28
click at [27, 26] on div at bounding box center [21, 21] width 42 height 42
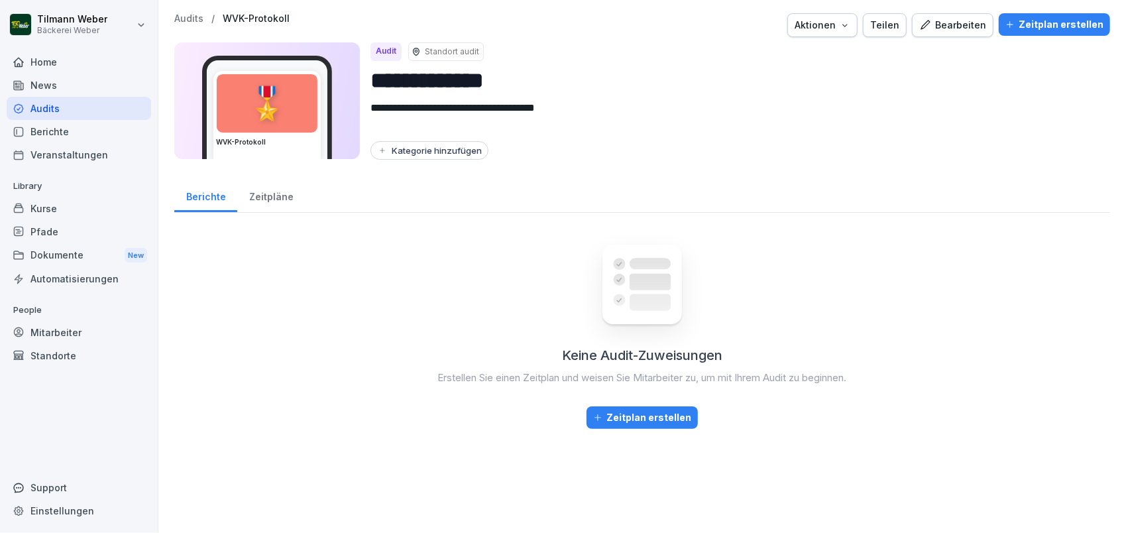
click at [275, 198] on div "Zeitpläne" at bounding box center [271, 195] width 68 height 34
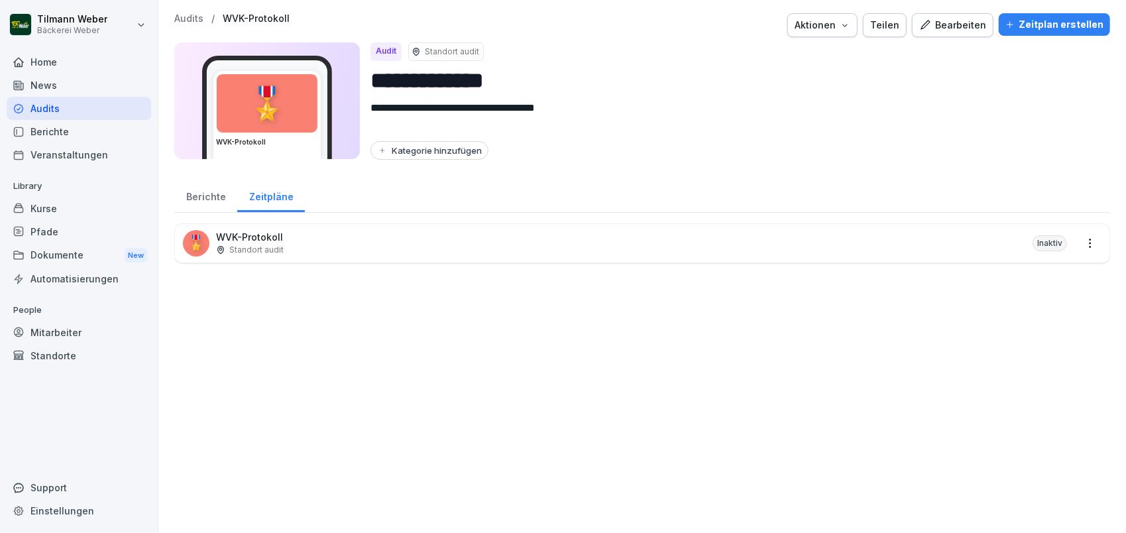
click at [210, 190] on div "Berichte" at bounding box center [205, 195] width 63 height 34
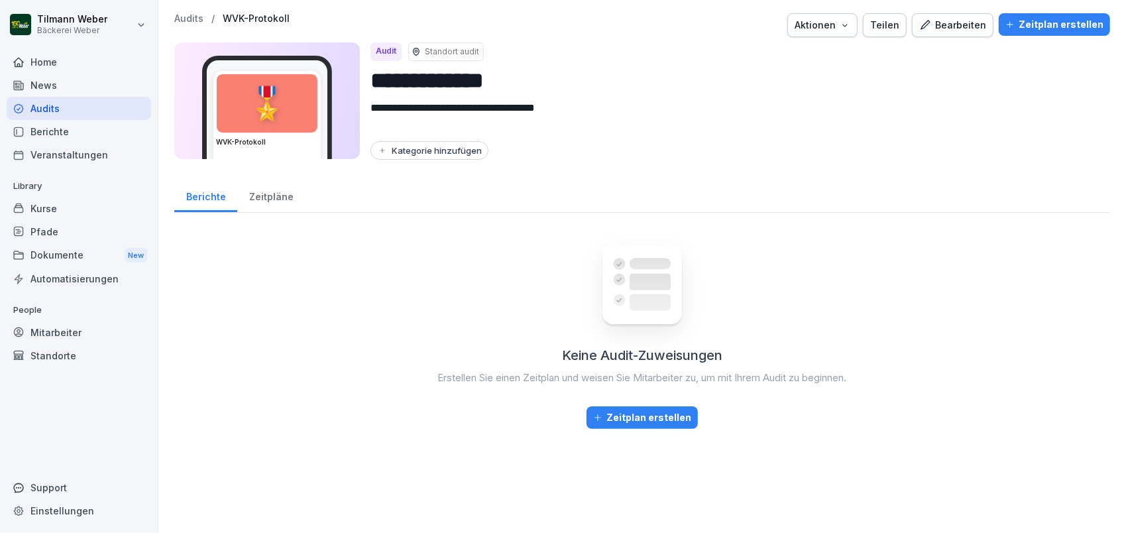
click at [1065, 27] on div "Zeitplan erstellen" at bounding box center [1055, 24] width 98 height 15
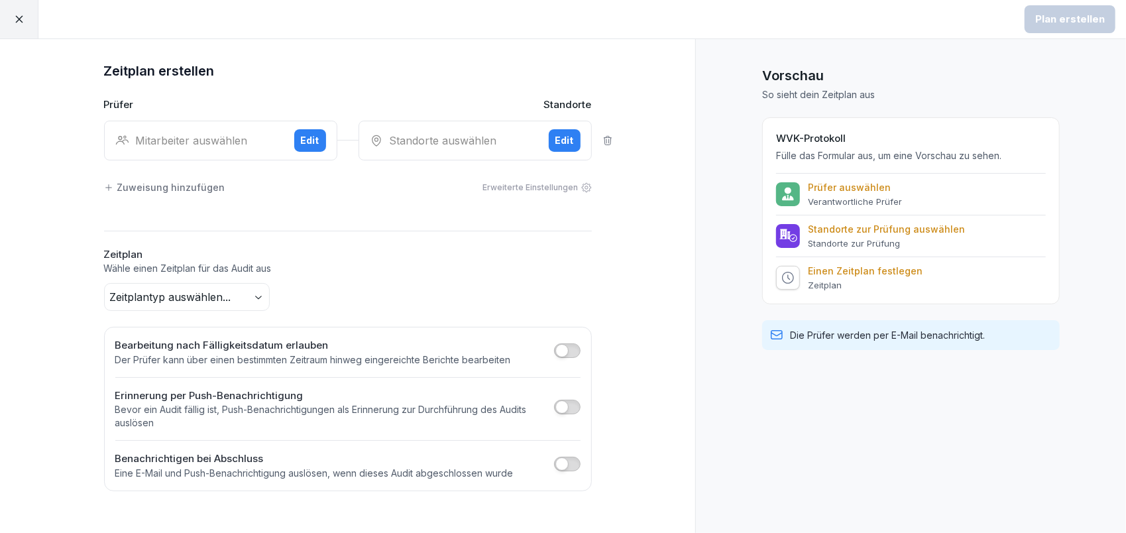
click at [255, 148] on div "Mitarbeiter auswählen Edit" at bounding box center [220, 141] width 233 height 40
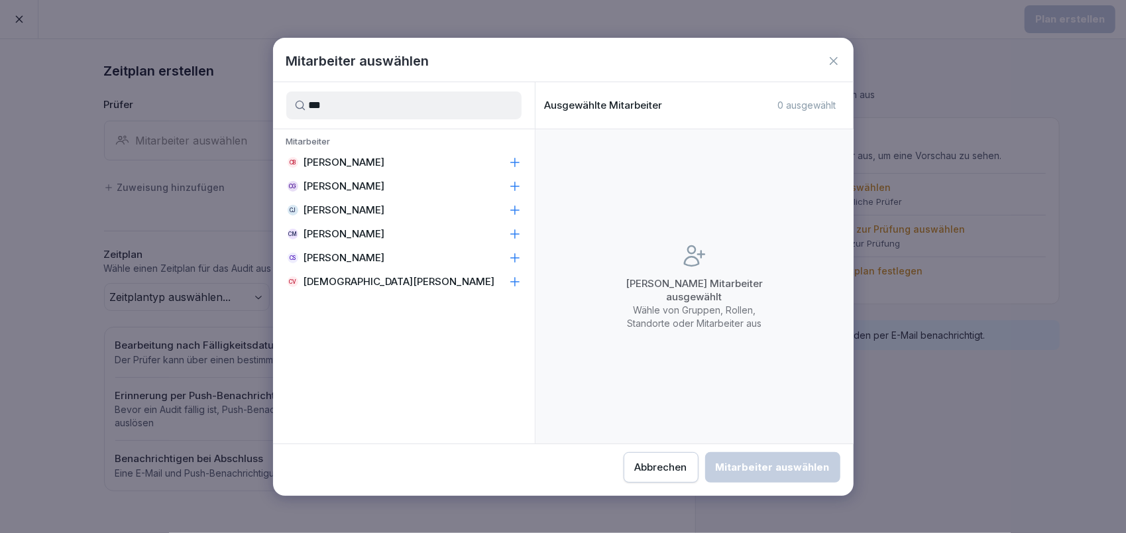
type input "***"
click at [514, 258] on icon at bounding box center [514, 257] width 13 height 13
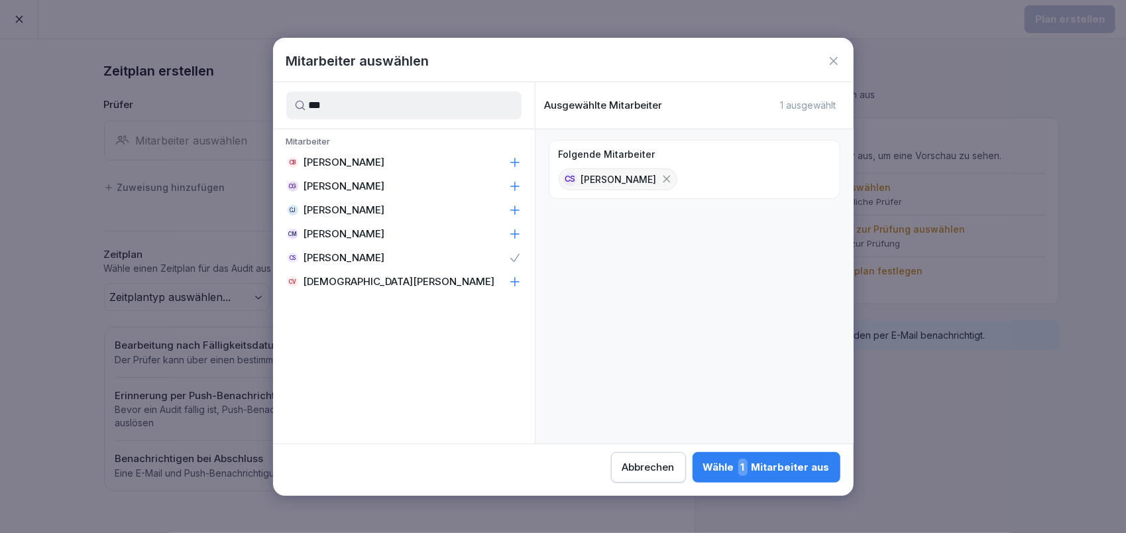
click at [742, 475] on div "Wähle 1 Mitarbeiter aus" at bounding box center [766, 467] width 127 height 17
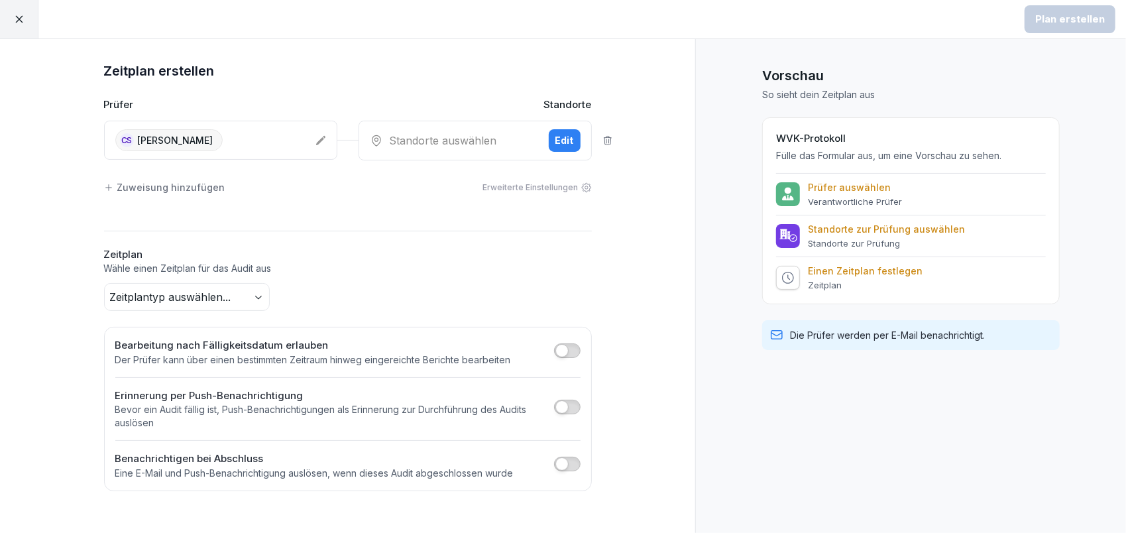
click at [553, 139] on button "Edit" at bounding box center [565, 140] width 32 height 23
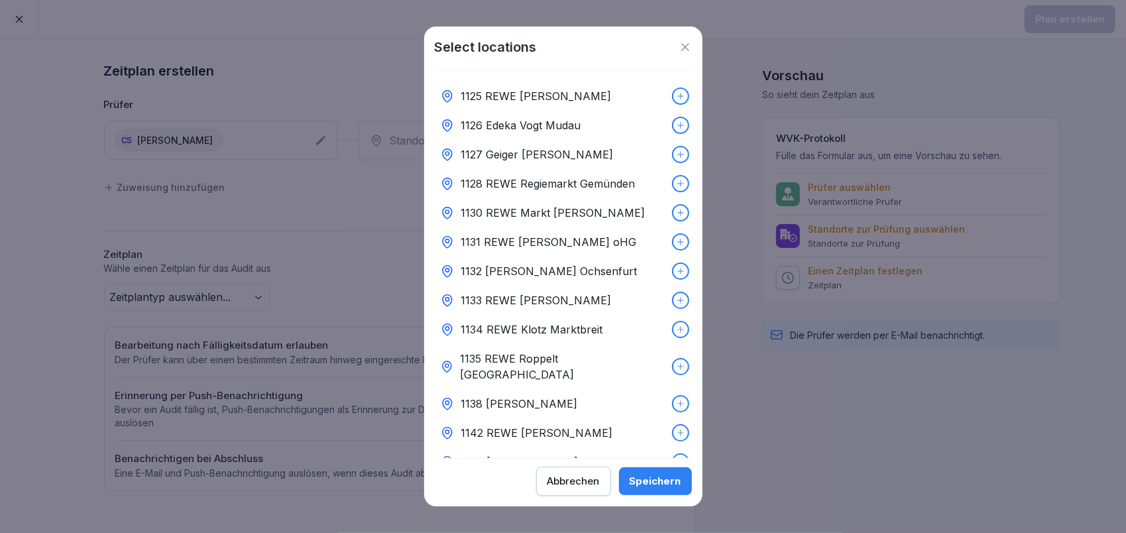
click at [677, 93] on icon at bounding box center [680, 96] width 7 height 7
click at [673, 119] on div at bounding box center [680, 125] width 15 height 15
click at [668, 165] on div "1127 Geiger [PERSON_NAME]" at bounding box center [563, 154] width 257 height 29
click at [676, 188] on icon at bounding box center [680, 183] width 9 height 9
drag, startPoint x: 672, startPoint y: 208, endPoint x: 672, endPoint y: 228, distance: 19.9
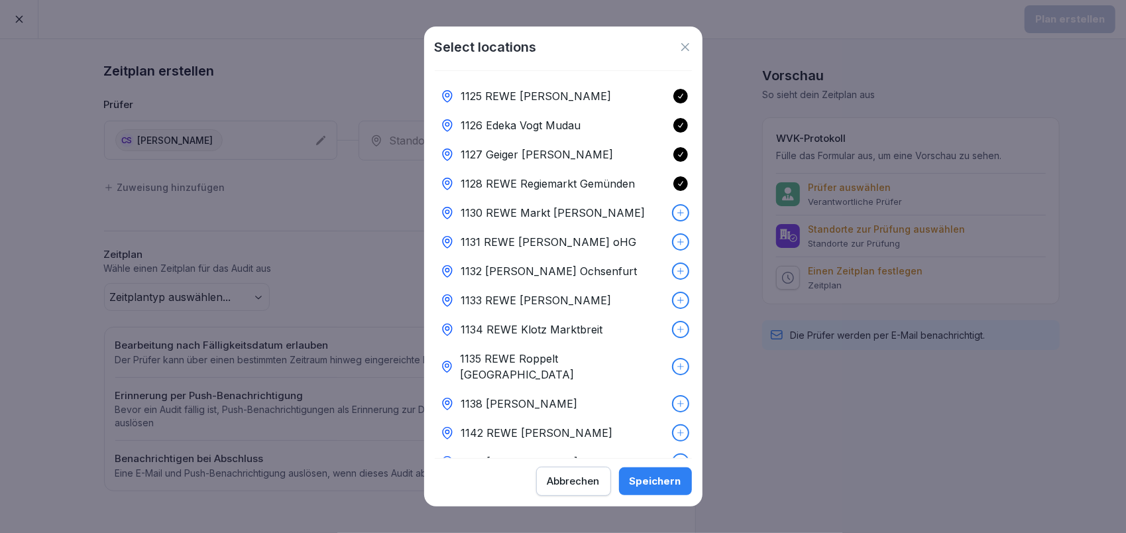
click at [676, 209] on icon at bounding box center [680, 212] width 9 height 9
click at [673, 236] on div at bounding box center [680, 242] width 15 height 15
click at [673, 264] on div at bounding box center [680, 271] width 15 height 15
click at [676, 298] on icon at bounding box center [680, 300] width 9 height 9
click at [676, 331] on icon at bounding box center [680, 329] width 9 height 9
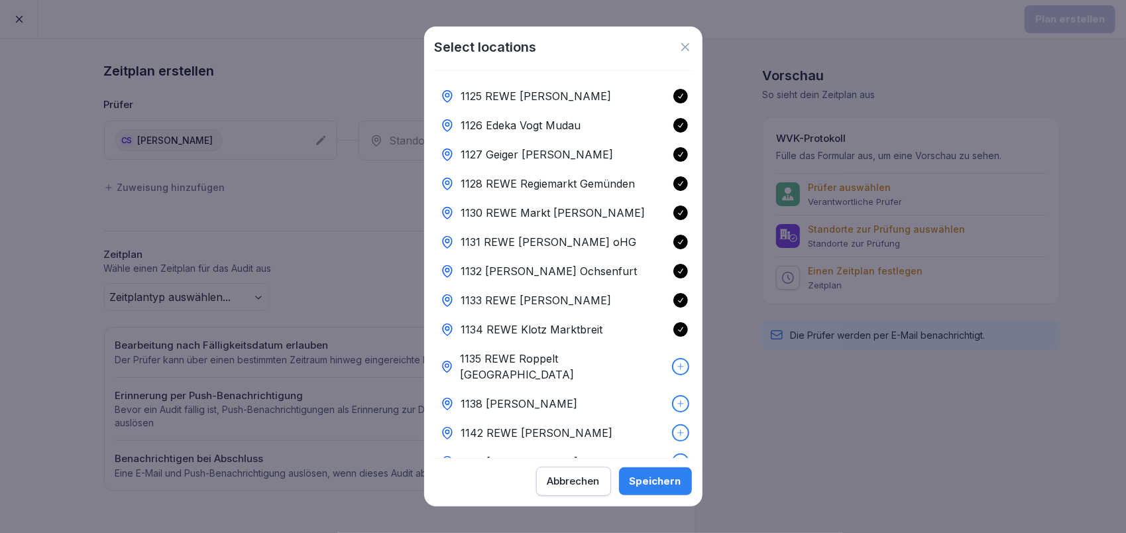
click at [676, 362] on icon at bounding box center [680, 366] width 9 height 9
click at [676, 389] on div "1138 [PERSON_NAME]" at bounding box center [563, 403] width 257 height 29
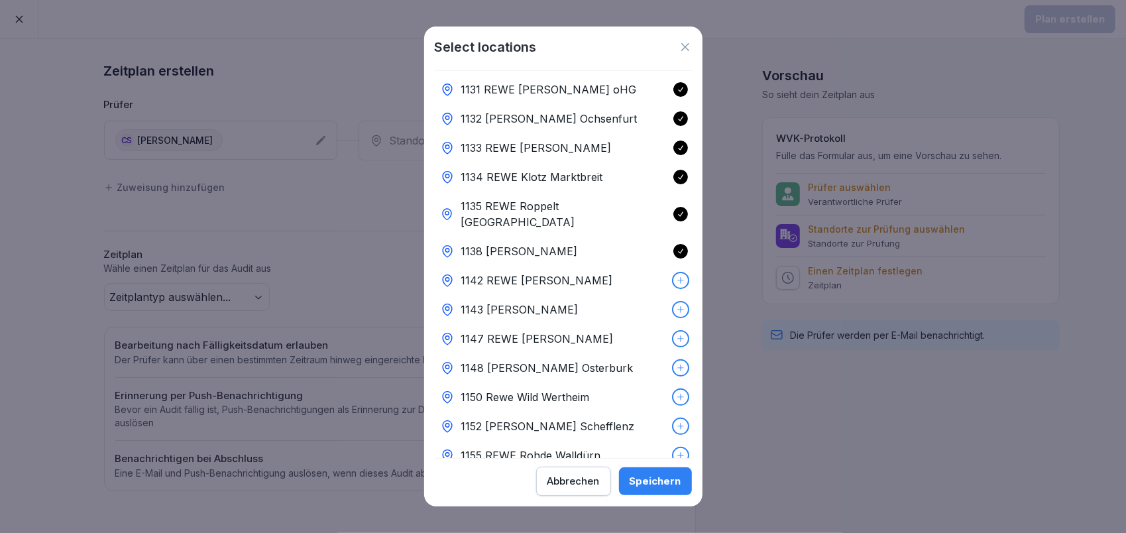
scroll to position [265, 0]
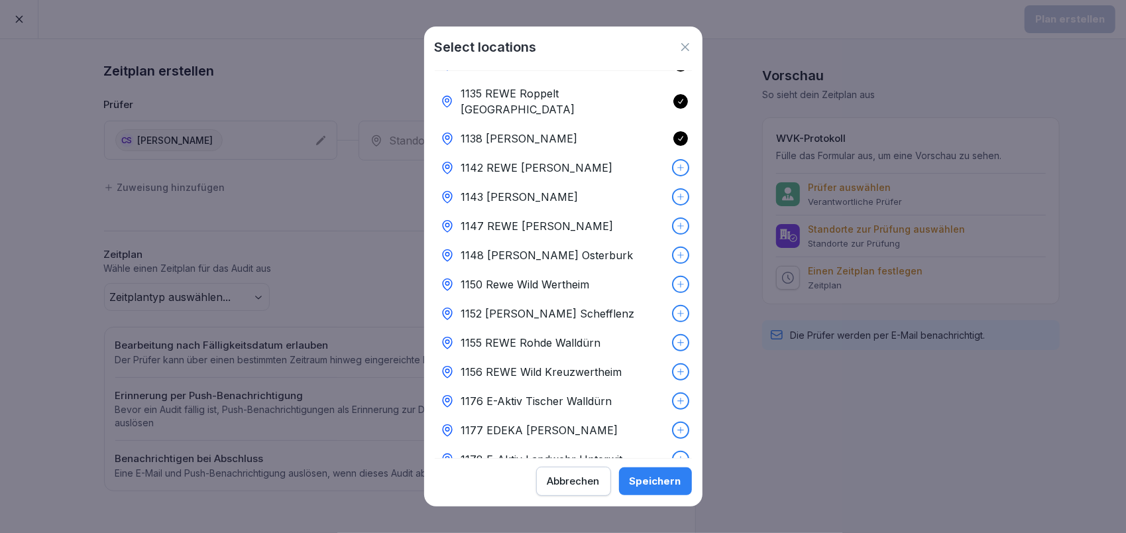
click at [676, 163] on icon at bounding box center [680, 167] width 9 height 9
click at [676, 192] on icon at bounding box center [680, 196] width 9 height 9
click at [676, 221] on icon at bounding box center [680, 225] width 9 height 9
click at [676, 251] on icon at bounding box center [680, 255] width 9 height 9
click at [676, 280] on icon at bounding box center [680, 284] width 9 height 9
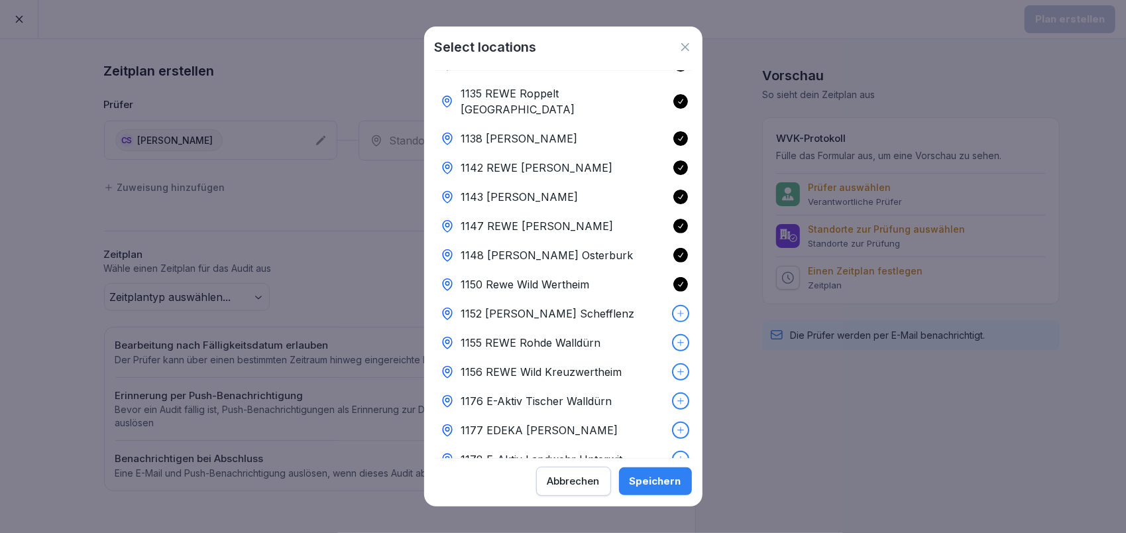
click at [673, 306] on div at bounding box center [680, 313] width 15 height 15
click at [676, 338] on icon at bounding box center [680, 342] width 9 height 9
drag, startPoint x: 672, startPoint y: 358, endPoint x: 672, endPoint y: 375, distance: 16.6
click at [676, 367] on icon at bounding box center [680, 371] width 9 height 9
click at [673, 394] on div at bounding box center [680, 401] width 15 height 15
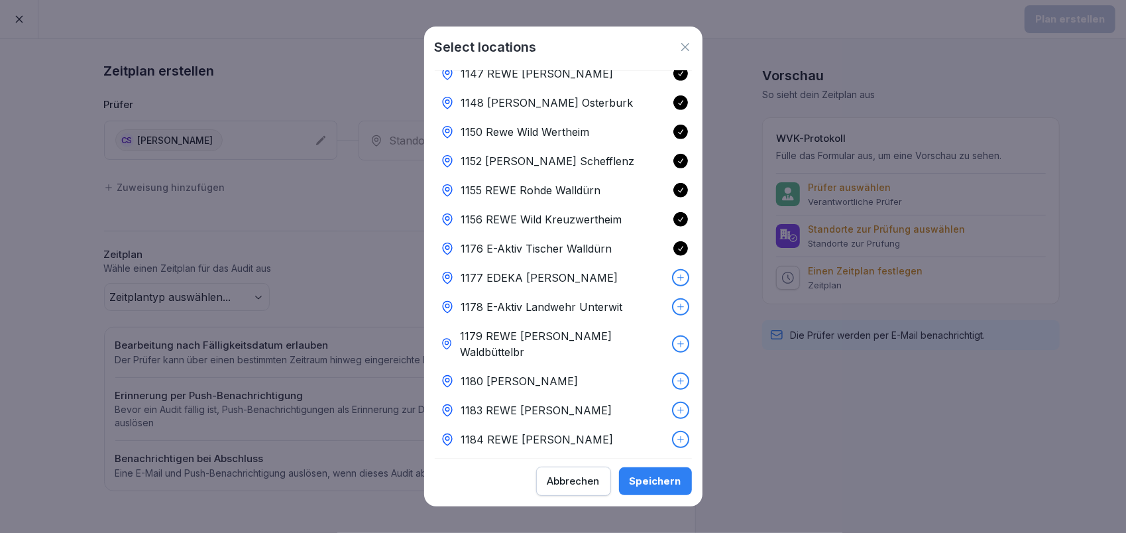
scroll to position [441, 0]
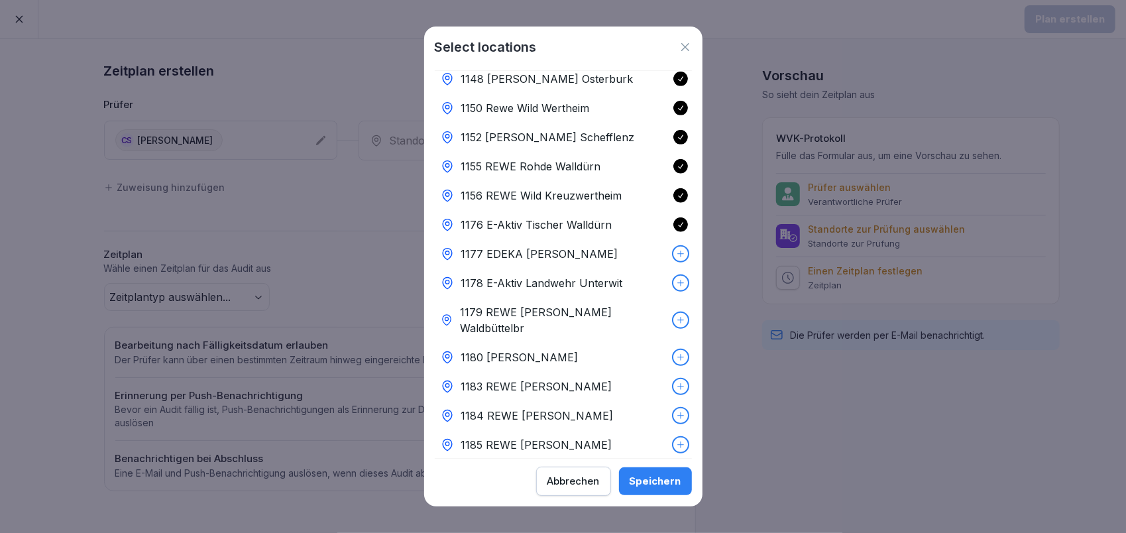
drag, startPoint x: 668, startPoint y: 237, endPoint x: 668, endPoint y: 247, distance: 10.6
click at [676, 249] on icon at bounding box center [680, 253] width 9 height 9
click at [673, 276] on div "1178 E-Aktiv Landwehr Unterwit" at bounding box center [563, 282] width 257 height 29
click at [676, 316] on icon at bounding box center [680, 320] width 9 height 9
click at [676, 353] on icon at bounding box center [680, 357] width 9 height 9
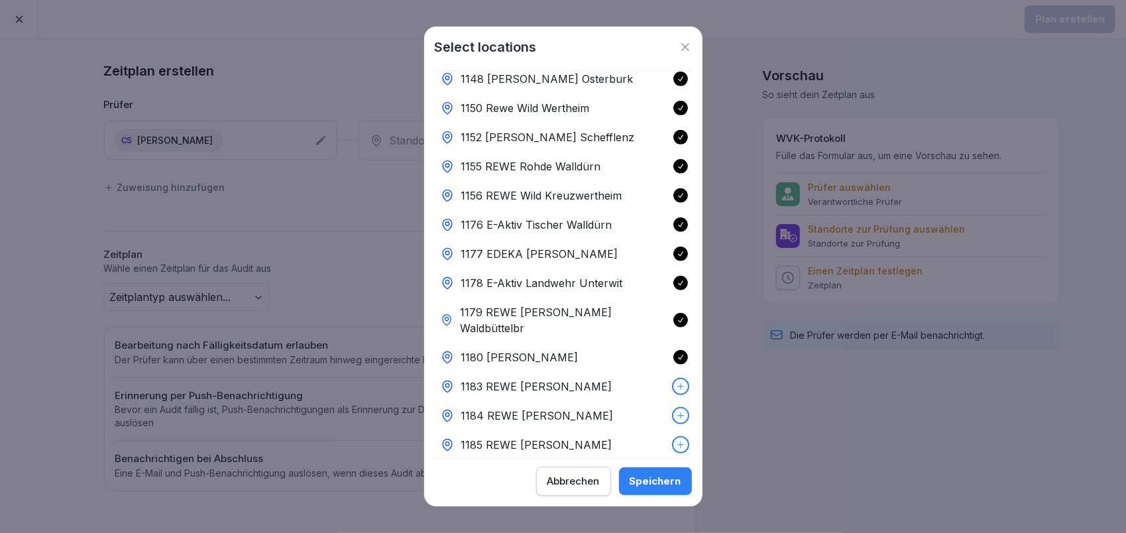
click at [673, 379] on div at bounding box center [680, 386] width 15 height 15
click at [667, 401] on div "1184 REWE [PERSON_NAME]" at bounding box center [563, 415] width 257 height 29
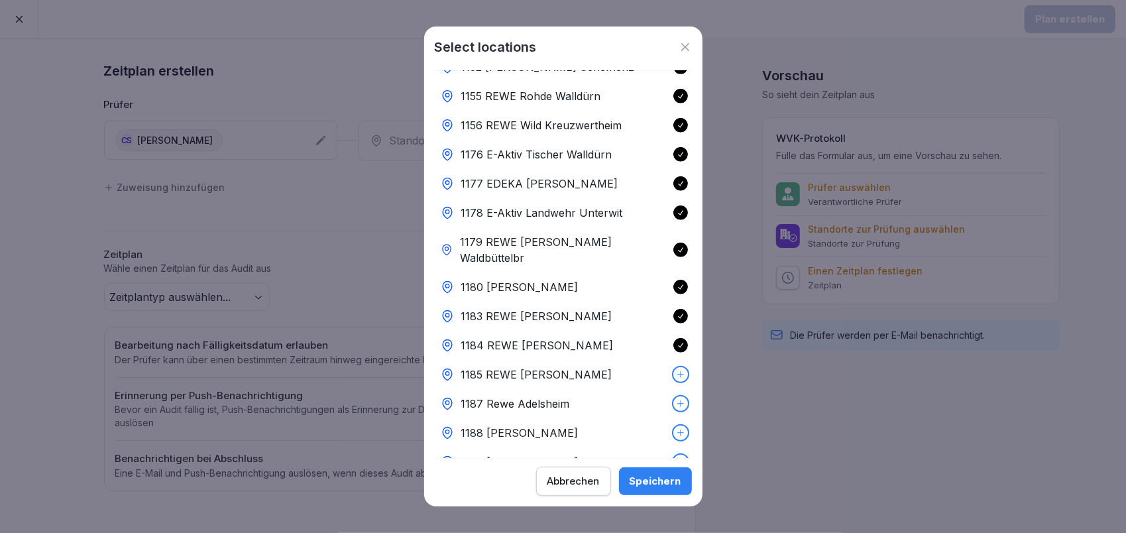
scroll to position [530, 0]
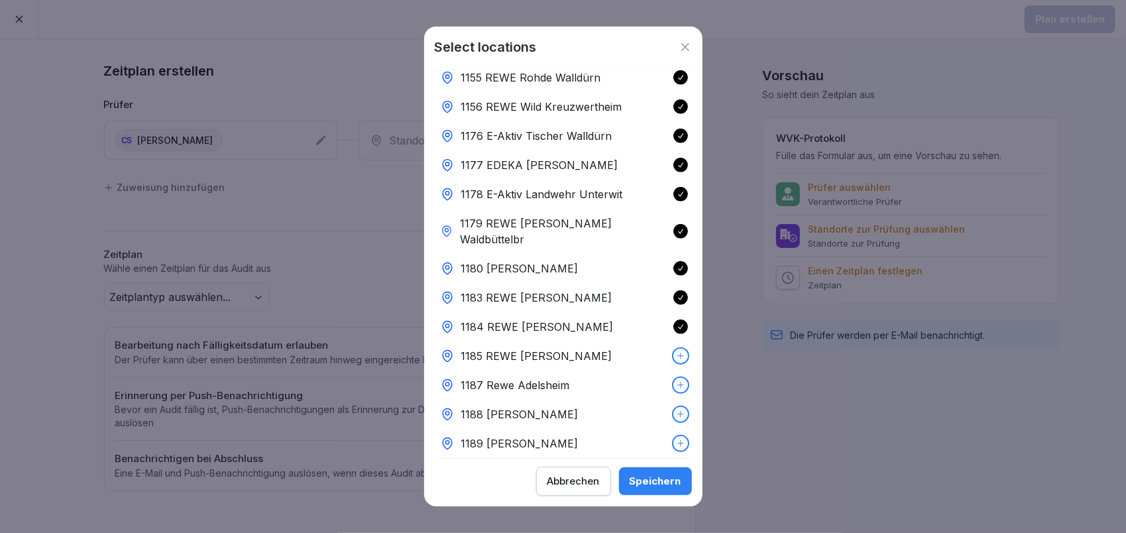
click at [676, 351] on icon at bounding box center [680, 355] width 9 height 9
click at [677, 382] on icon at bounding box center [680, 385] width 7 height 7
click at [676, 410] on icon at bounding box center [680, 414] width 9 height 9
click at [676, 439] on icon at bounding box center [680, 443] width 9 height 9
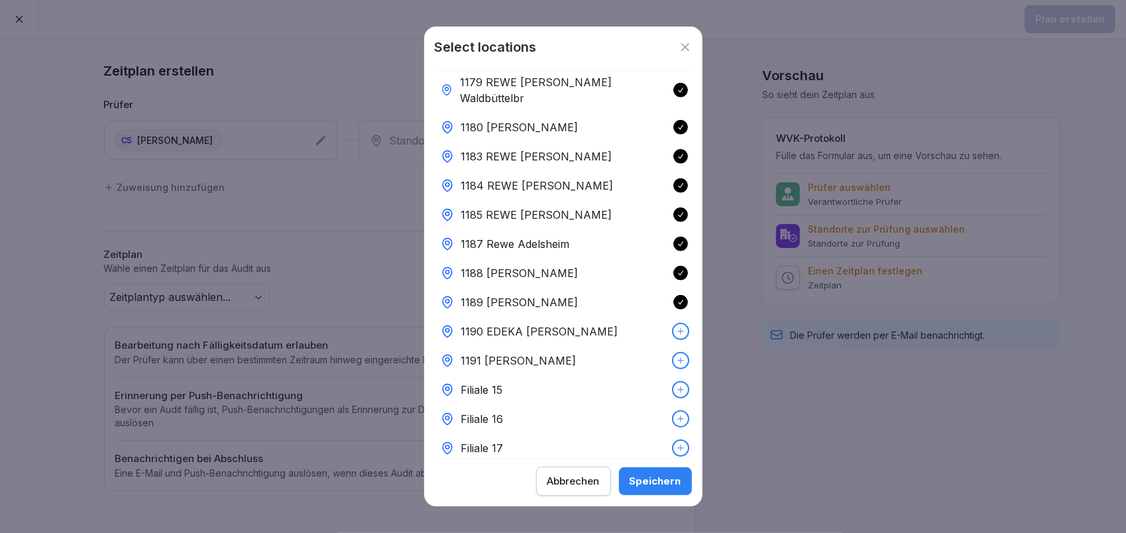
scroll to position [707, 0]
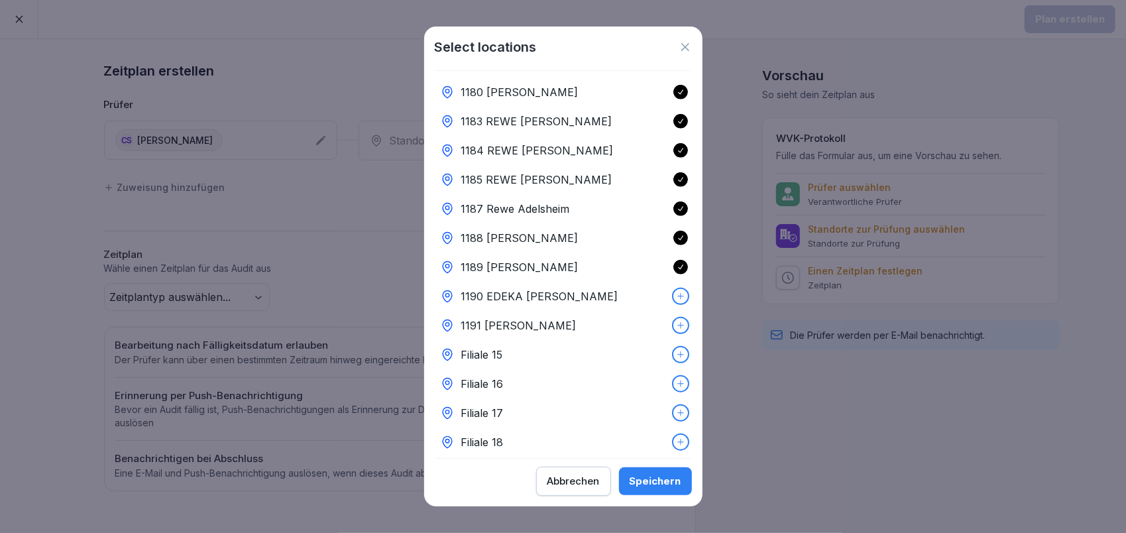
click at [676, 292] on icon at bounding box center [680, 296] width 9 height 9
click at [677, 311] on div "1191 [PERSON_NAME]" at bounding box center [563, 325] width 257 height 29
click at [647, 487] on div "Speichern" at bounding box center [656, 481] width 52 height 15
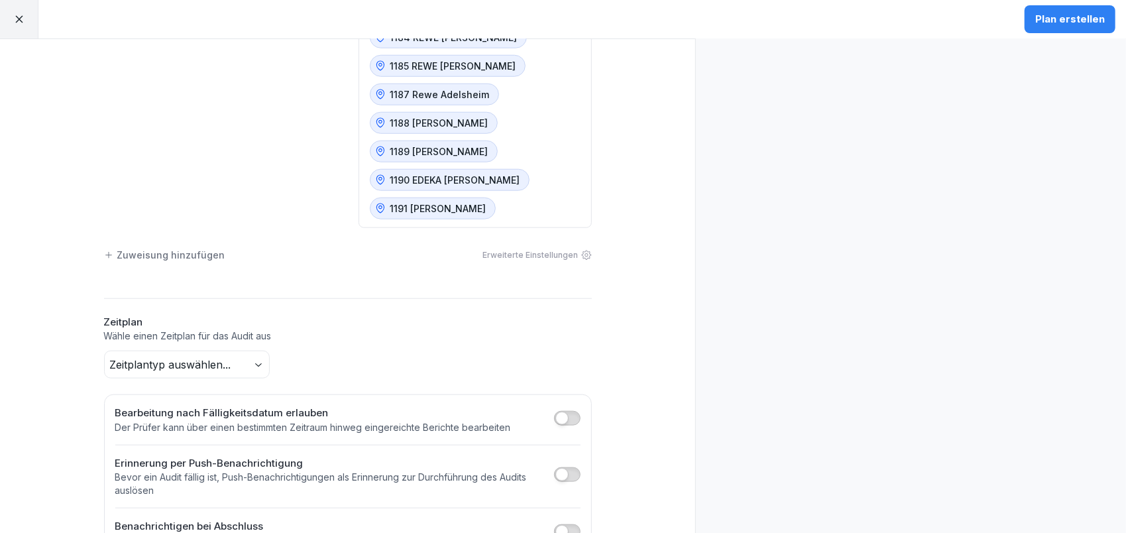
scroll to position [846, 0]
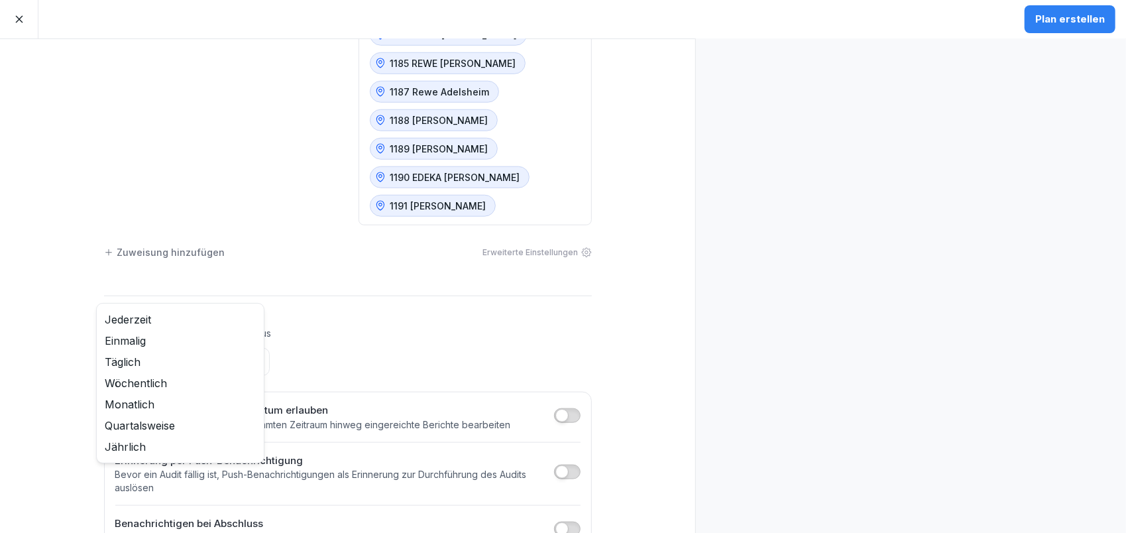
click at [219, 321] on body "Plan erstellen Zeitplan erstellen Prüfer Standorte CS Christina Schleger 1125 R…" at bounding box center [563, 266] width 1126 height 533
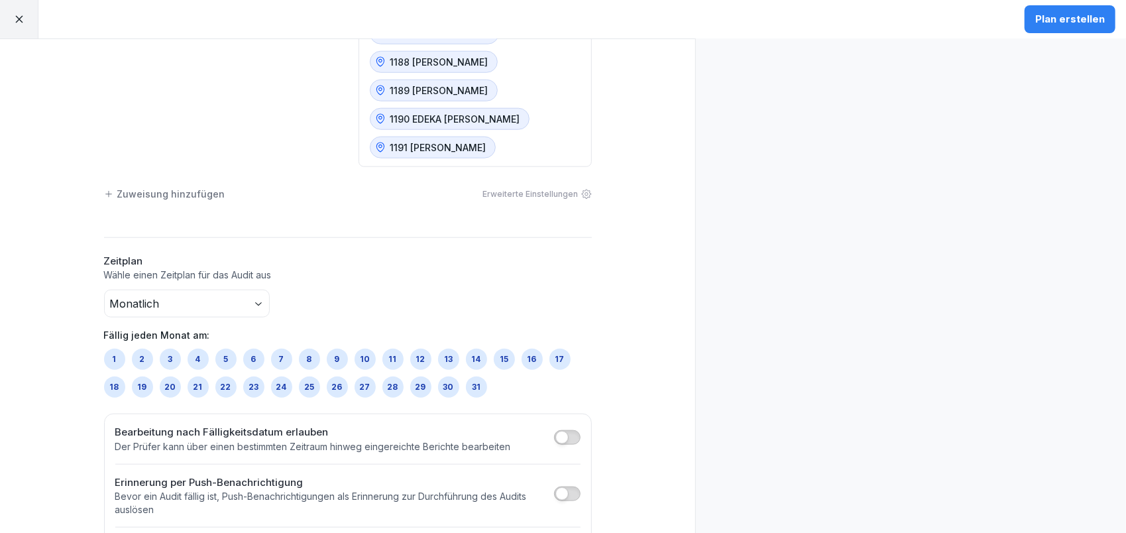
scroll to position [925, 0]
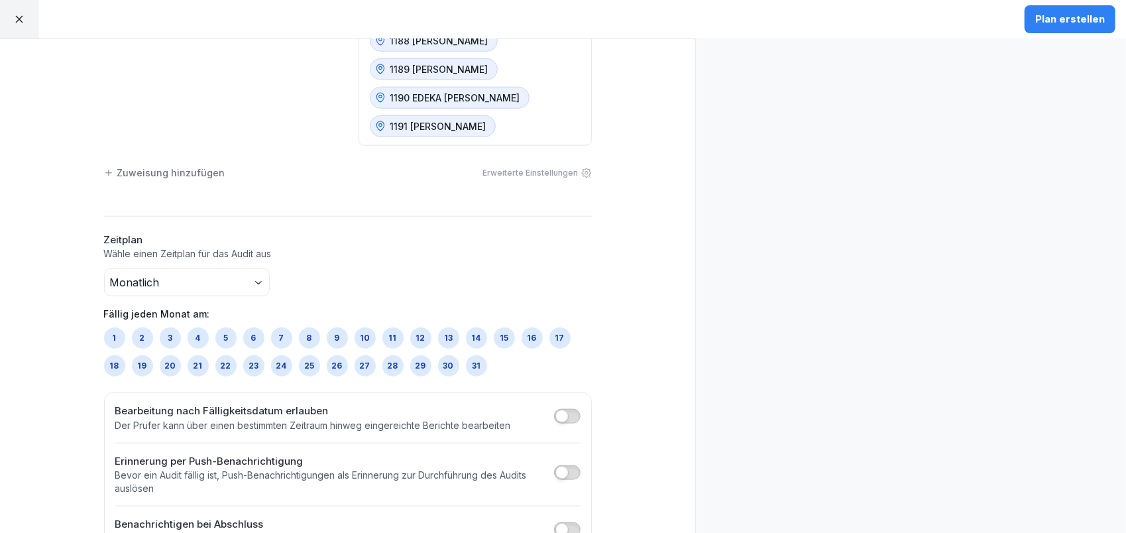
click at [217, 327] on div "5" at bounding box center [225, 337] width 21 height 21
click at [574, 465] on button "button" at bounding box center [567, 472] width 27 height 15
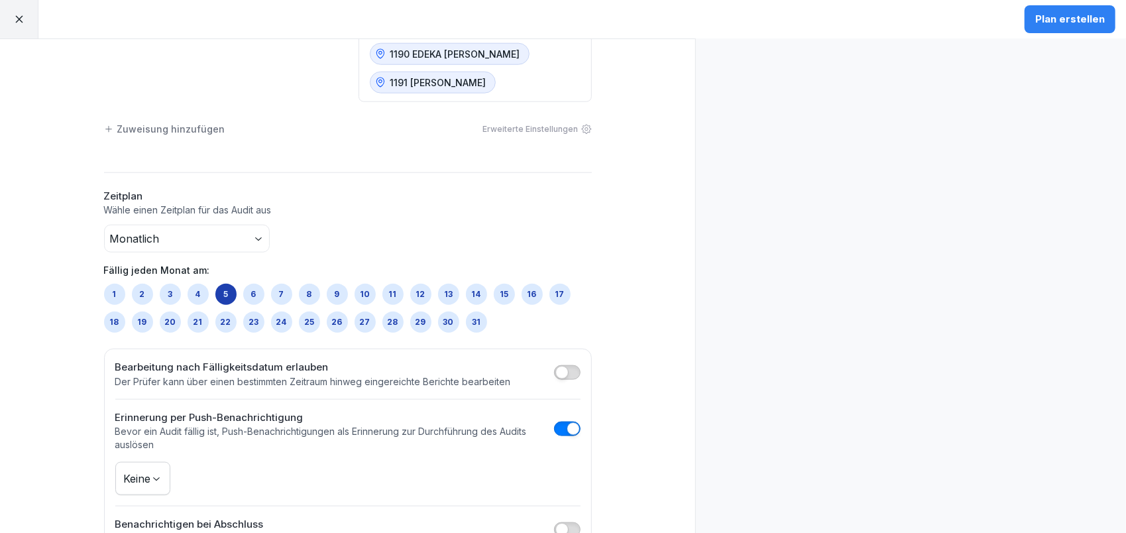
click at [150, 439] on body "Plan erstellen Zeitplan erstellen Prüfer Standorte CS Christina Schleger 1125 R…" at bounding box center [563, 266] width 1126 height 533
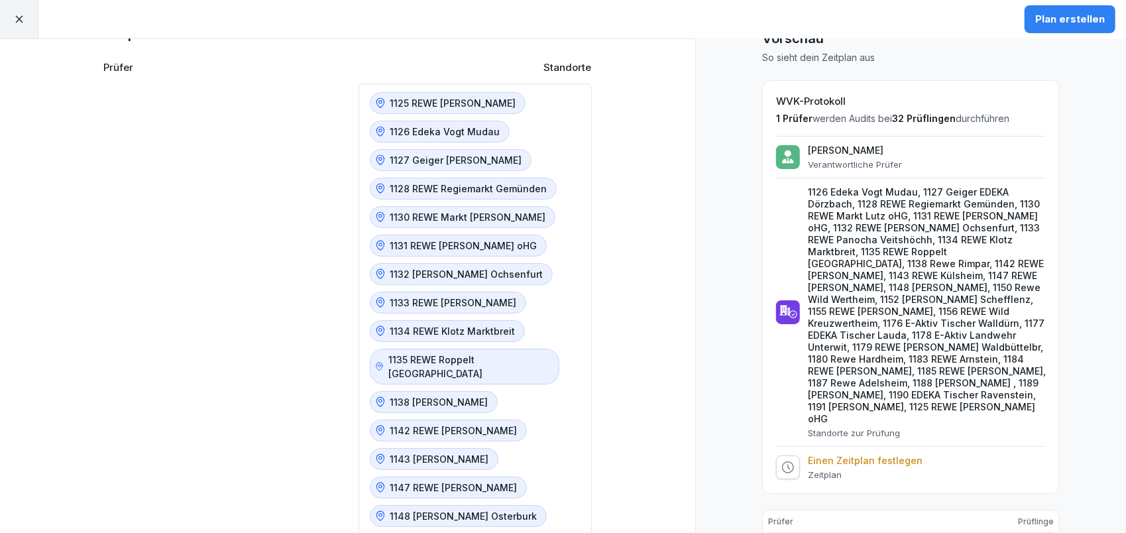
scroll to position [0, 0]
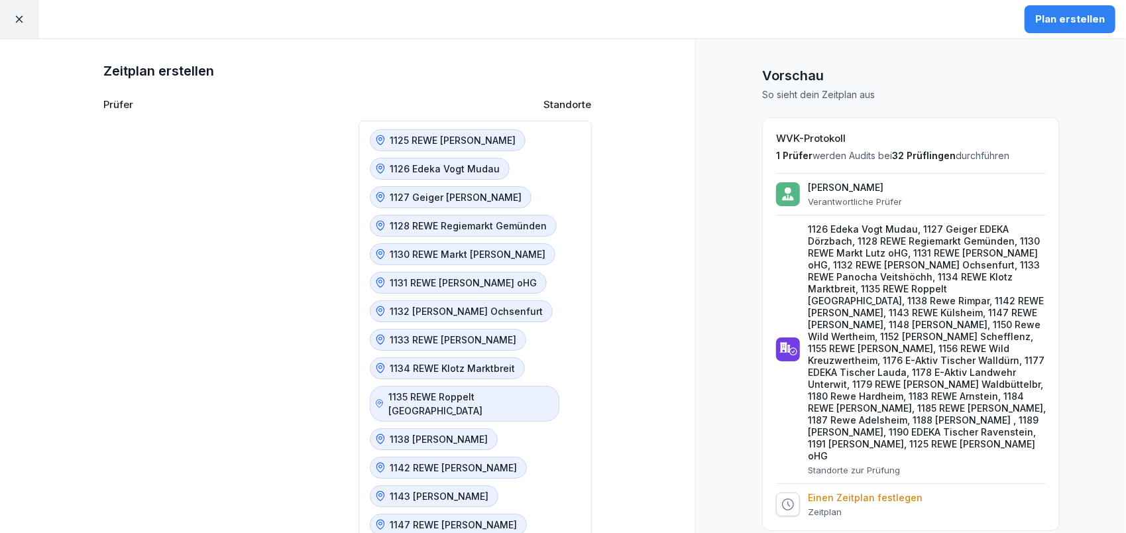
click at [1072, 23] on div "Plan erstellen" at bounding box center [1070, 19] width 70 height 15
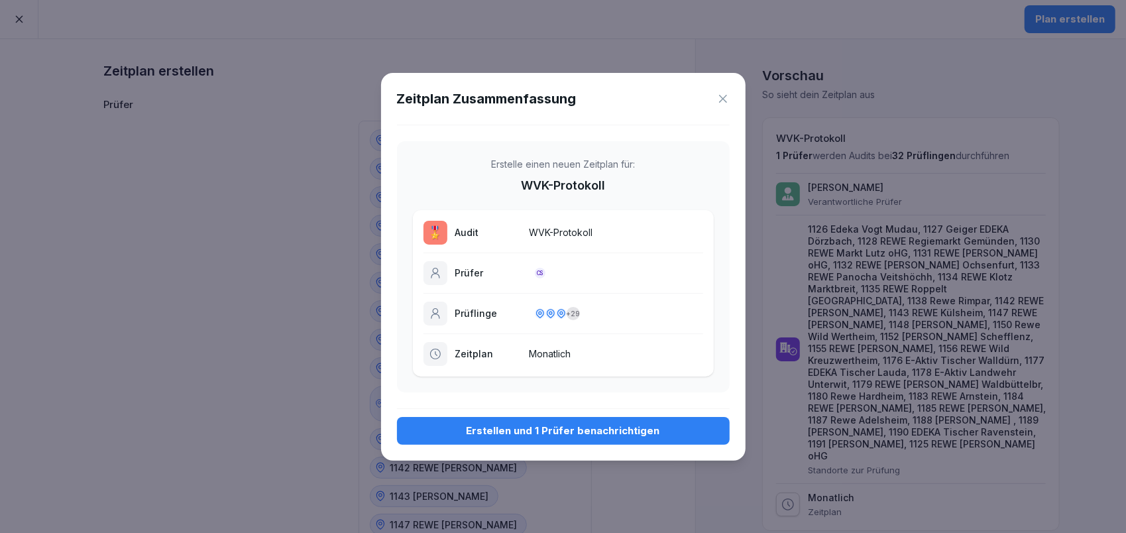
click at [627, 427] on div "Erstellen und 1 Prüfer benachrichtigen" at bounding box center [564, 431] width 312 height 15
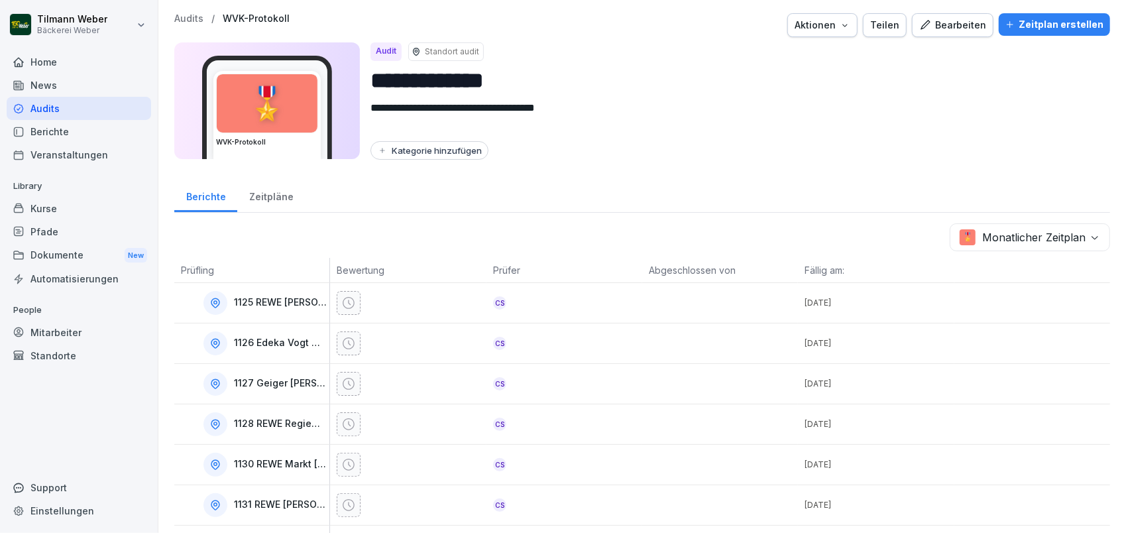
click at [273, 202] on div "Zeitpläne" at bounding box center [271, 195] width 68 height 34
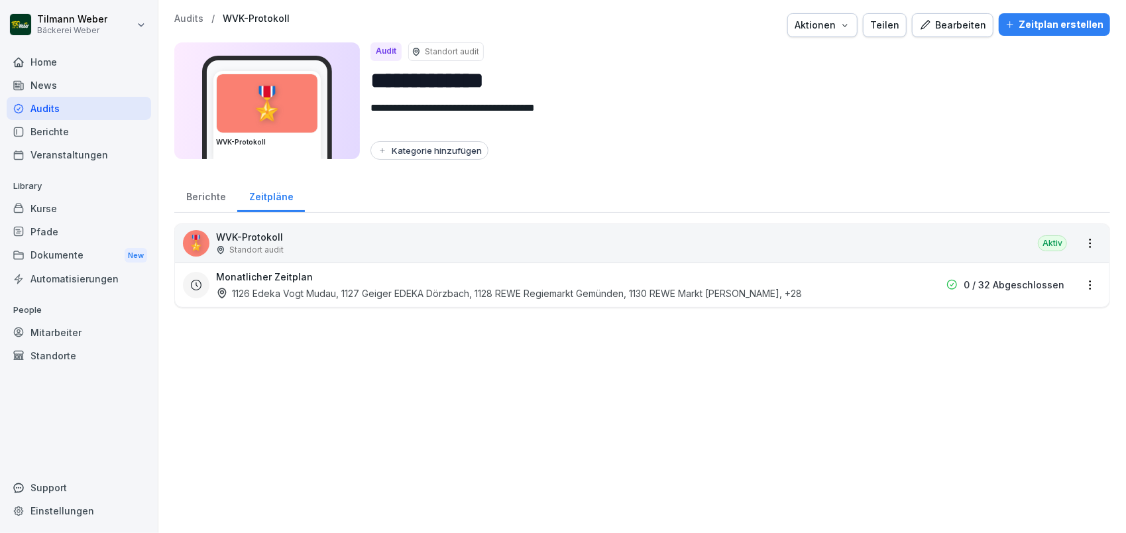
click at [215, 202] on div "Berichte" at bounding box center [205, 195] width 63 height 34
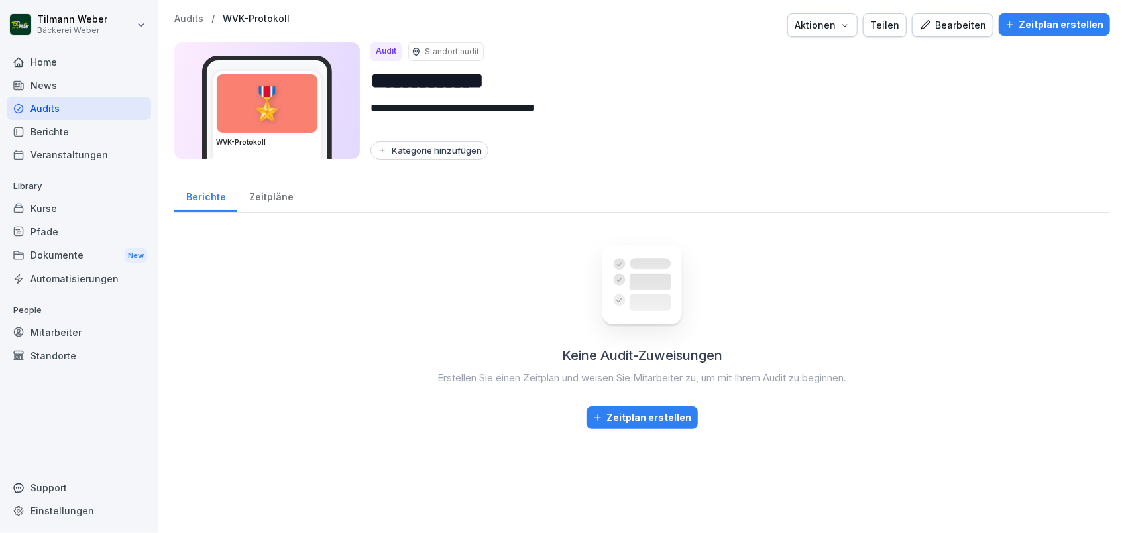
click at [262, 196] on div "Zeitpläne" at bounding box center [271, 195] width 68 height 34
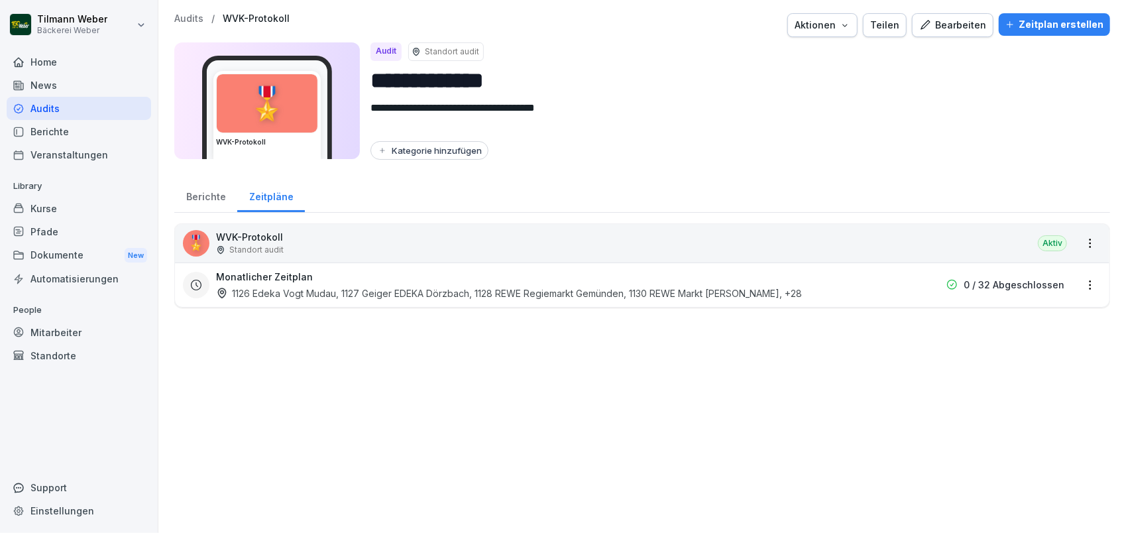
click at [201, 204] on div "Berichte" at bounding box center [205, 195] width 63 height 34
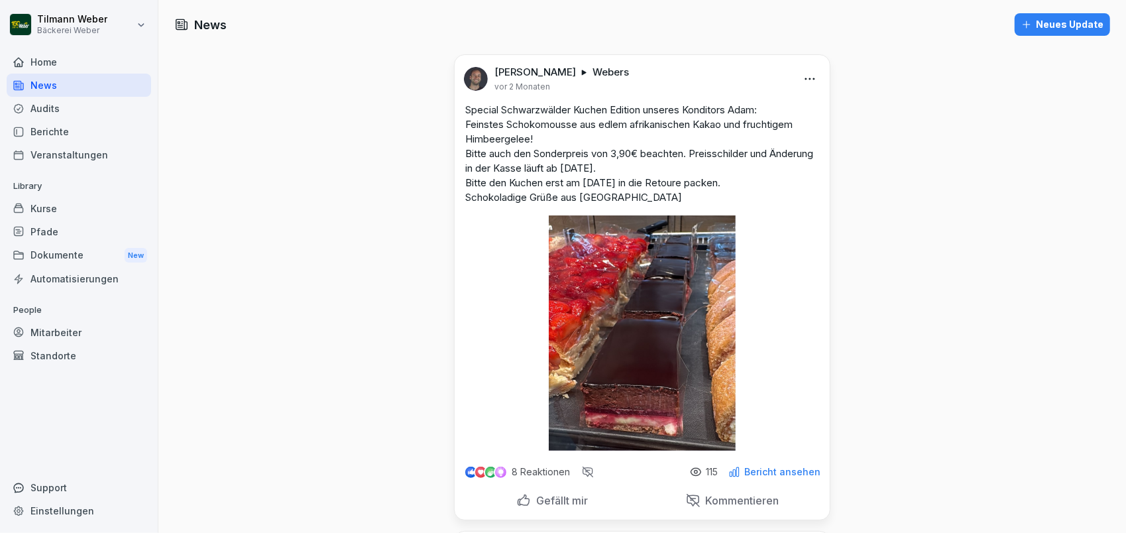
click at [64, 109] on div "Audits" at bounding box center [79, 108] width 144 height 23
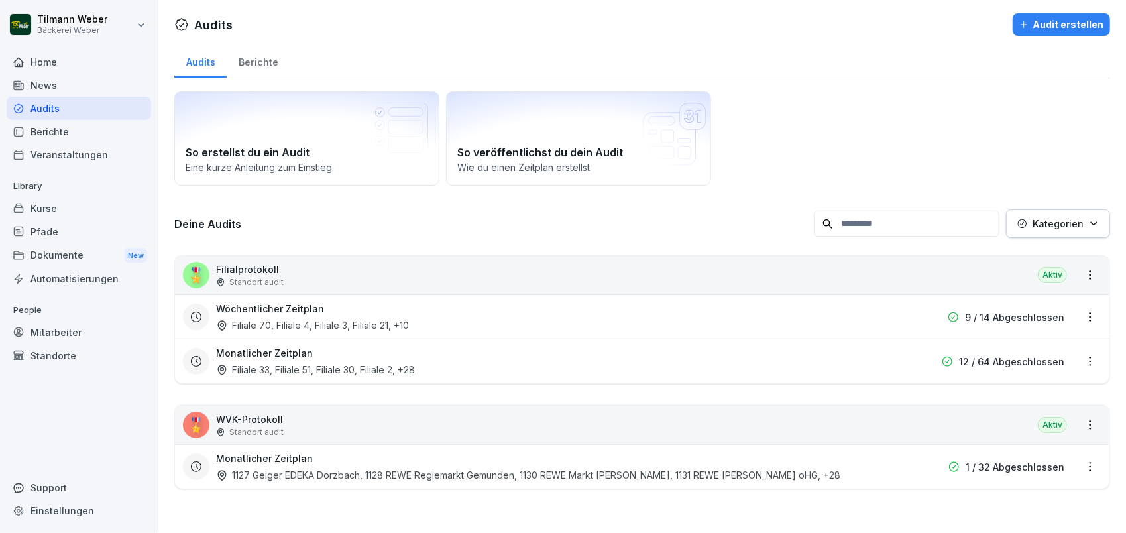
click at [59, 131] on div "Berichte" at bounding box center [79, 131] width 144 height 23
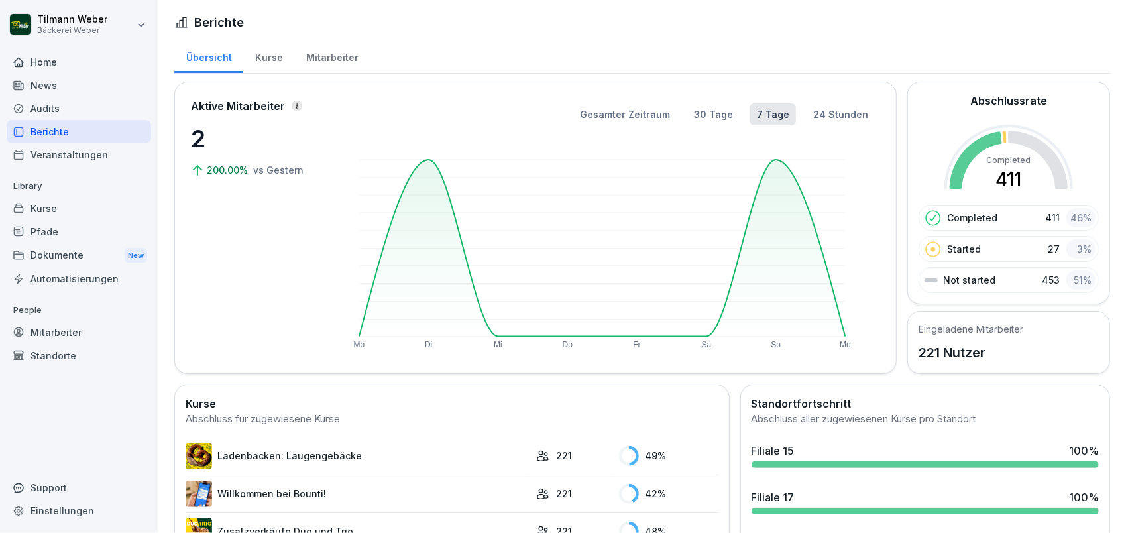
click at [270, 55] on div "Kurse" at bounding box center [268, 56] width 51 height 34
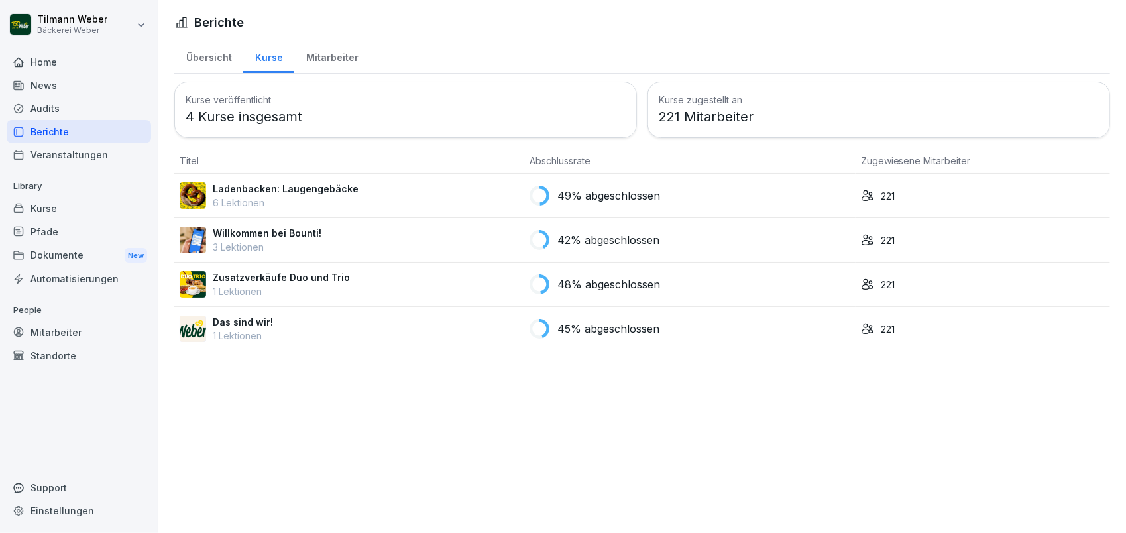
click at [326, 56] on div "Mitarbeiter" at bounding box center [332, 56] width 76 height 34
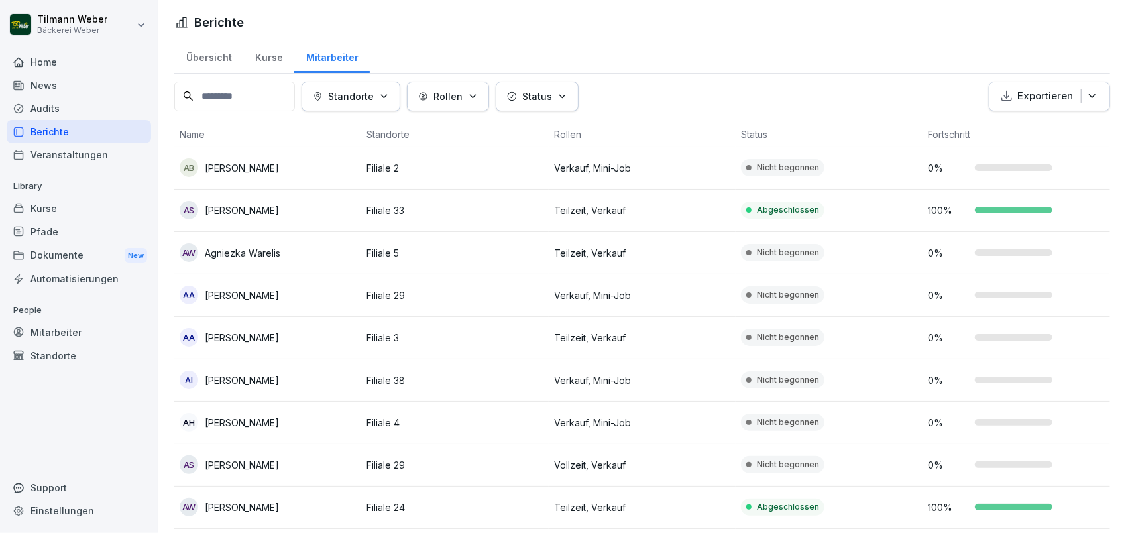
click at [50, 105] on div "Audits" at bounding box center [79, 108] width 144 height 23
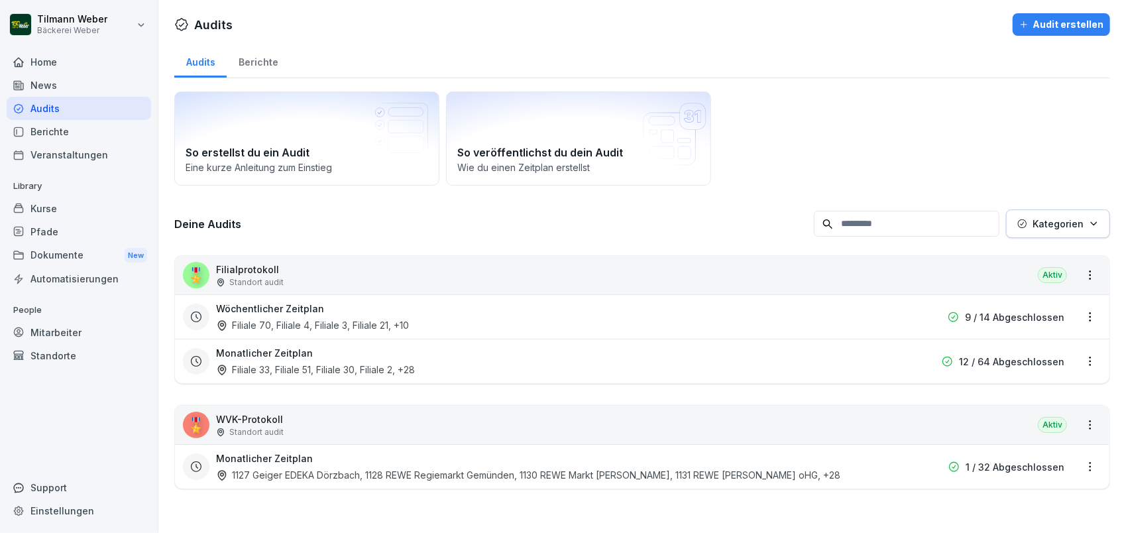
click at [266, 55] on div "Berichte" at bounding box center [258, 61] width 63 height 34
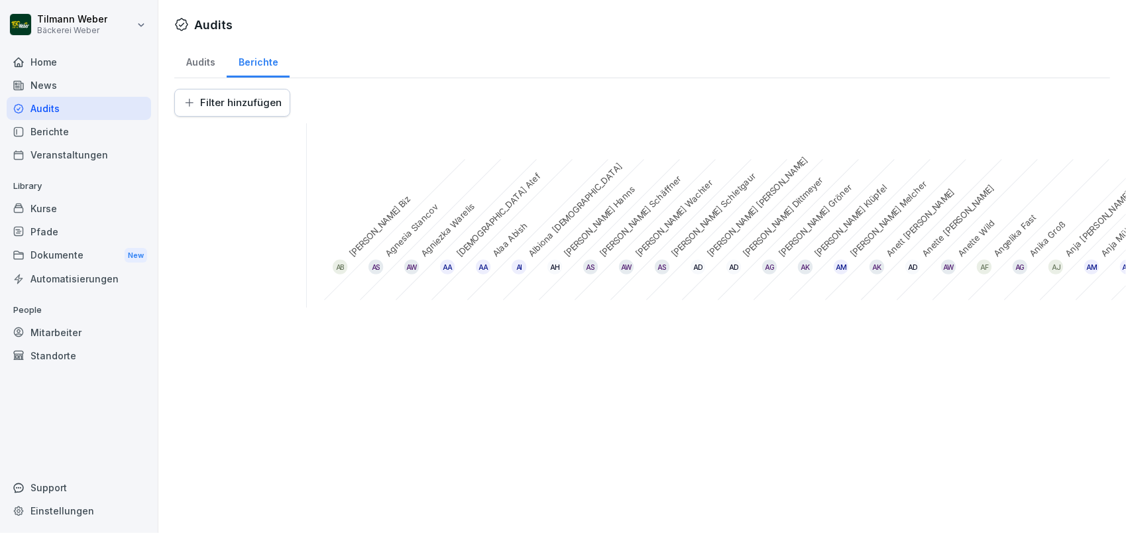
click at [217, 62] on div "Audits" at bounding box center [200, 61] width 52 height 34
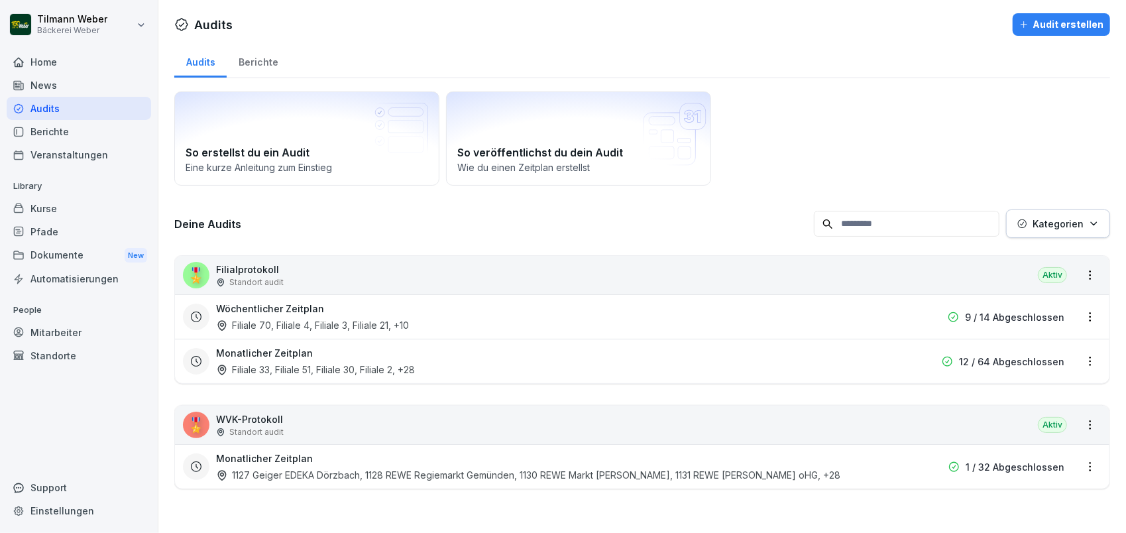
click at [74, 129] on div "Berichte" at bounding box center [79, 131] width 144 height 23
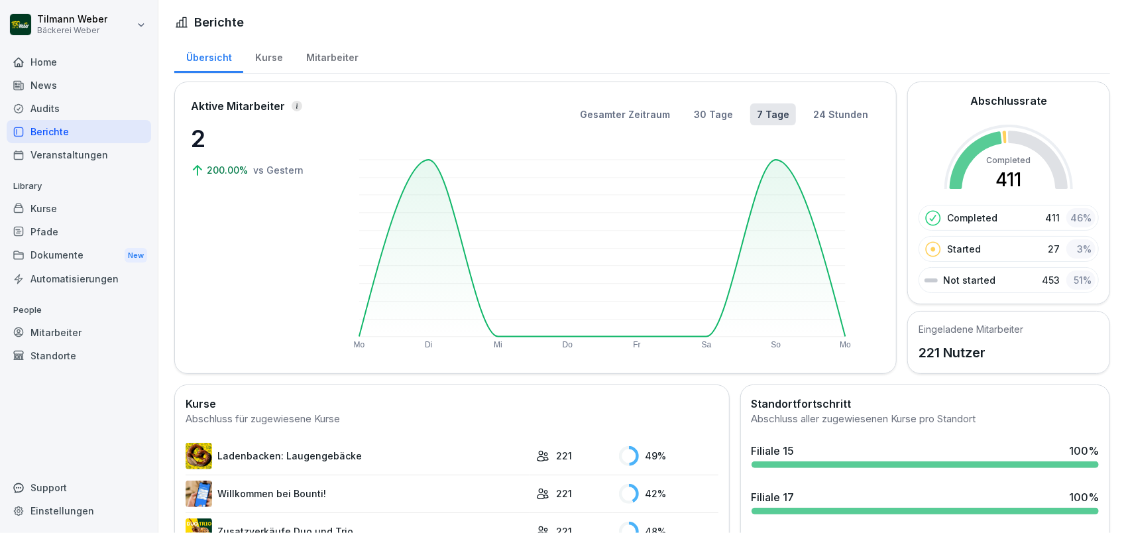
click at [349, 56] on div "Mitarbeiter" at bounding box center [332, 56] width 76 height 34
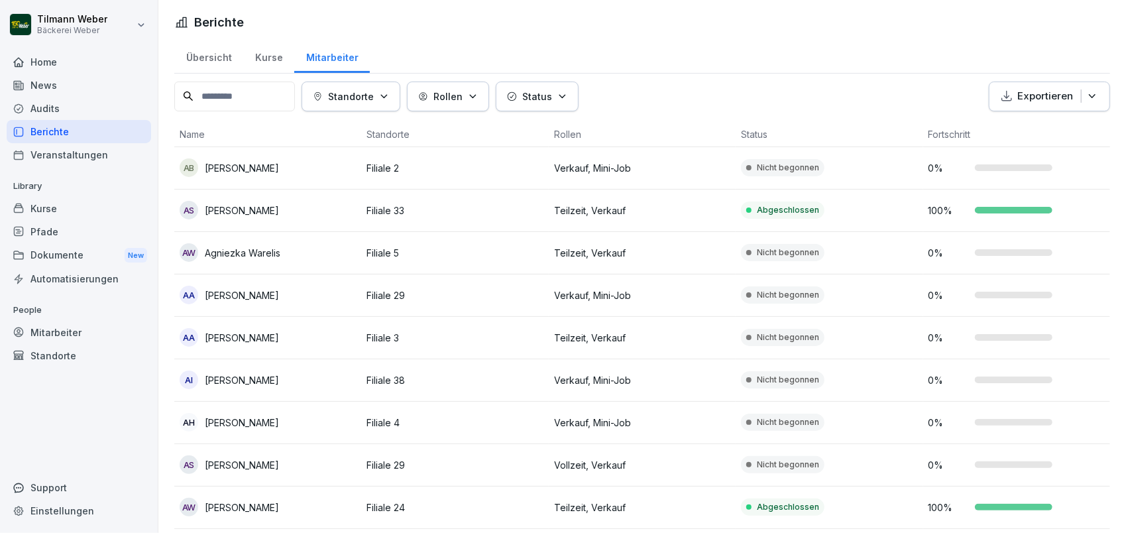
click at [39, 103] on div "Audits" at bounding box center [79, 108] width 144 height 23
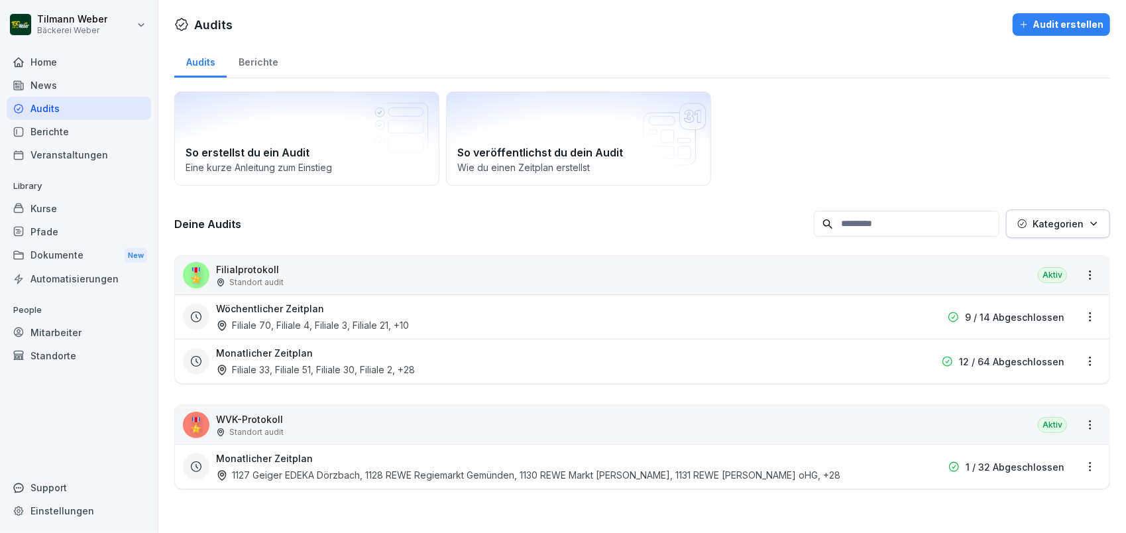
click at [1086, 317] on html "[PERSON_NAME] Bäckerei Weber Home News Audits Berichte Veranstaltungen Library …" at bounding box center [563, 266] width 1126 height 533
click at [0, 0] on link "Zeitplan bearbeiten" at bounding box center [0, 0] width 0 height 0
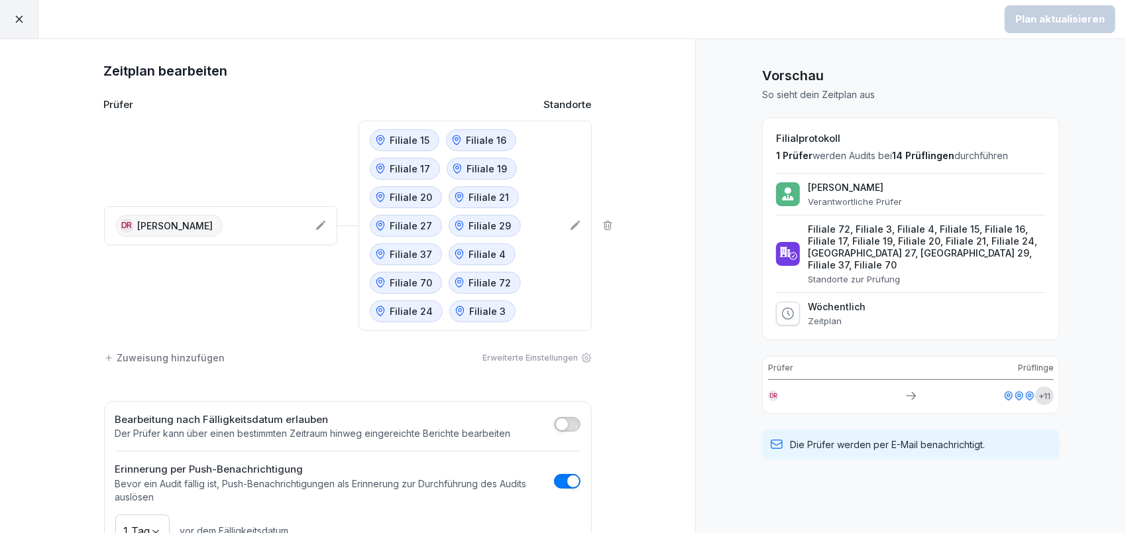
click at [18, 20] on icon at bounding box center [18, 19] width 7 height 7
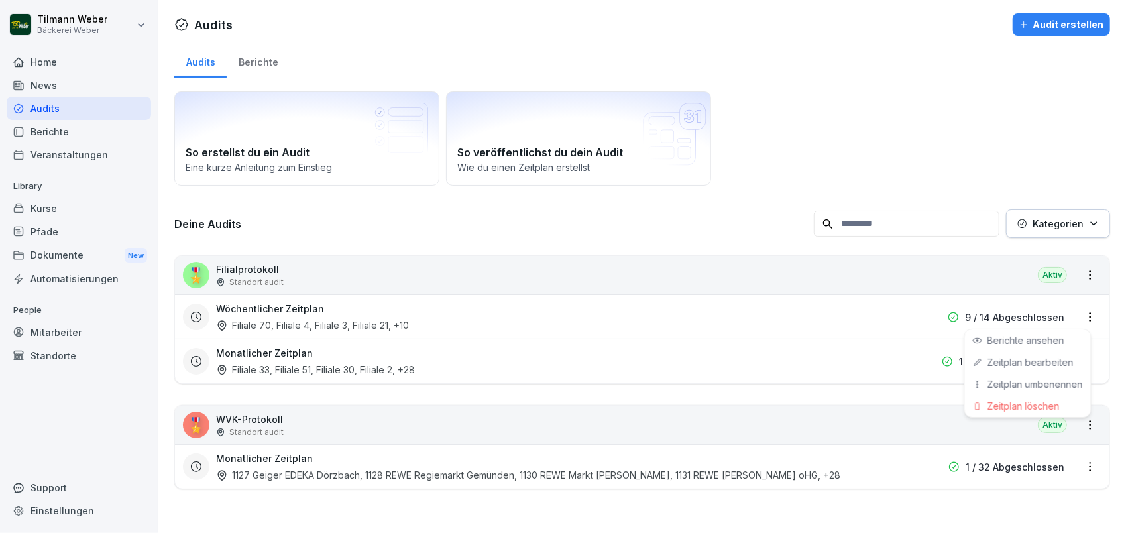
click at [1086, 319] on html "[PERSON_NAME] Bäckerei Weber Home News Audits Berichte Veranstaltungen Library …" at bounding box center [563, 266] width 1126 height 533
click at [0, 0] on link "Berichte ansehen" at bounding box center [0, 0] width 0 height 0
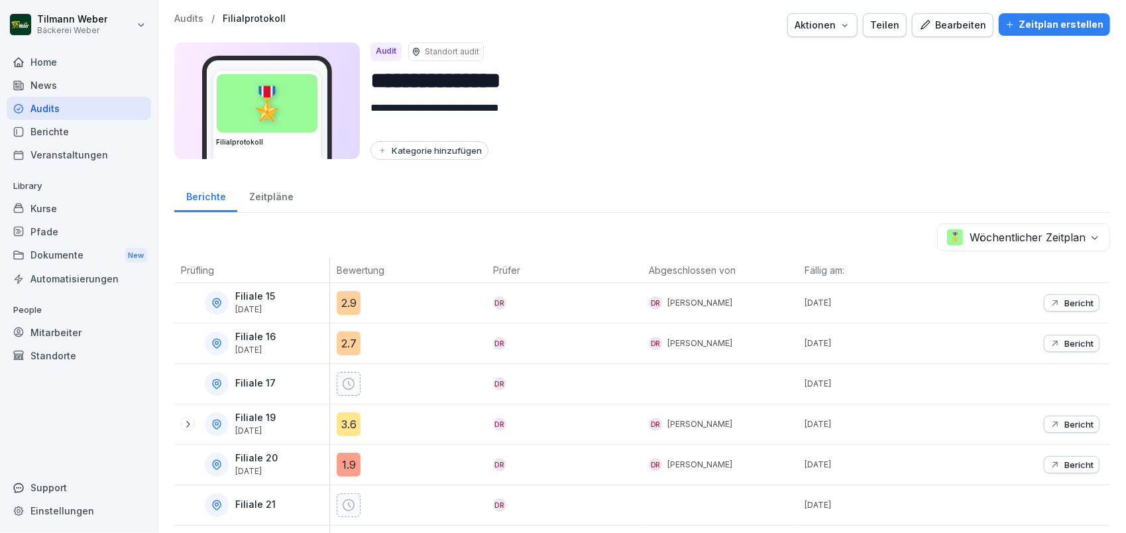
click at [946, 31] on div "Bearbeiten" at bounding box center [952, 25] width 67 height 15
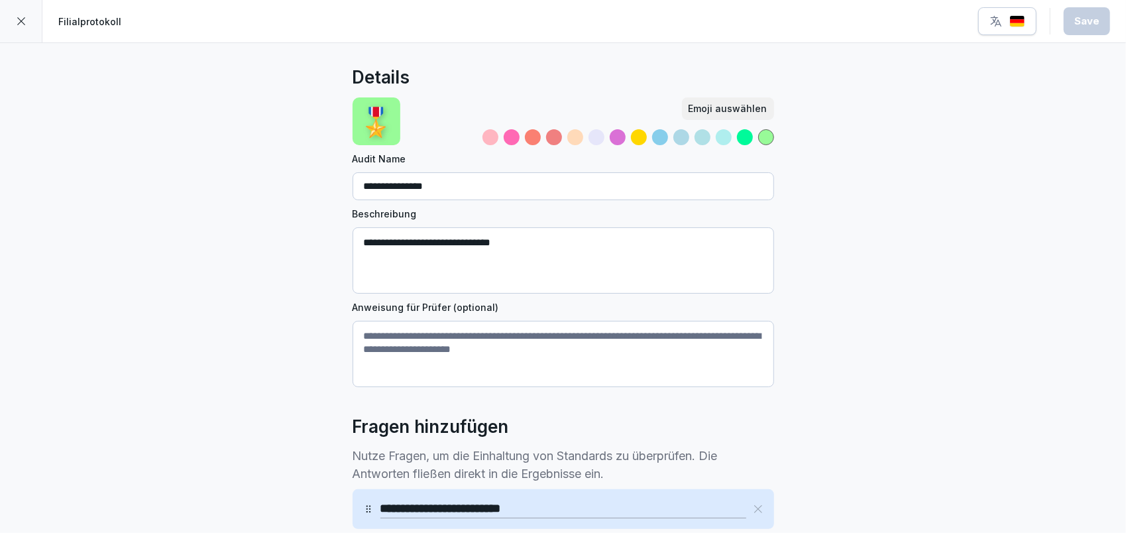
click at [13, 23] on div at bounding box center [21, 21] width 42 height 42
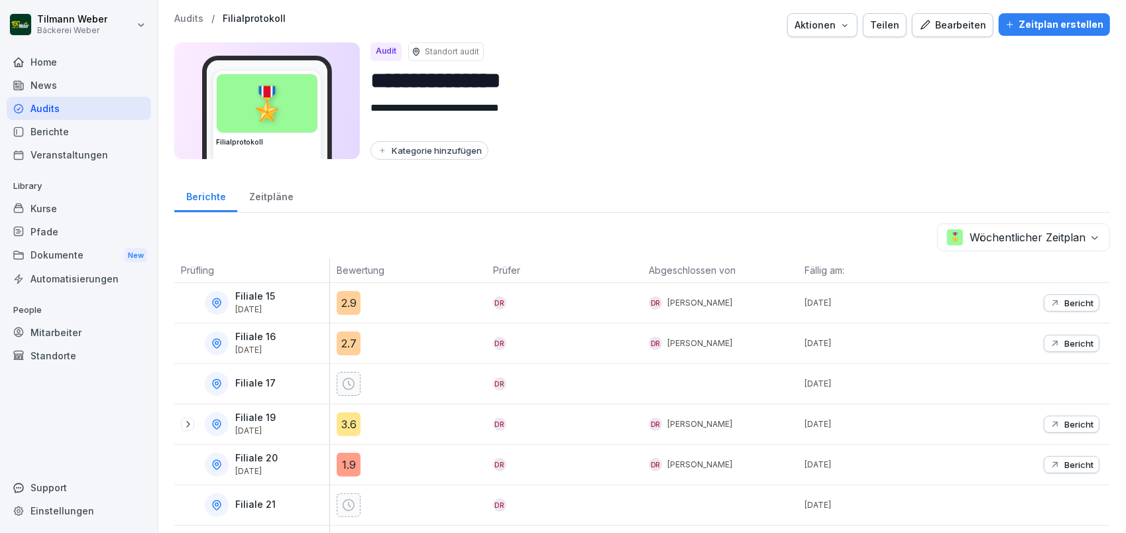
click at [1048, 32] on button "Zeitplan erstellen" at bounding box center [1054, 24] width 111 height 23
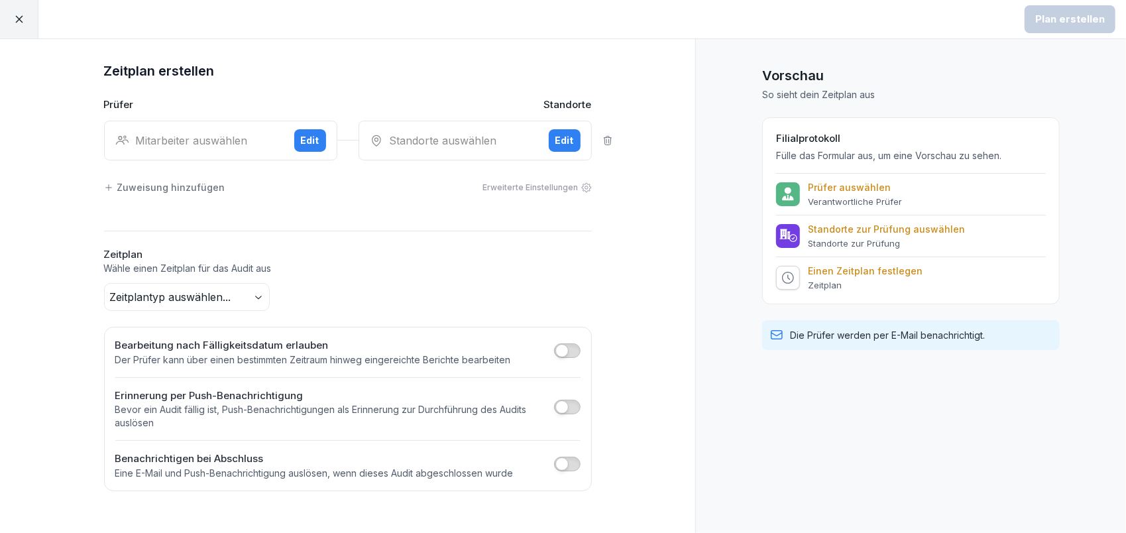
click at [227, 150] on div "Mitarbeiter auswählen Edit" at bounding box center [220, 141] width 233 height 40
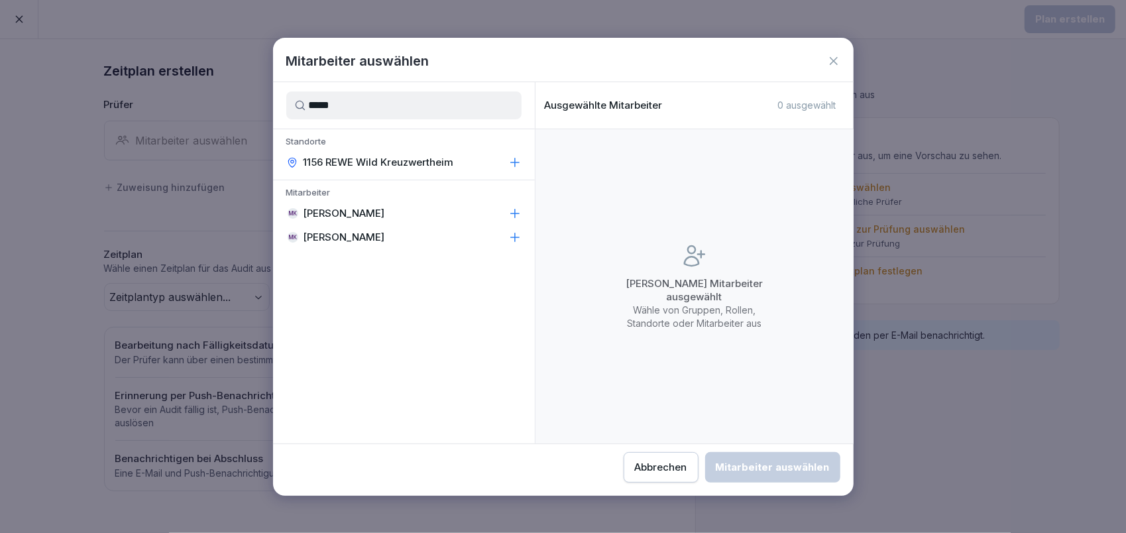
type input "*****"
click at [349, 237] on p "[PERSON_NAME]" at bounding box center [345, 237] width 82 height 13
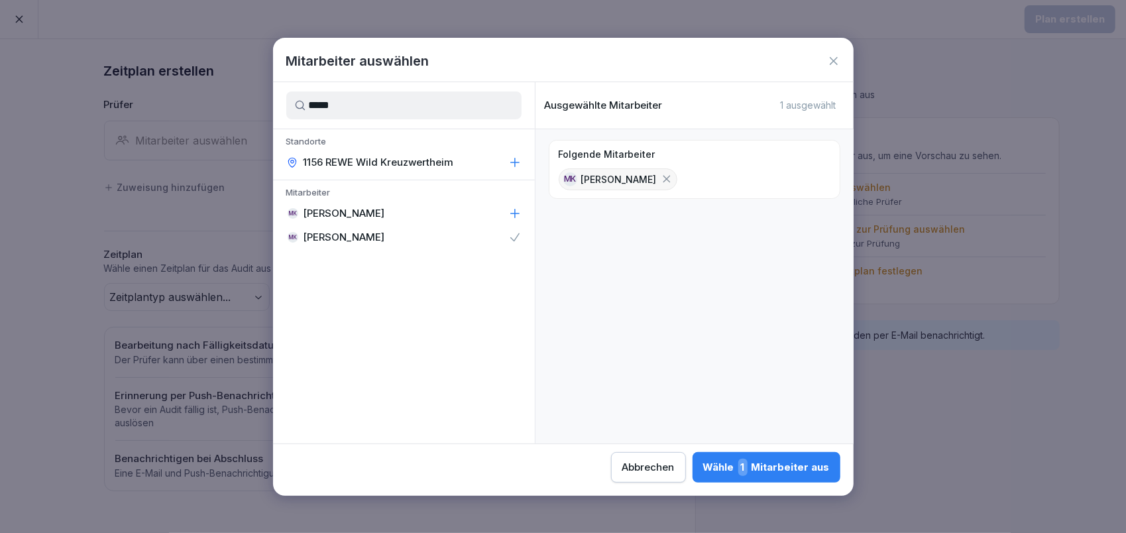
click at [739, 455] on button "Wähle 1 Mitarbeiter aus" at bounding box center [767, 467] width 148 height 30
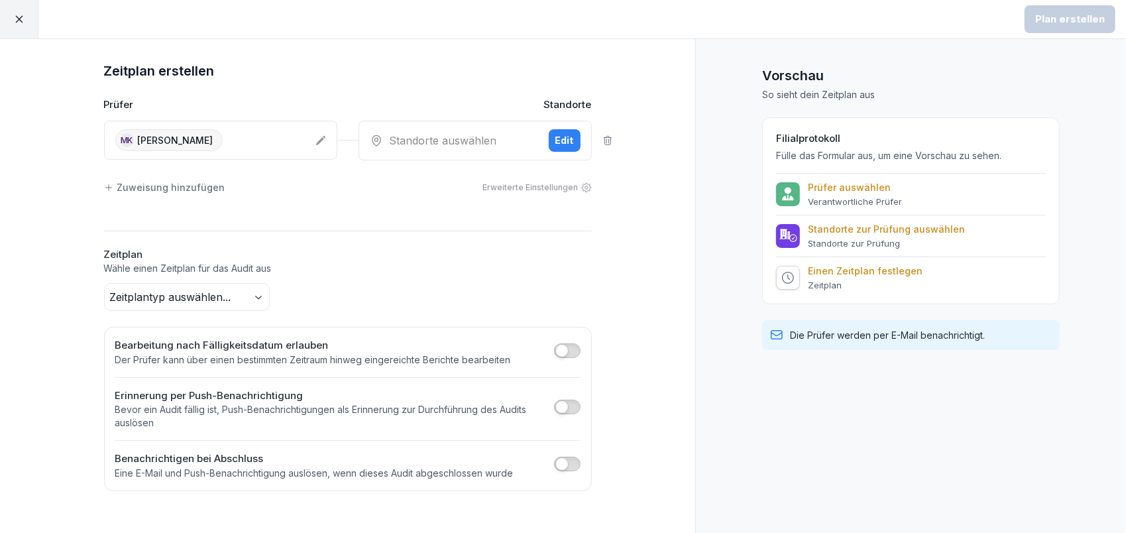
click at [451, 137] on div "Standorte auswählen" at bounding box center [454, 141] width 168 height 16
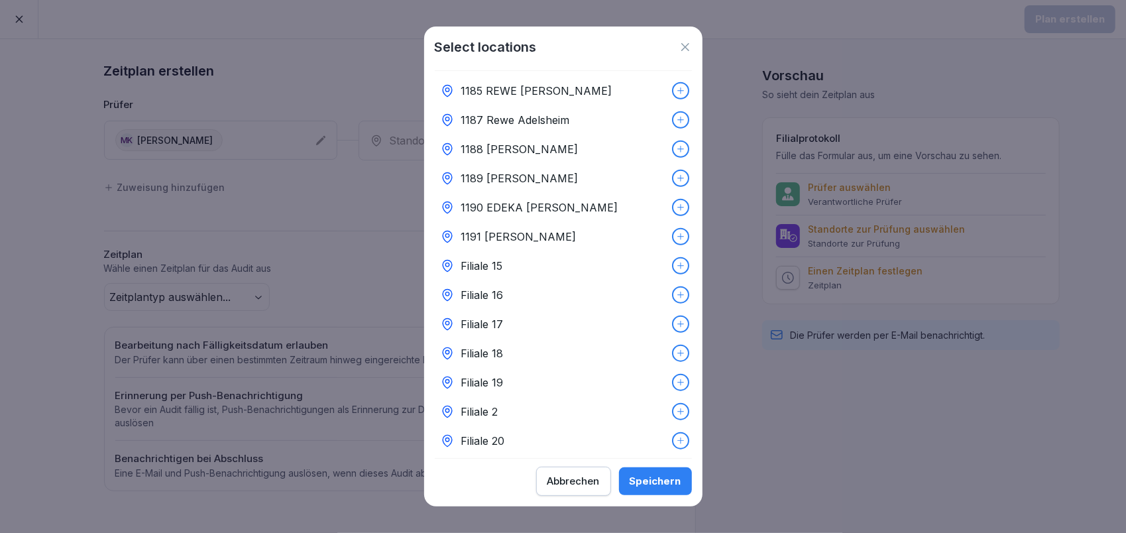
scroll to position [884, 0]
click at [676, 319] on icon at bounding box center [680, 323] width 9 height 9
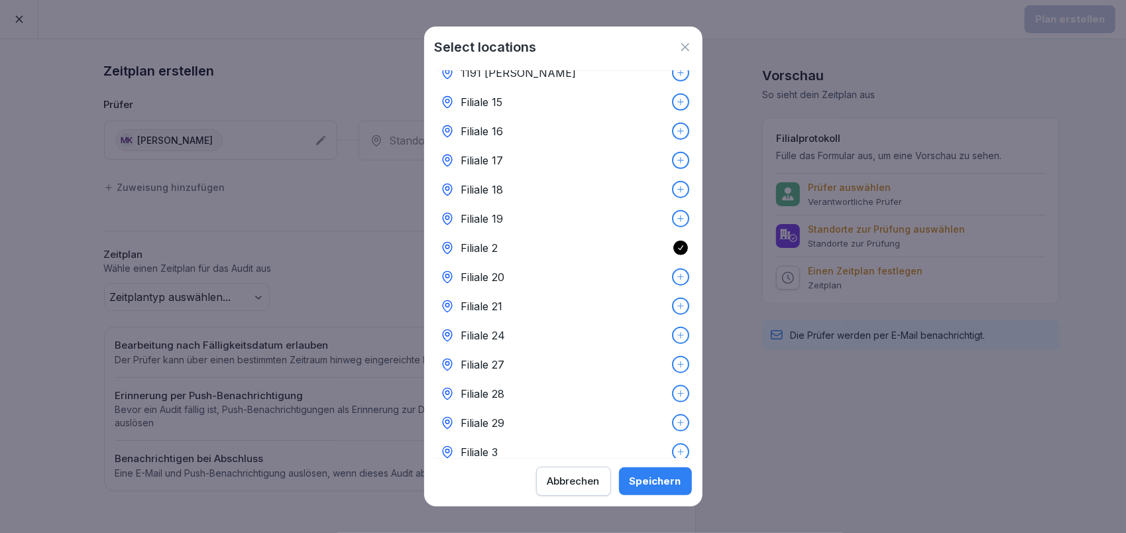
scroll to position [972, 0]
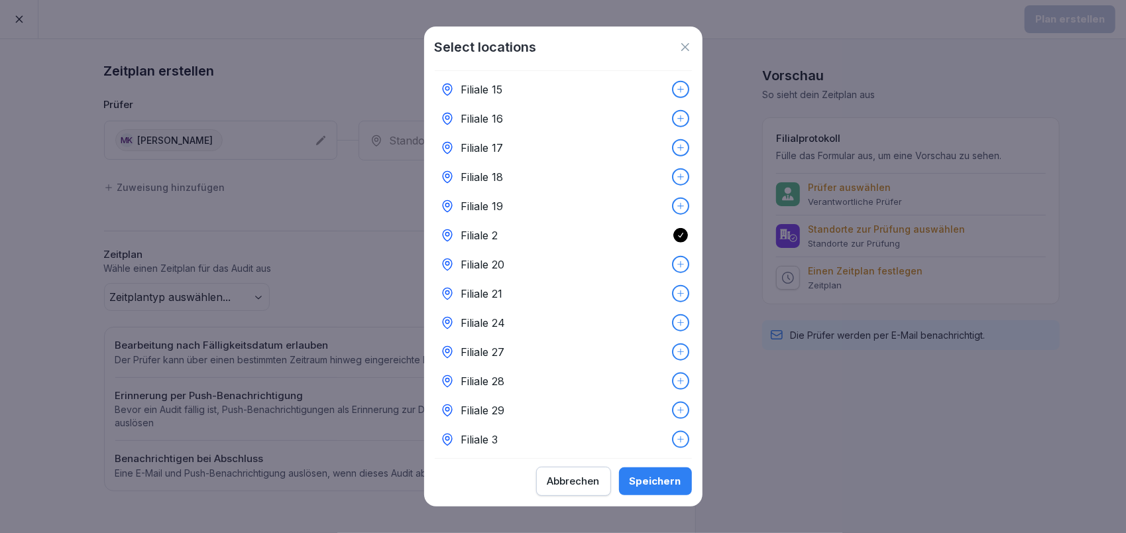
click at [676, 318] on icon at bounding box center [680, 322] width 9 height 9
click at [676, 346] on icon at bounding box center [680, 350] width 9 height 9
click at [676, 316] on icon at bounding box center [680, 320] width 9 height 9
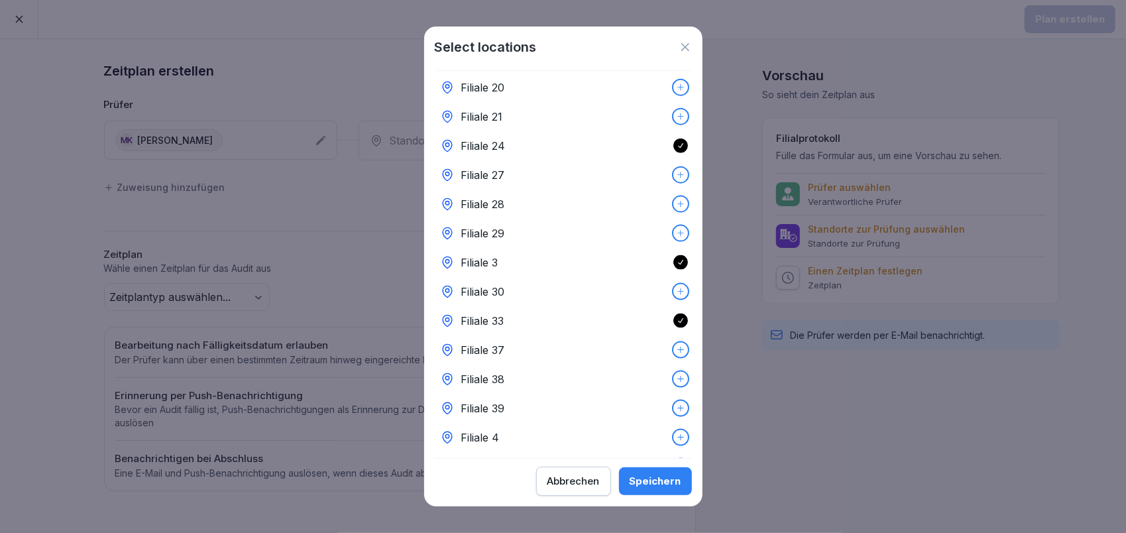
scroll to position [1237, 0]
click at [676, 286] on icon at bounding box center [680, 290] width 9 height 9
click at [676, 316] on icon at bounding box center [680, 320] width 9 height 9
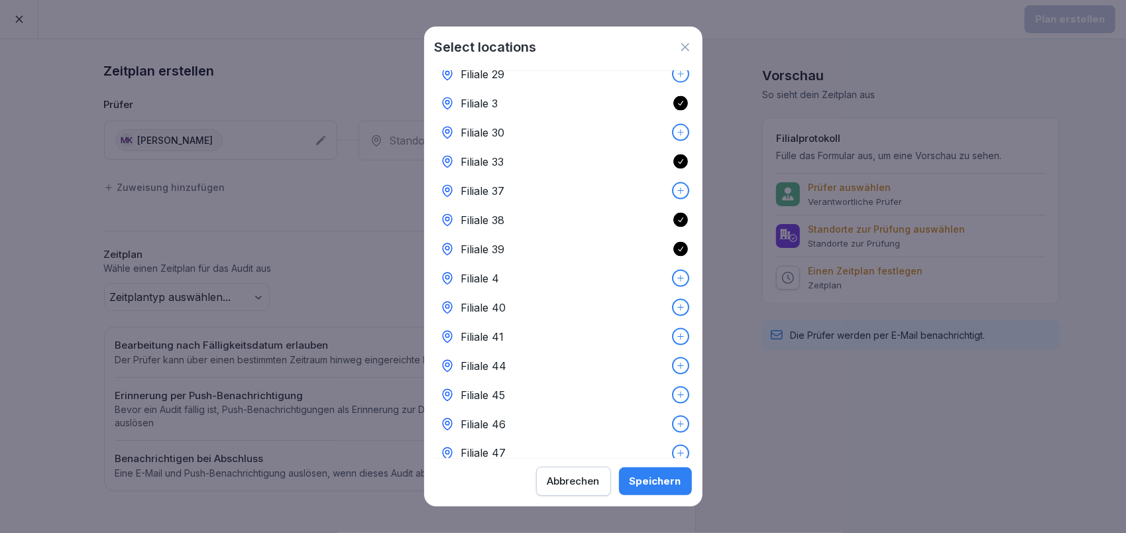
scroll to position [1326, 0]
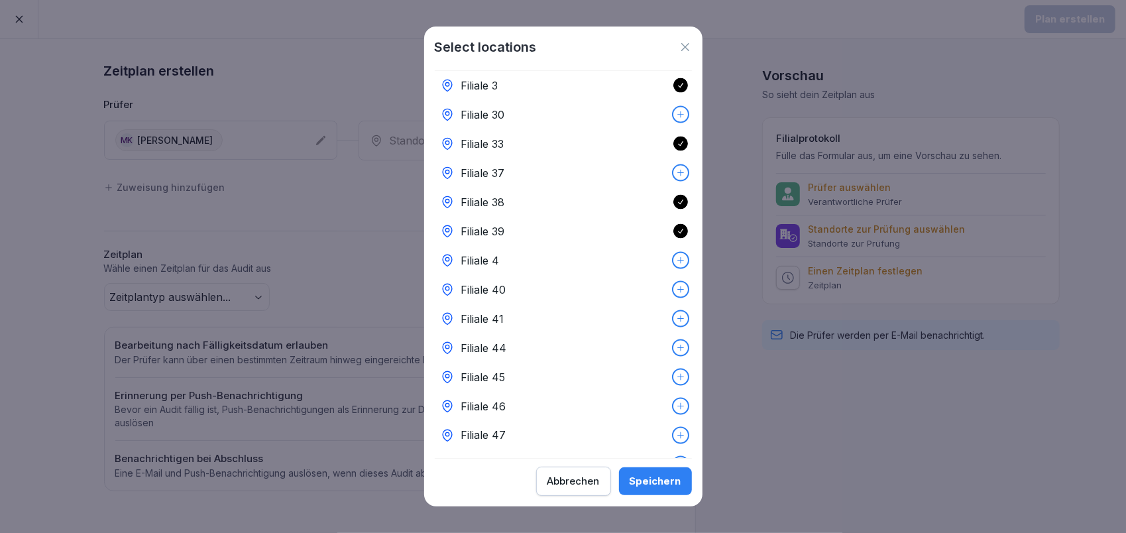
click at [676, 285] on icon at bounding box center [680, 289] width 9 height 9
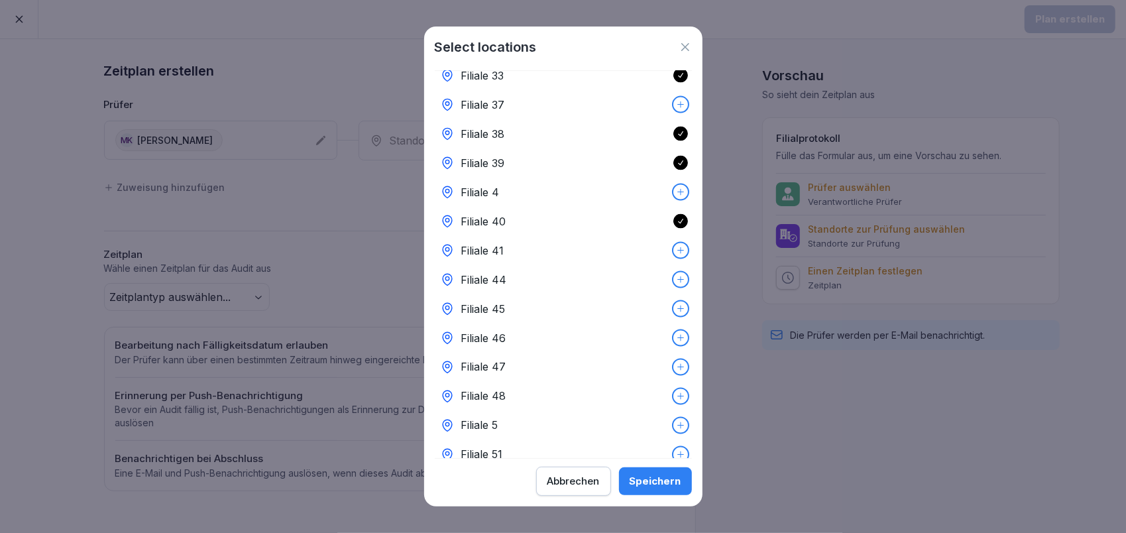
scroll to position [1414, 0]
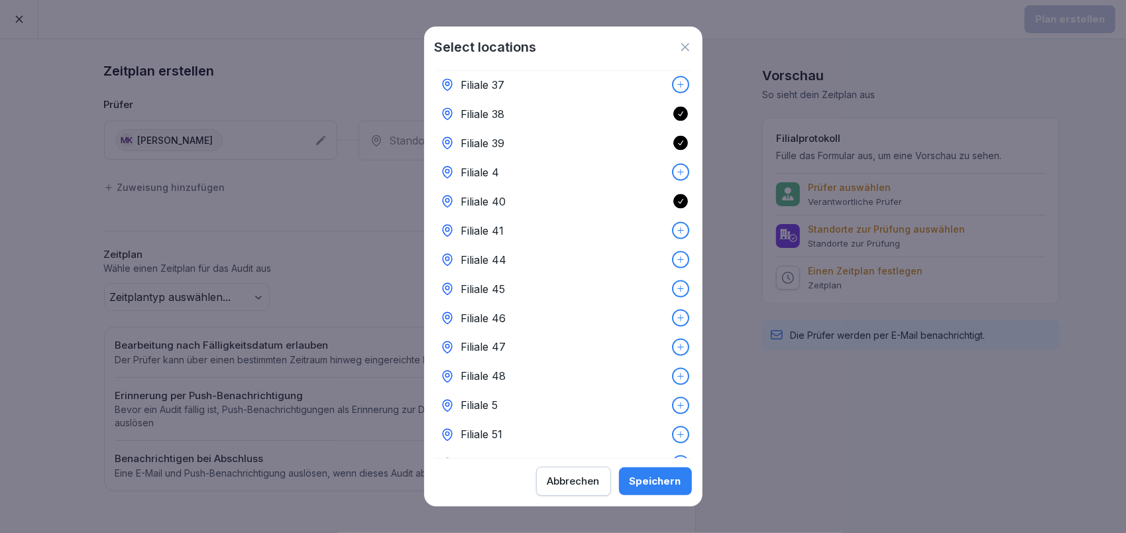
click at [676, 226] on icon at bounding box center [680, 230] width 9 height 9
click at [677, 257] on icon at bounding box center [680, 260] width 7 height 7
click at [676, 284] on icon at bounding box center [680, 288] width 9 height 9
click at [673, 311] on div at bounding box center [680, 318] width 15 height 15
click at [676, 343] on icon at bounding box center [680, 347] width 9 height 9
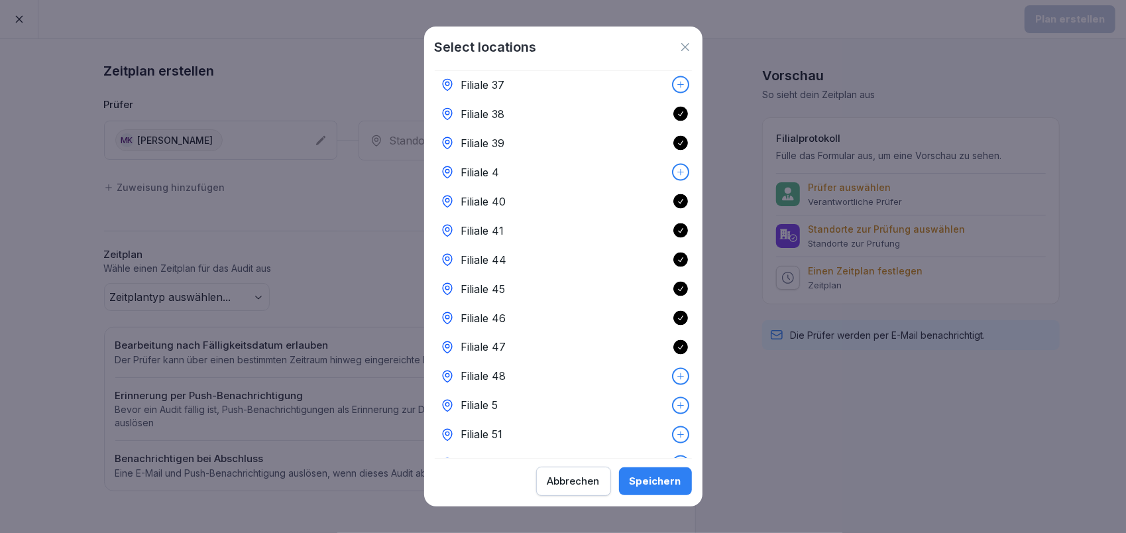
click at [676, 372] on icon at bounding box center [680, 376] width 9 height 9
click at [676, 401] on icon at bounding box center [680, 405] width 9 height 9
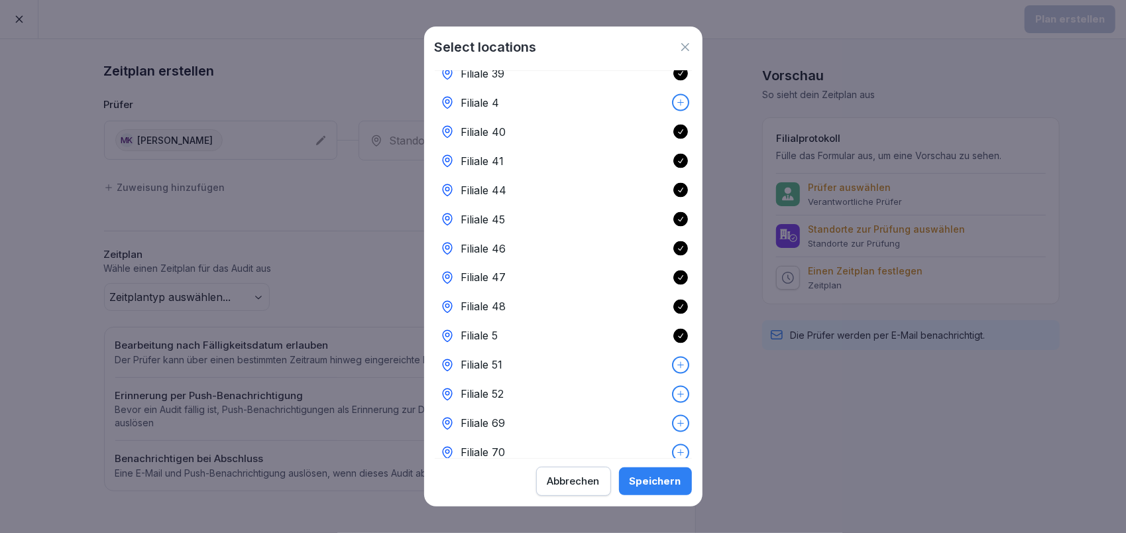
scroll to position [1502, 0]
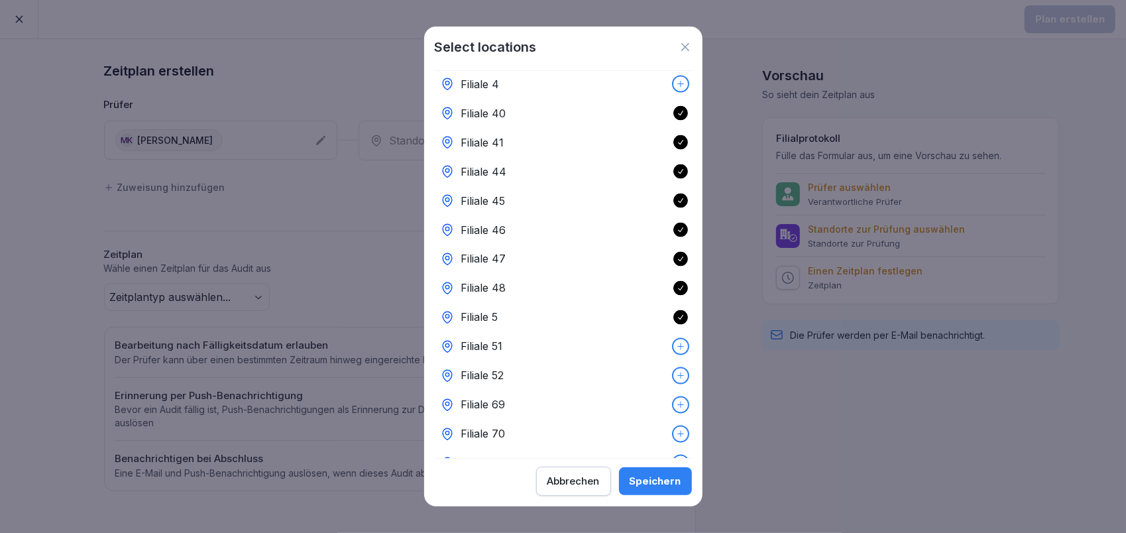
click at [676, 342] on icon at bounding box center [680, 346] width 9 height 9
click at [676, 371] on icon at bounding box center [680, 375] width 9 height 9
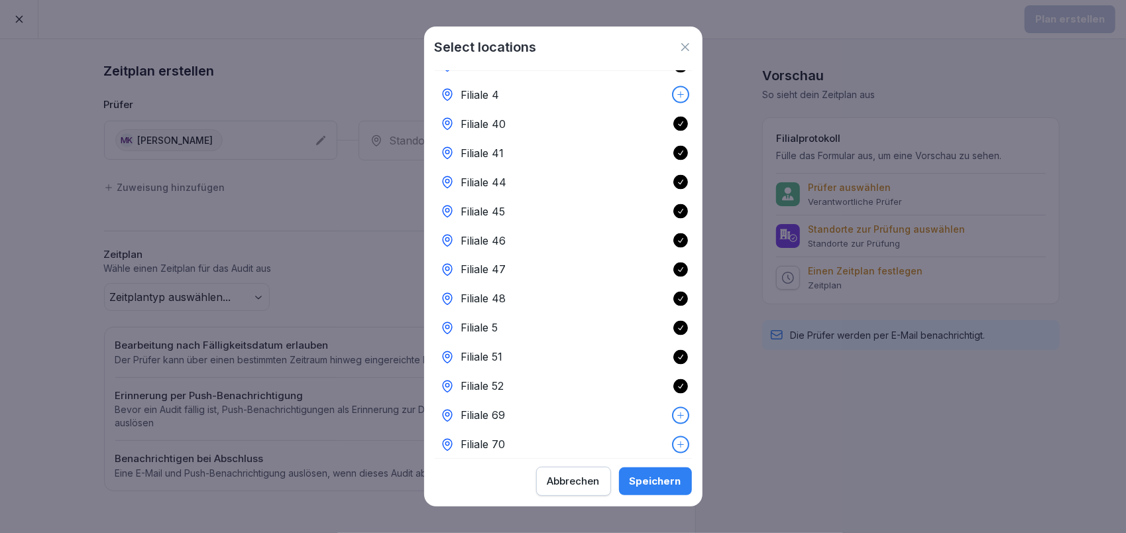
scroll to position [1542, 0]
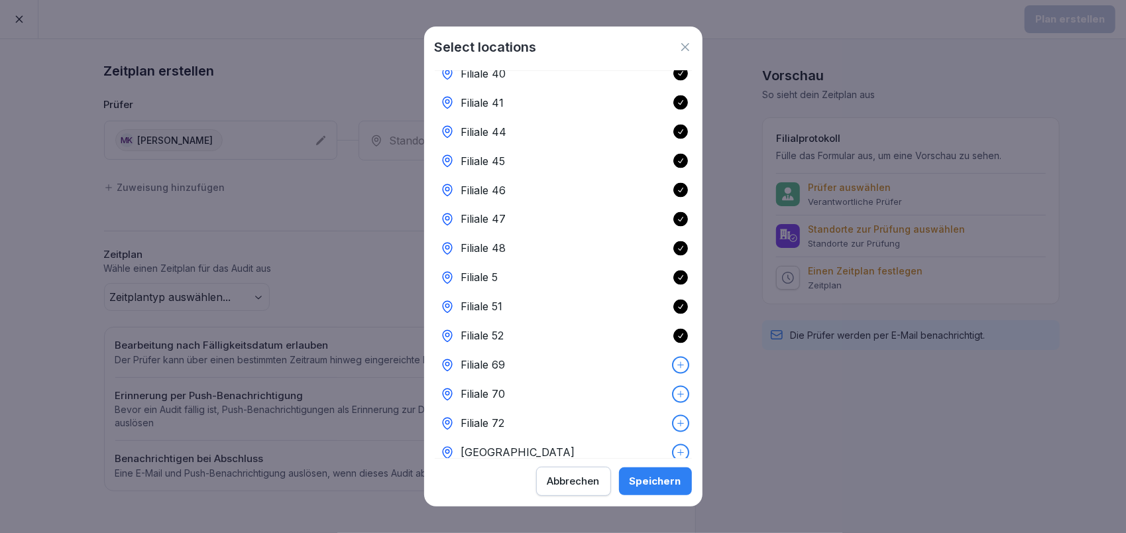
click at [671, 482] on div "Speichern" at bounding box center [656, 481] width 52 height 15
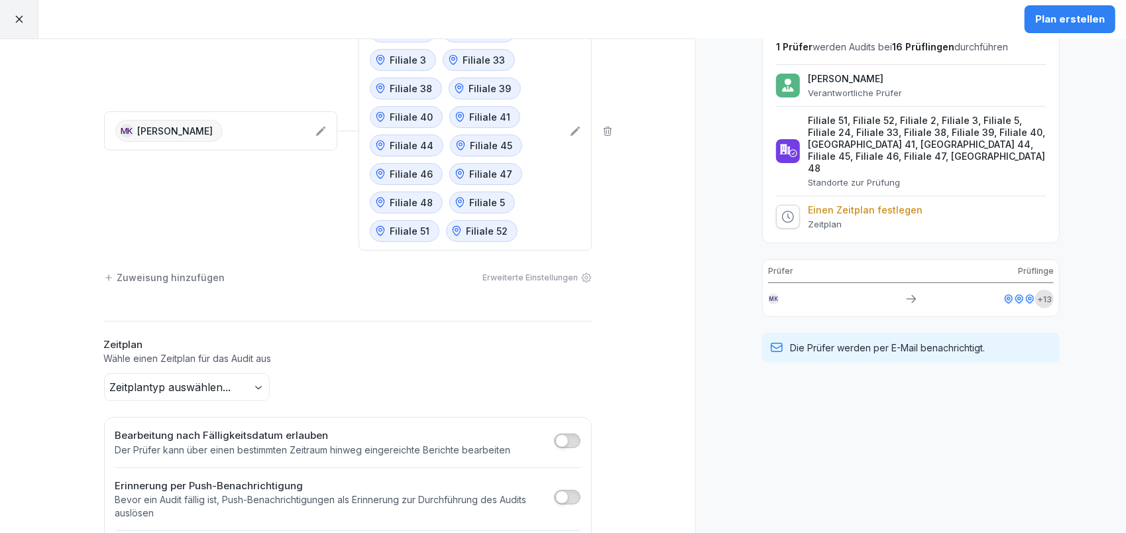
scroll to position [172, 0]
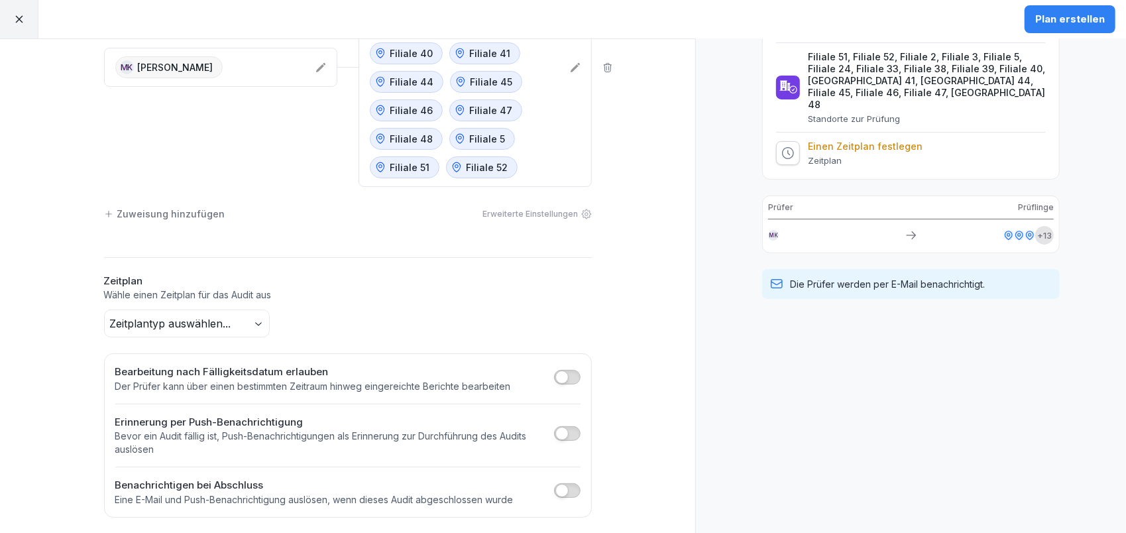
click at [237, 319] on body "Plan erstellen Zeitplan erstellen Prüfer Standorte MK [PERSON_NAME] Filiale 2 F…" at bounding box center [563, 266] width 1126 height 533
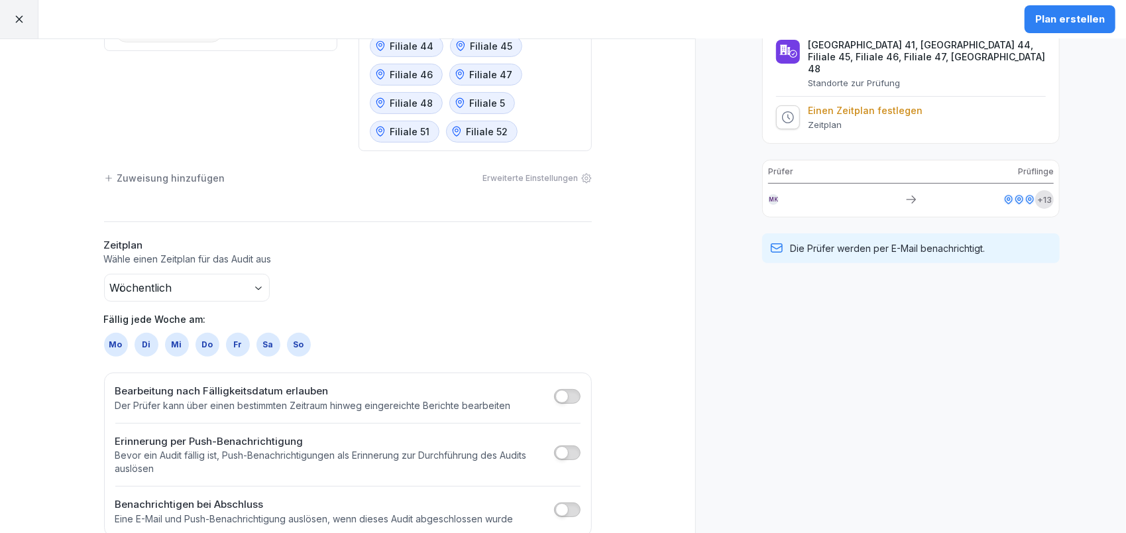
scroll to position [227, 0]
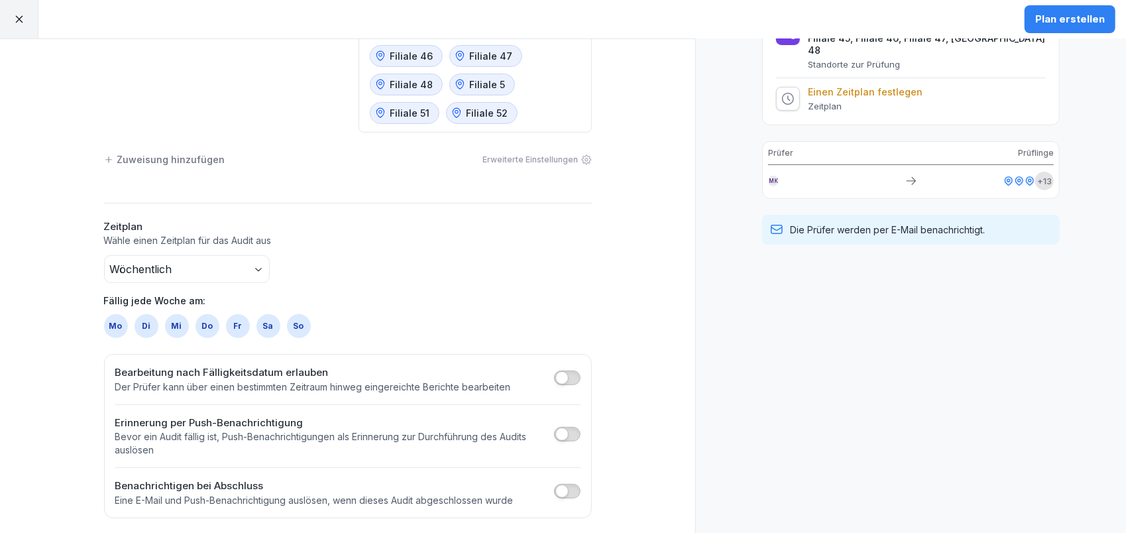
click at [144, 322] on div "Di" at bounding box center [147, 326] width 24 height 24
click at [557, 430] on span "button" at bounding box center [561, 434] width 13 height 13
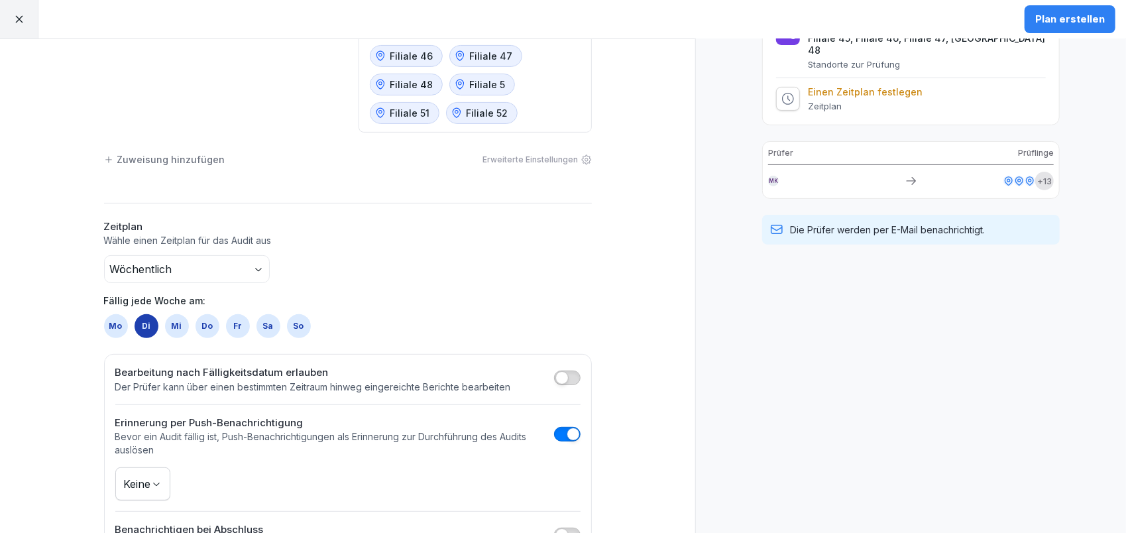
click at [148, 479] on body "Plan erstellen Zeitplan erstellen Prüfer Standorte MK [PERSON_NAME] Filiale 2 F…" at bounding box center [563, 266] width 1126 height 533
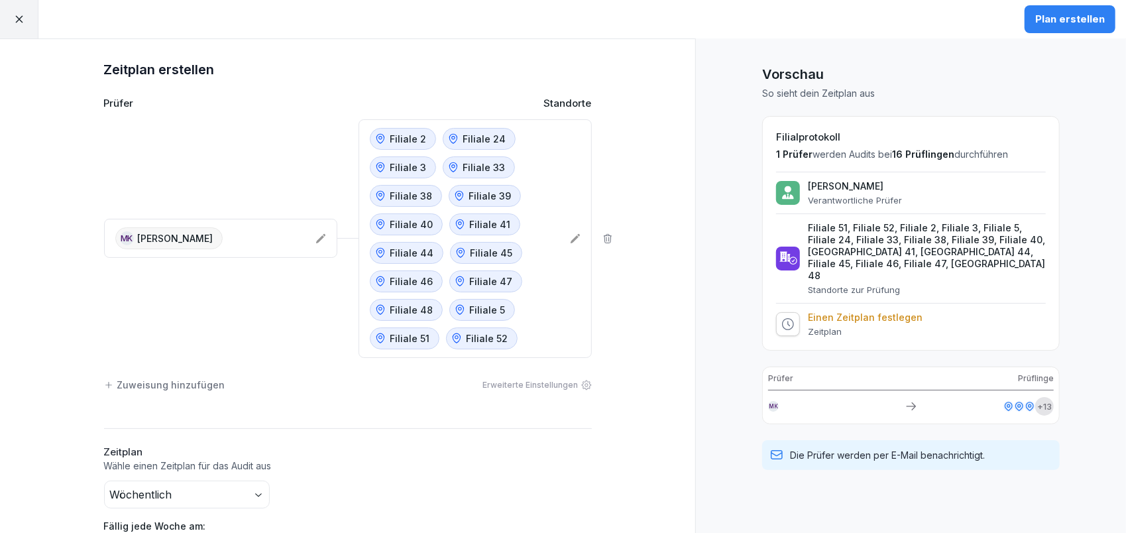
scroll to position [0, 0]
click at [1068, 32] on button "Plan erstellen" at bounding box center [1070, 19] width 91 height 28
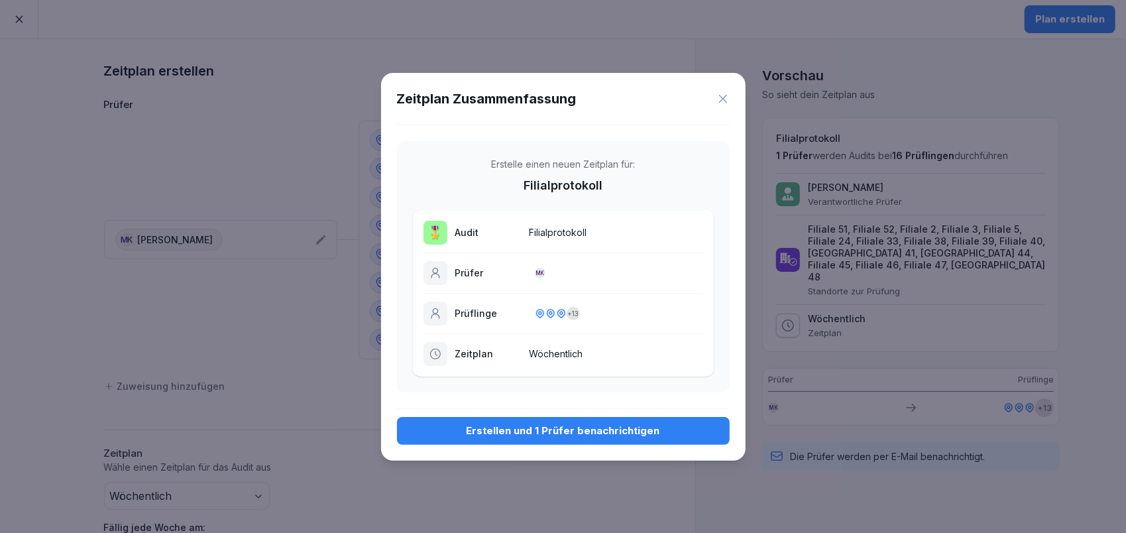
click at [622, 437] on button "Erstellen und 1 Prüfer benachrichtigen" at bounding box center [563, 431] width 333 height 28
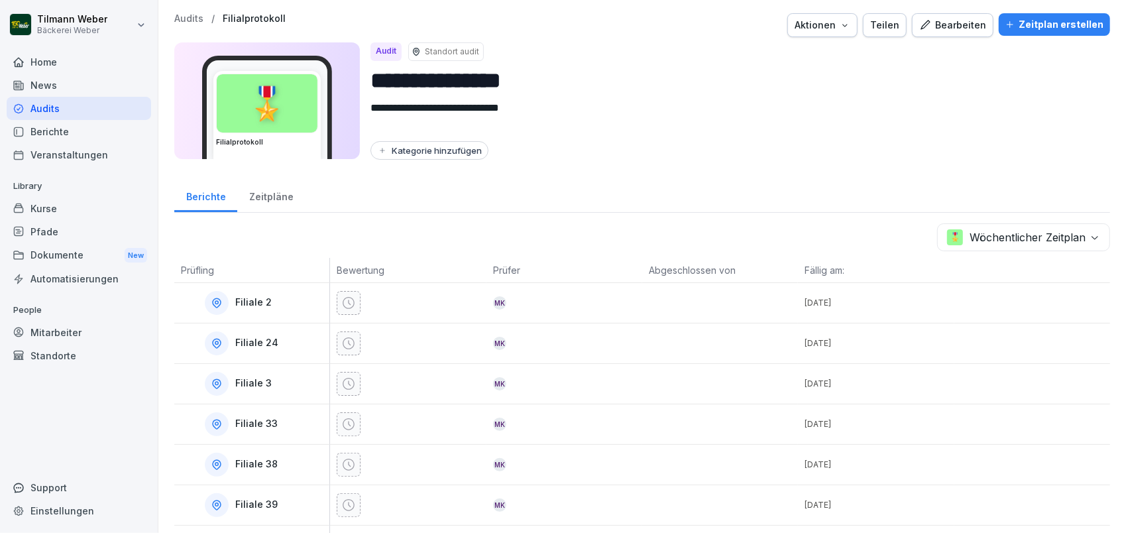
click at [961, 237] on body "**********" at bounding box center [563, 266] width 1126 height 533
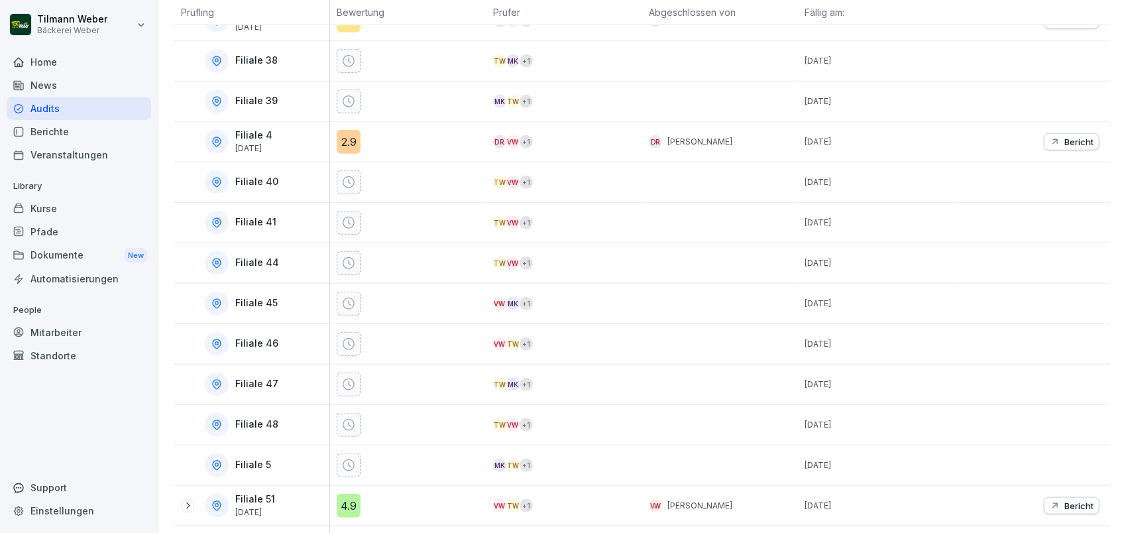
scroll to position [1058, 0]
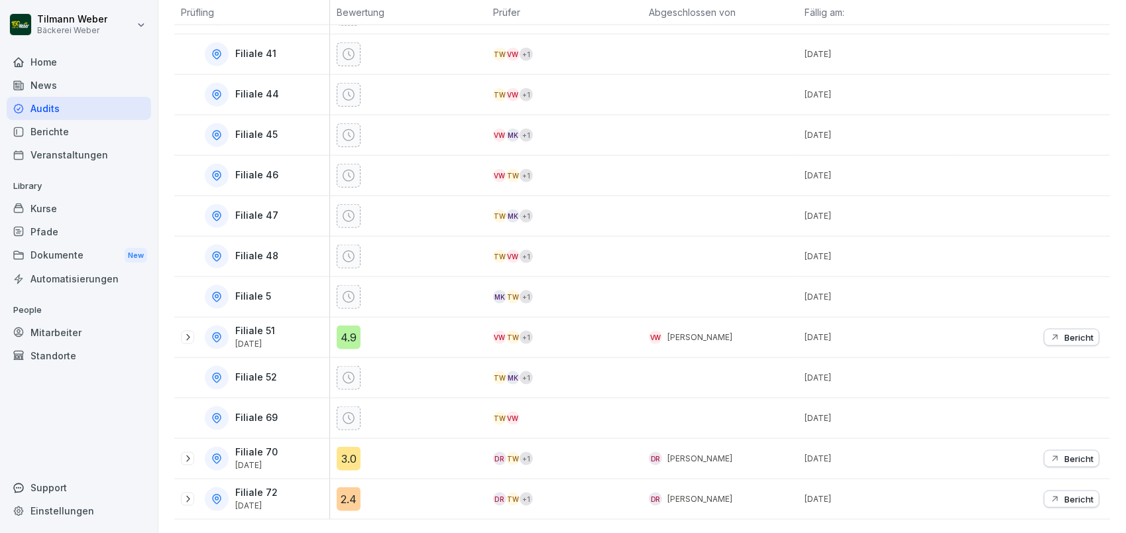
click at [181, 331] on div at bounding box center [187, 337] width 13 height 13
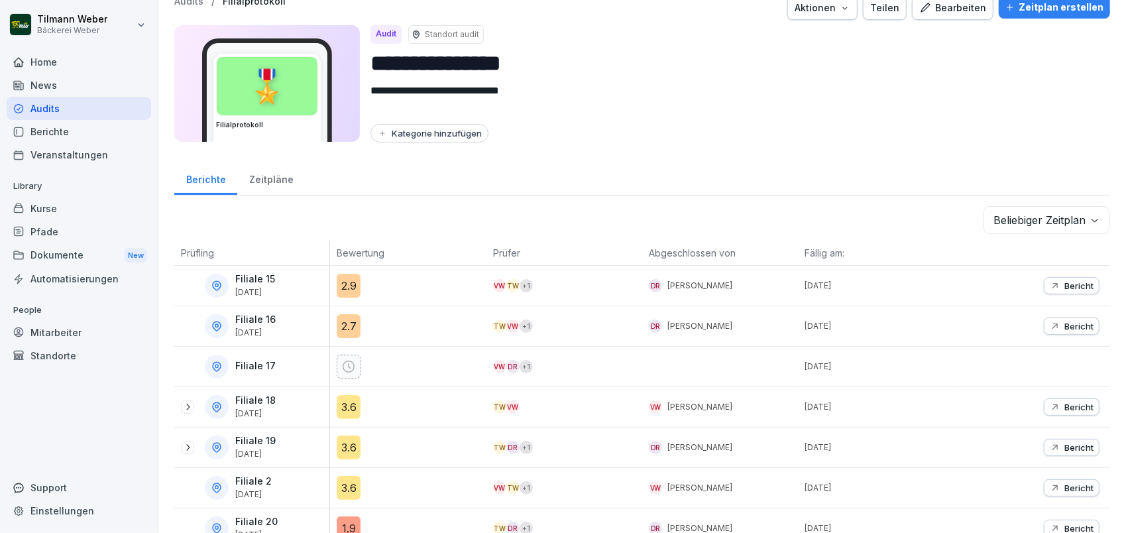
scroll to position [0, 0]
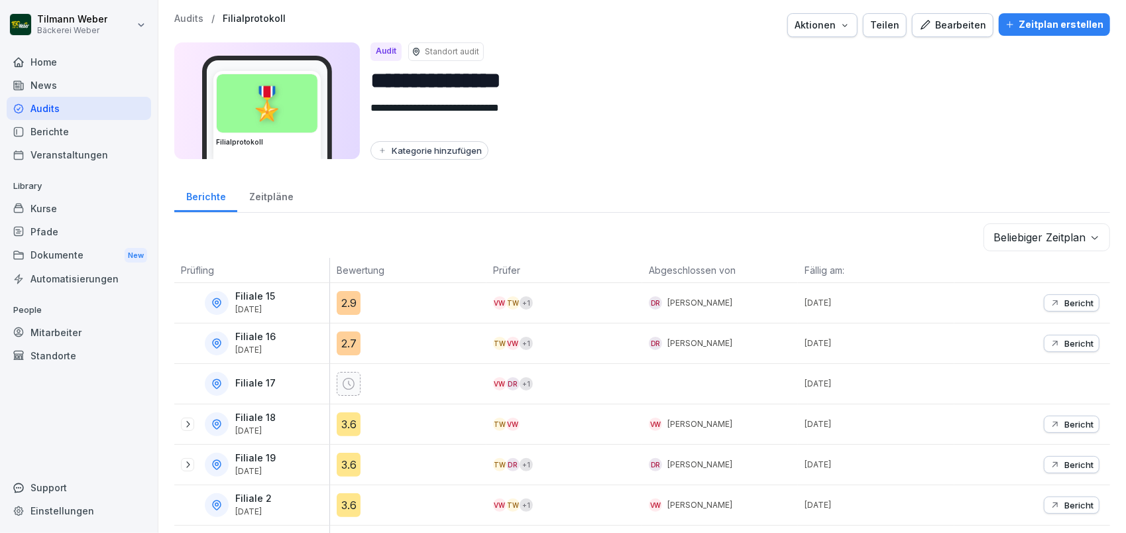
click at [359, 300] on div "2.9" at bounding box center [349, 303] width 24 height 24
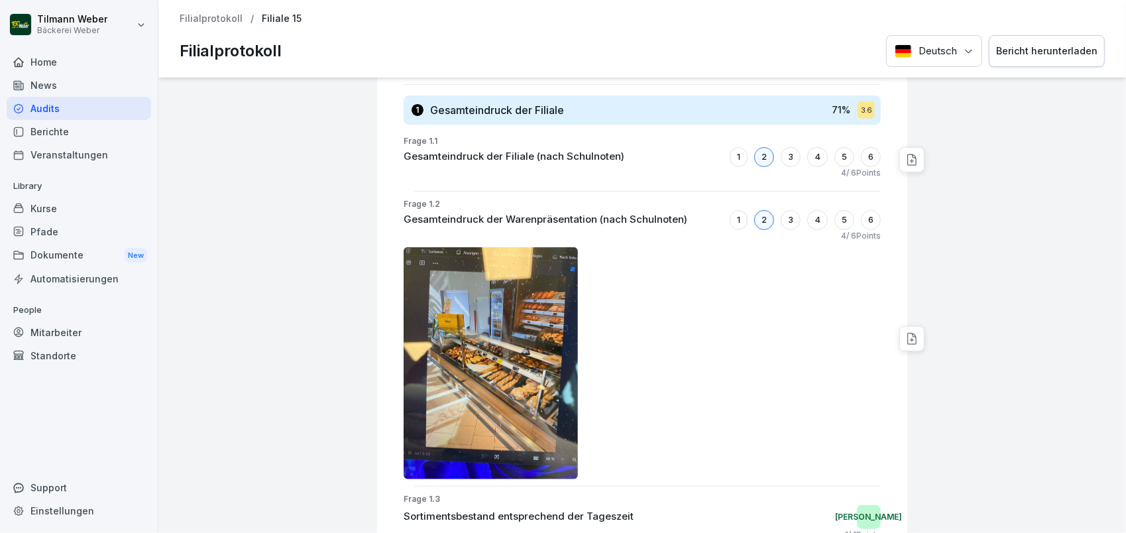
scroll to position [353, 0]
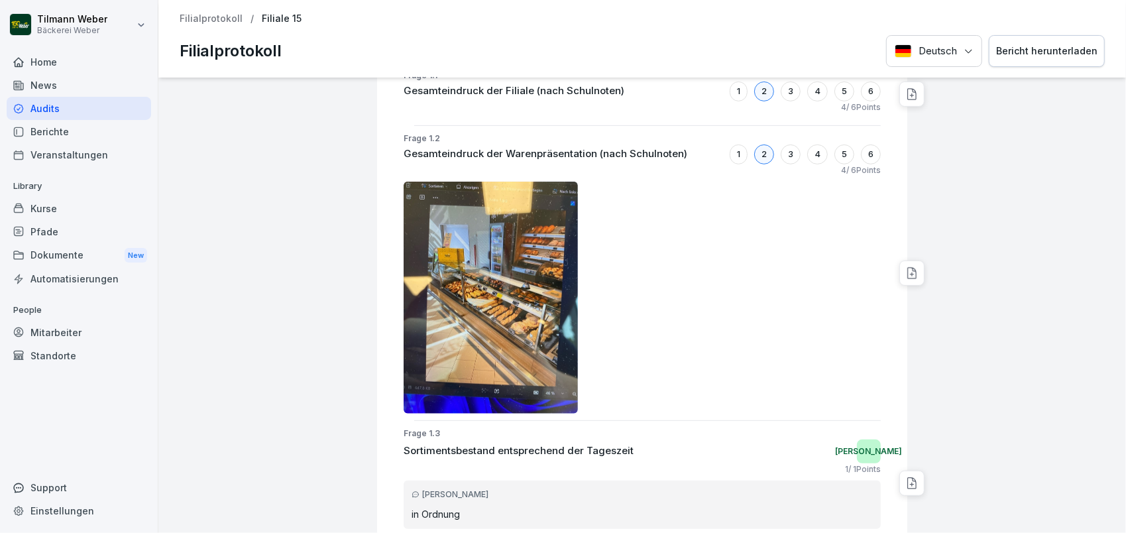
click at [494, 297] on img at bounding box center [491, 298] width 174 height 232
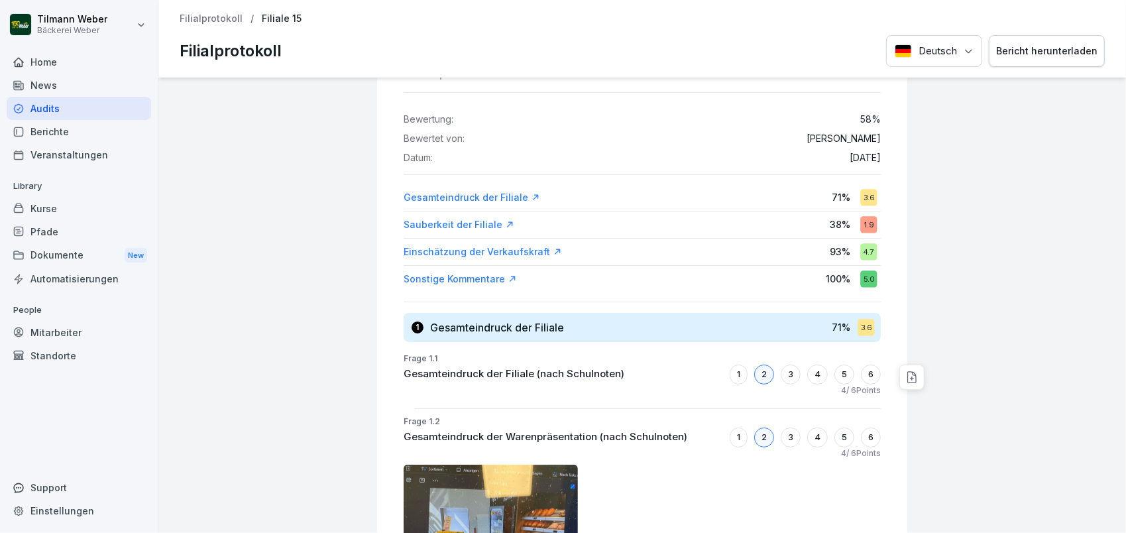
scroll to position [88, 0]
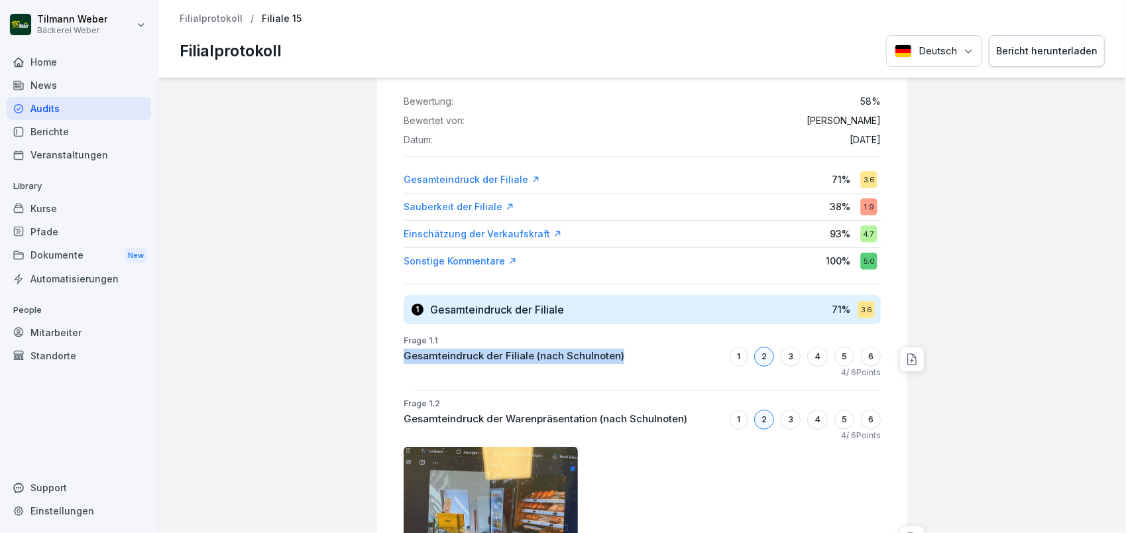
drag, startPoint x: 394, startPoint y: 349, endPoint x: 621, endPoint y: 359, distance: 227.6
click at [621, 359] on div "Gesamteindruck der Filiale (nach Schulnoten) 1 2 3 4 5 6" at bounding box center [642, 357] width 477 height 20
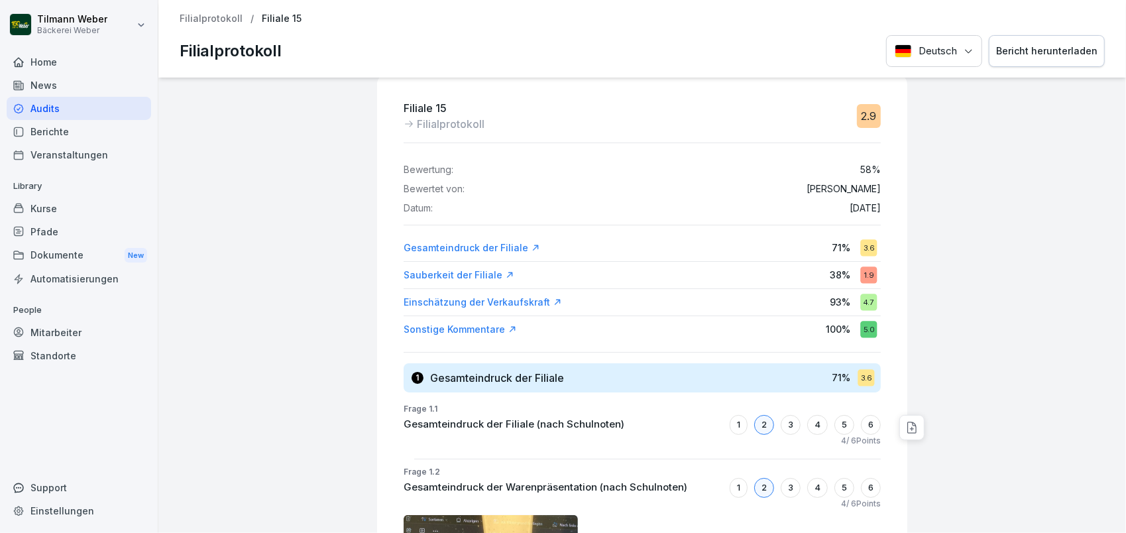
scroll to position [0, 0]
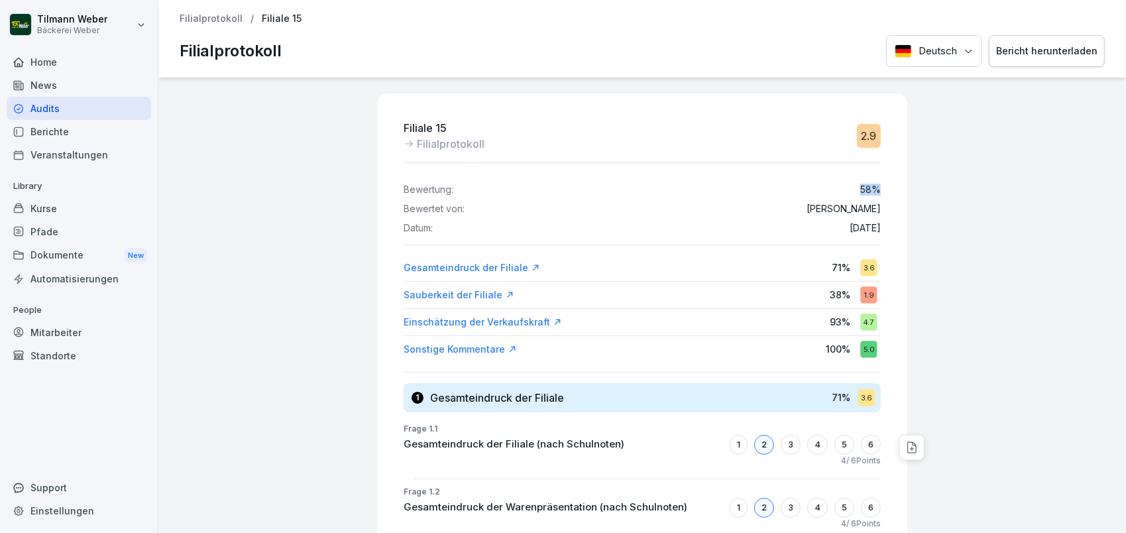
drag, startPoint x: 850, startPoint y: 191, endPoint x: 890, endPoint y: 192, distance: 39.1
drag, startPoint x: 890, startPoint y: 192, endPoint x: 1005, endPoint y: 188, distance: 115.4
click at [216, 19] on p "Filialprotokoll" at bounding box center [211, 18] width 63 height 11
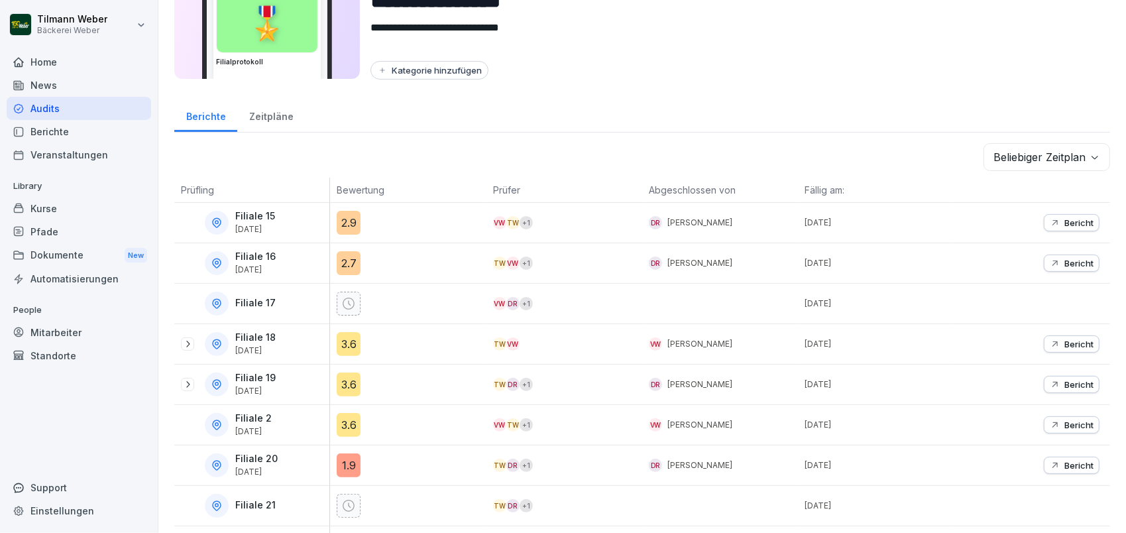
scroll to position [176, 0]
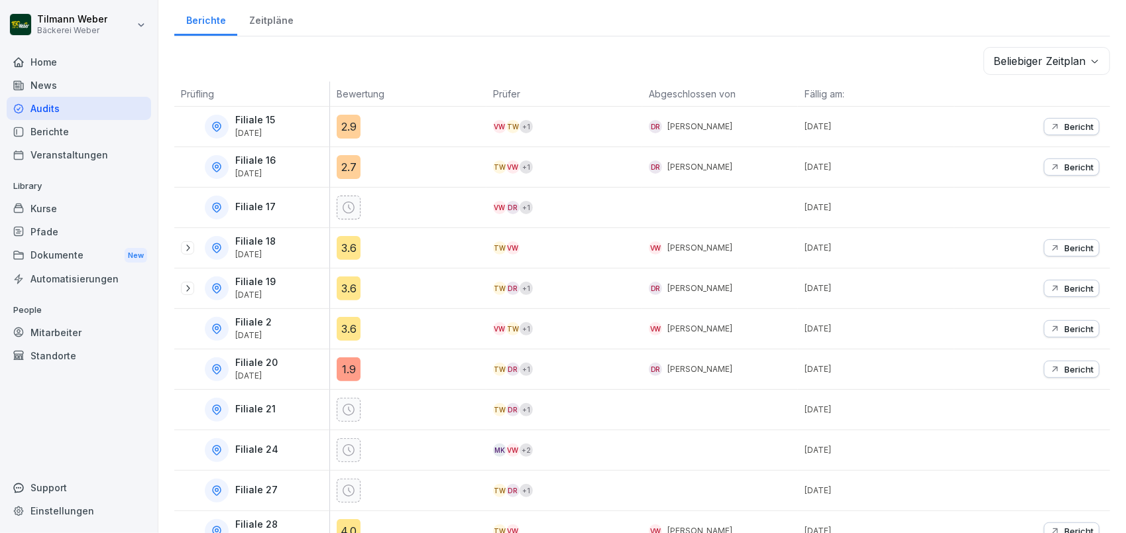
click at [343, 363] on div "1.9" at bounding box center [349, 369] width 24 height 24
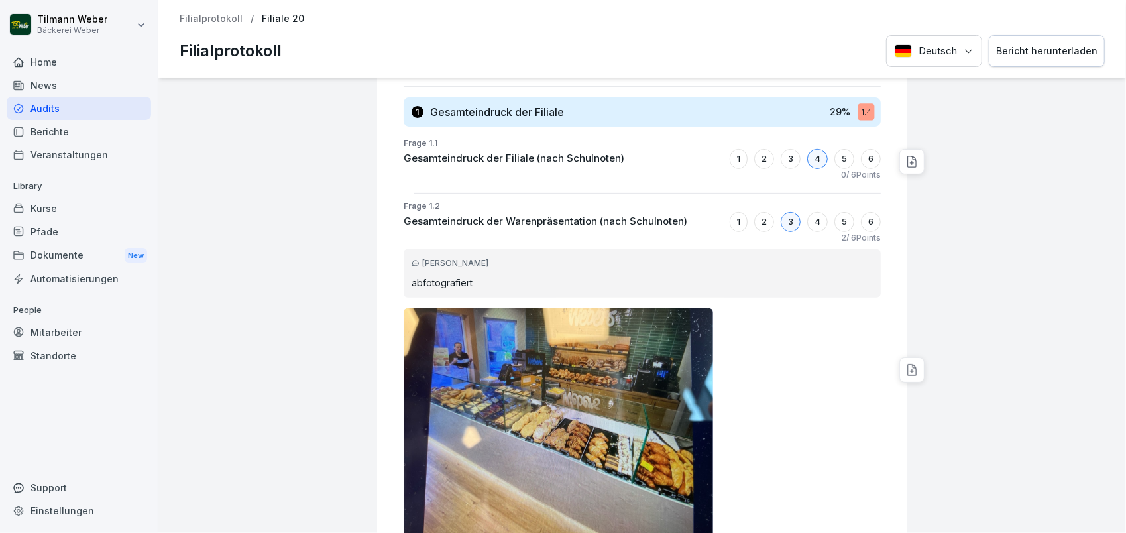
scroll to position [265, 0]
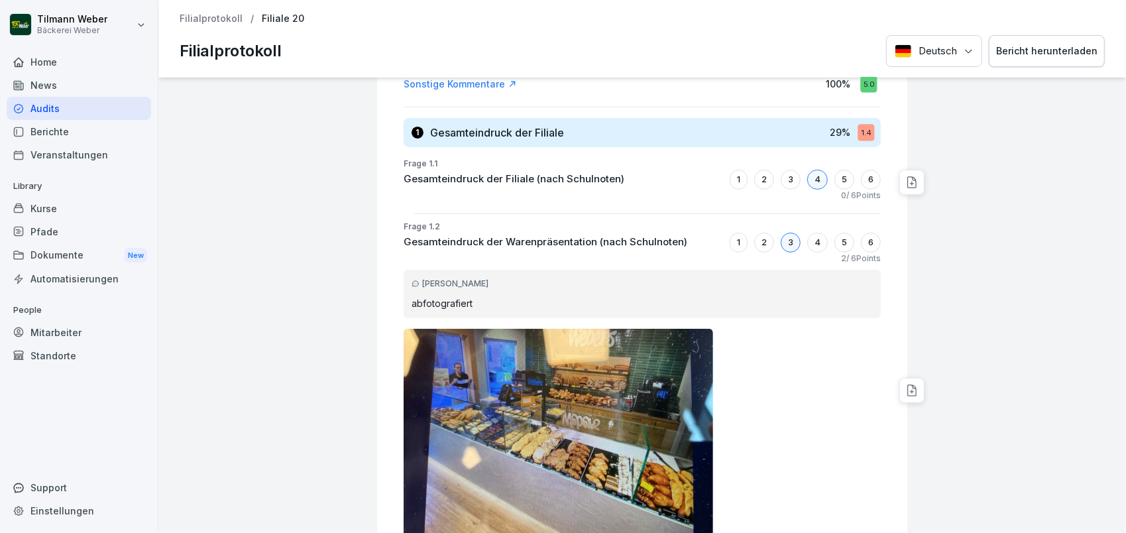
click at [569, 411] on img at bounding box center [559, 445] width 310 height 232
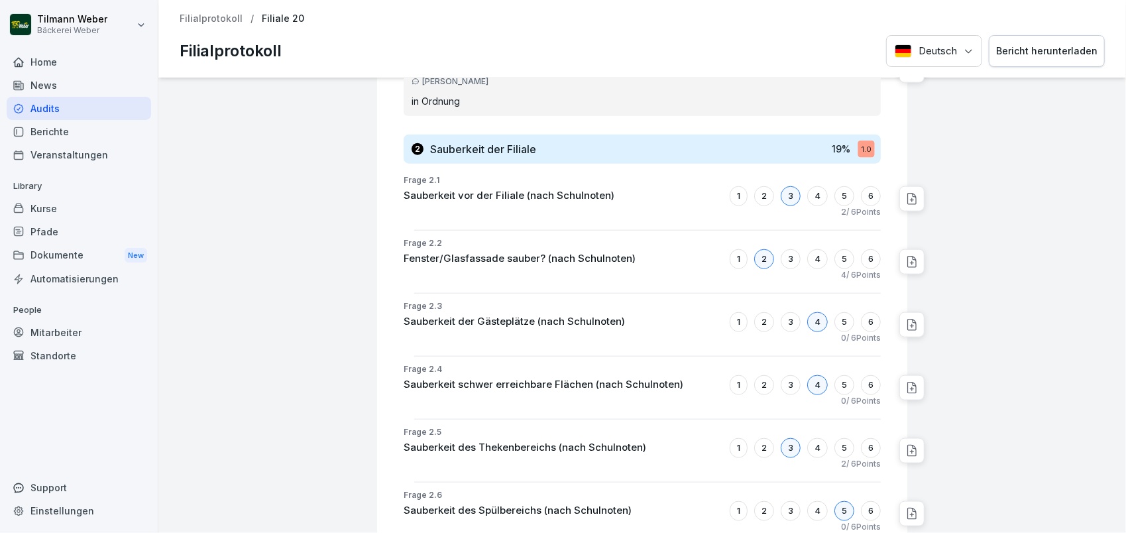
scroll to position [972, 0]
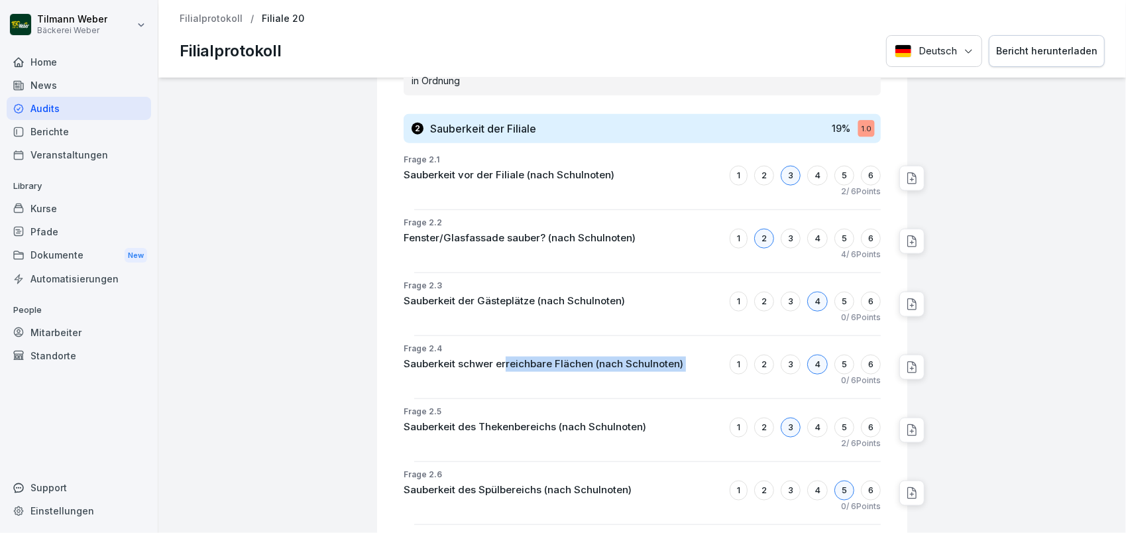
drag, startPoint x: 496, startPoint y: 361, endPoint x: 720, endPoint y: 362, distance: 224.0
click at [720, 362] on div "Sauberkeit schwer erreichbare Flächen (nach Schulnoten) 1 2 3 4 5 6" at bounding box center [642, 365] width 477 height 20
click at [533, 420] on p "Sauberkeit des Thekenbereichs (nach Schulnoten)" at bounding box center [525, 427] width 243 height 15
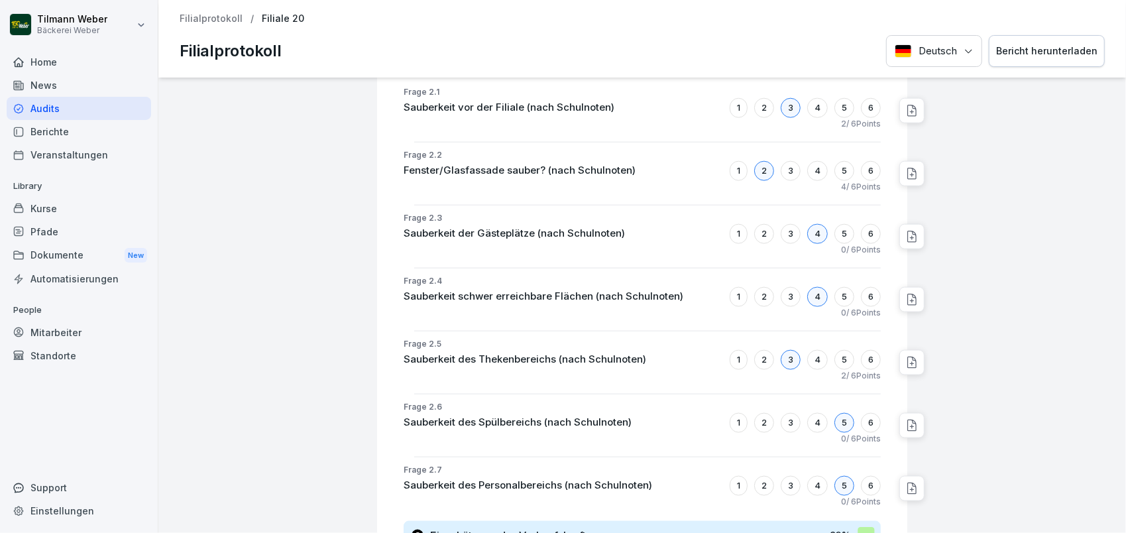
scroll to position [1061, 0]
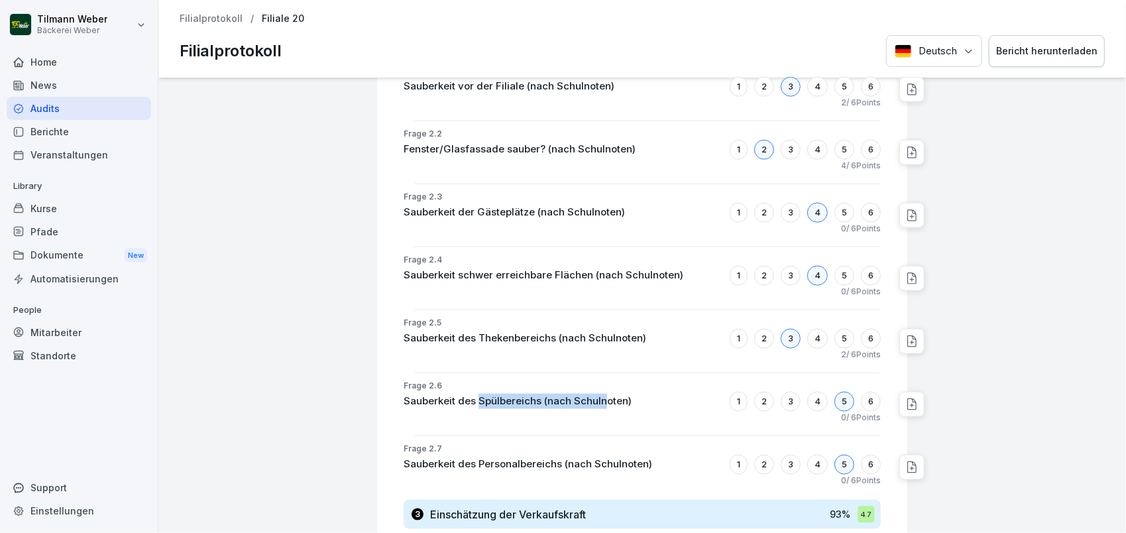
drag, startPoint x: 466, startPoint y: 398, endPoint x: 595, endPoint y: 395, distance: 128.6
click at [595, 395] on p "Sauberkeit des Spülbereichs (nach Schulnoten)" at bounding box center [518, 401] width 228 height 15
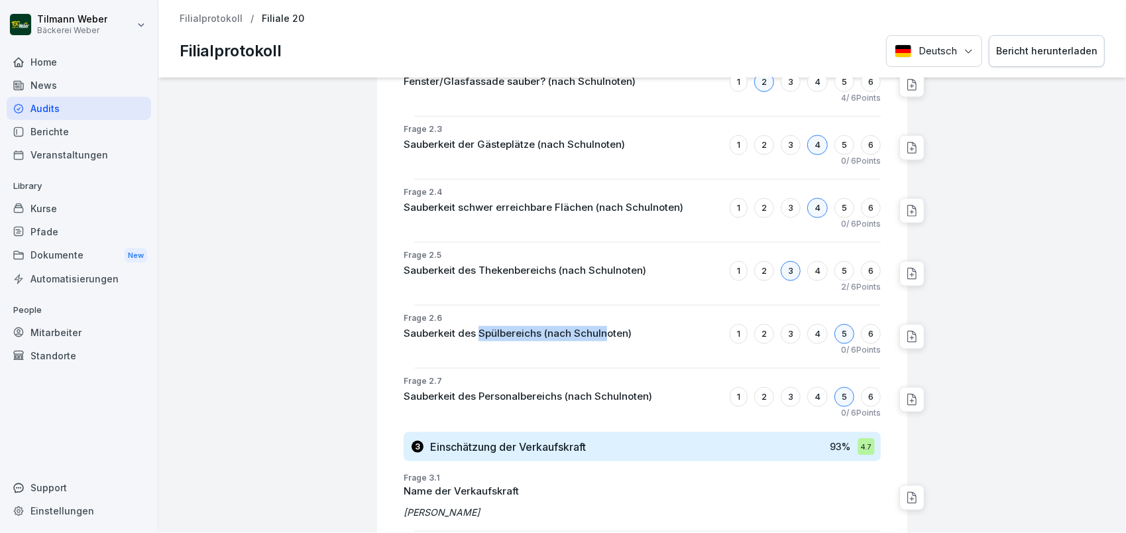
scroll to position [1149, 0]
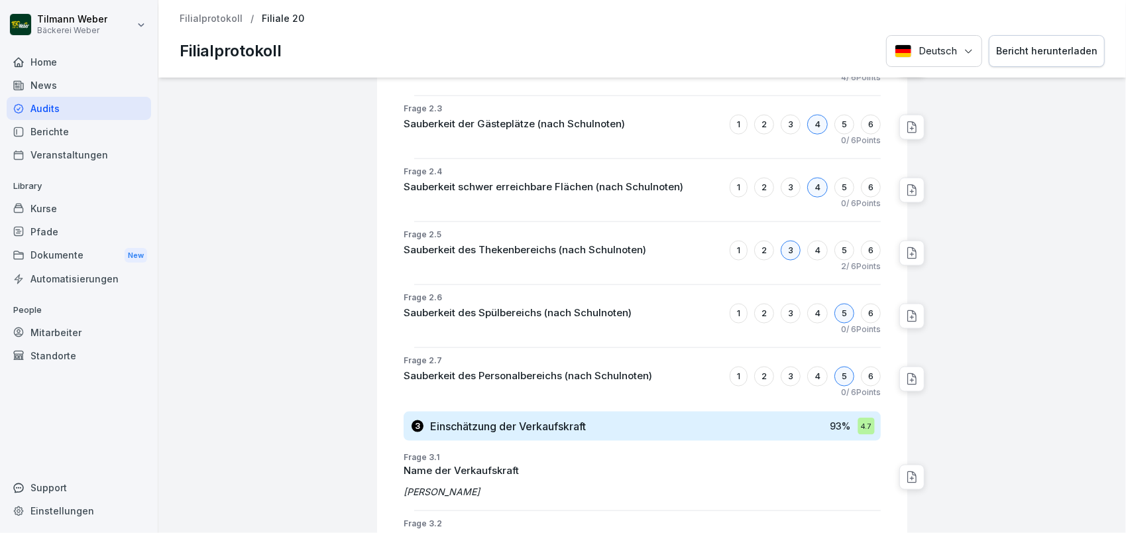
click at [478, 370] on p "Sauberkeit des Personalbereichs (nach Schulnoten)" at bounding box center [528, 376] width 249 height 15
drag, startPoint x: 439, startPoint y: 369, endPoint x: 573, endPoint y: 375, distance: 134.0
click at [573, 375] on p "Sauberkeit des Personalbereichs (nach Schulnoten)" at bounding box center [528, 376] width 249 height 15
drag, startPoint x: 573, startPoint y: 375, endPoint x: 440, endPoint y: 369, distance: 132.7
click at [440, 369] on p "Sauberkeit des Personalbereichs (nach Schulnoten)" at bounding box center [528, 376] width 249 height 15
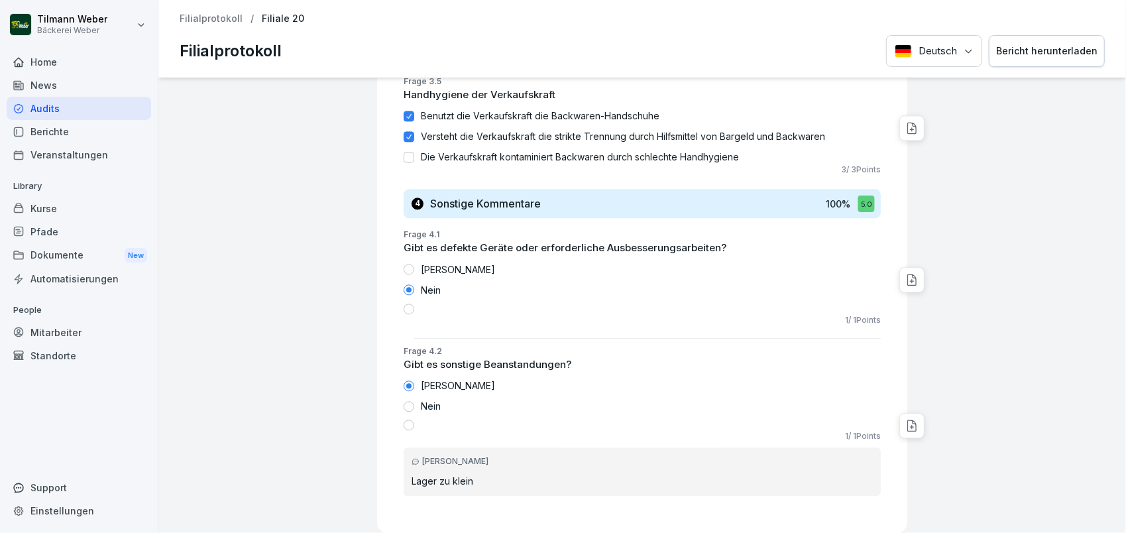
scroll to position [2121, 0]
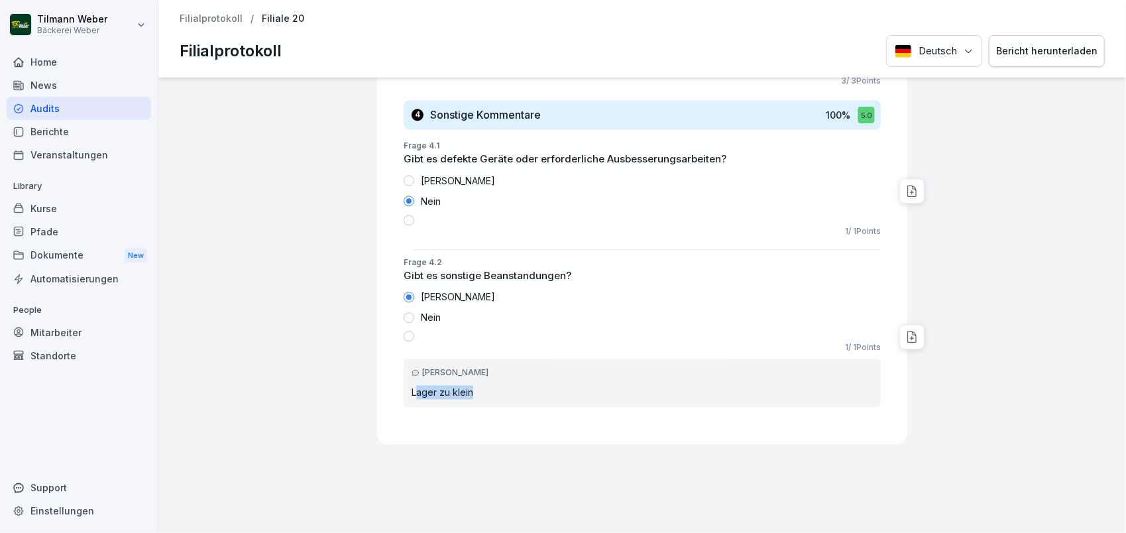
drag, startPoint x: 407, startPoint y: 388, endPoint x: 479, endPoint y: 383, distance: 71.7
click at [479, 385] on p "Lager zu klein" at bounding box center [642, 392] width 461 height 14
click at [481, 388] on p "Lager zu klein" at bounding box center [642, 392] width 461 height 14
drag, startPoint x: 468, startPoint y: 388, endPoint x: 386, endPoint y: 390, distance: 81.6
click at [388, 390] on div "Frage 4.2 Gibt es sonstige Beanstandungen? Ja Nein 1 / 1 Points [PERSON_NAME] L…" at bounding box center [648, 338] width 520 height 162
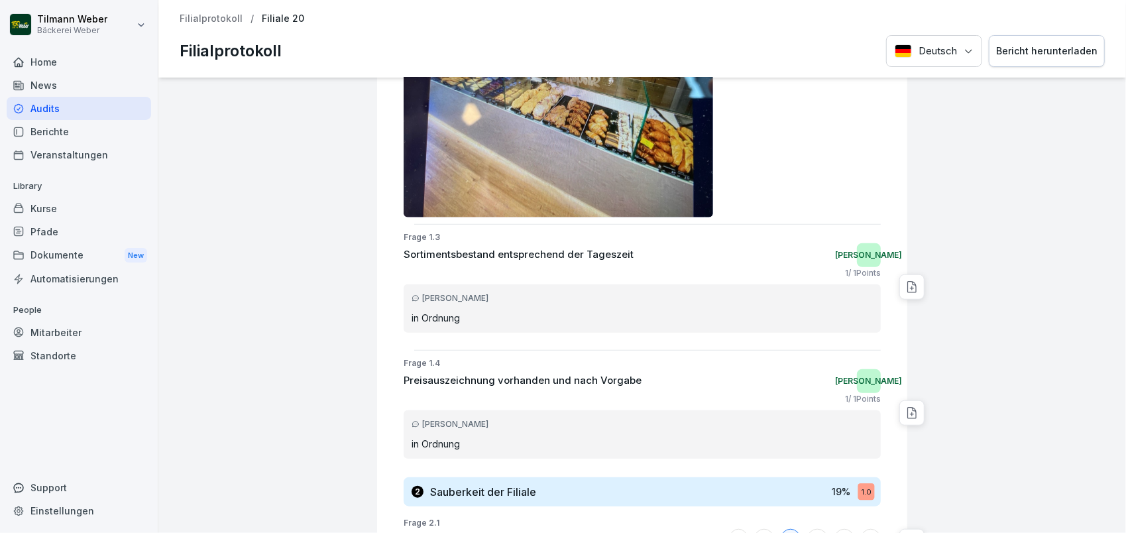
scroll to position [530, 0]
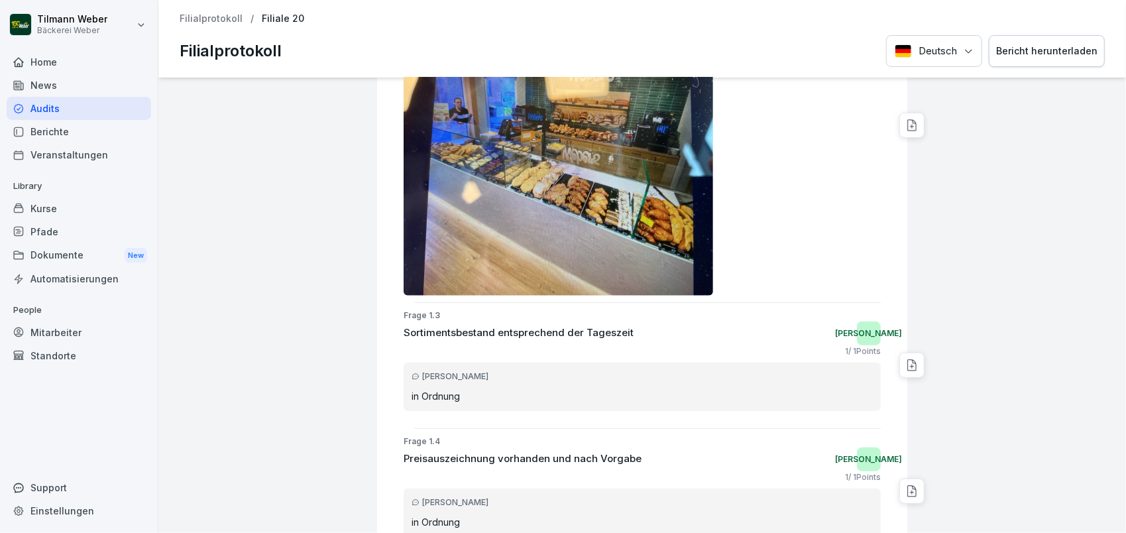
click at [203, 24] on p "Filialprotokoll" at bounding box center [211, 18] width 63 height 11
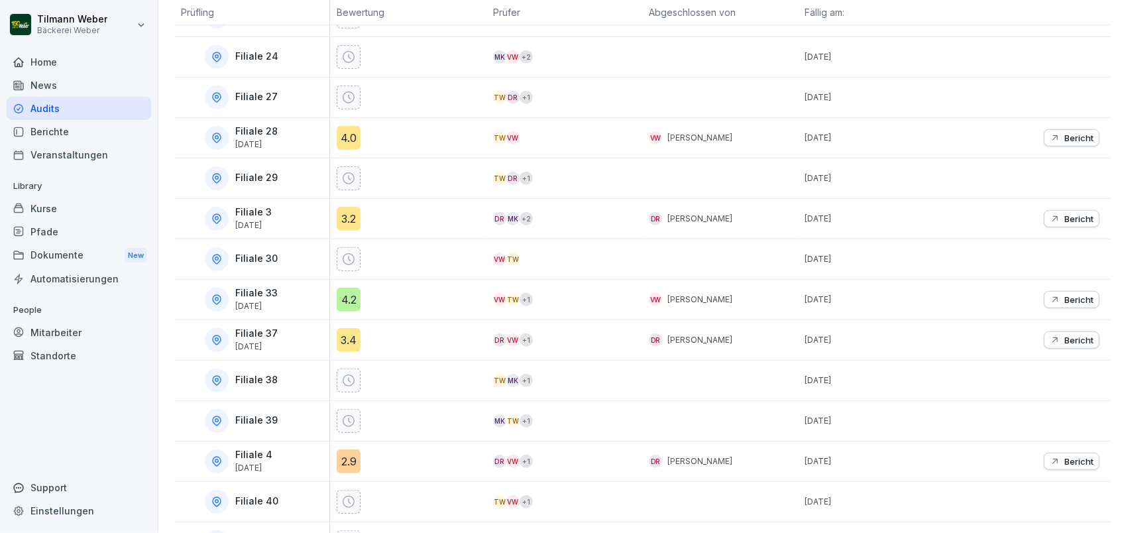
scroll to position [618, 0]
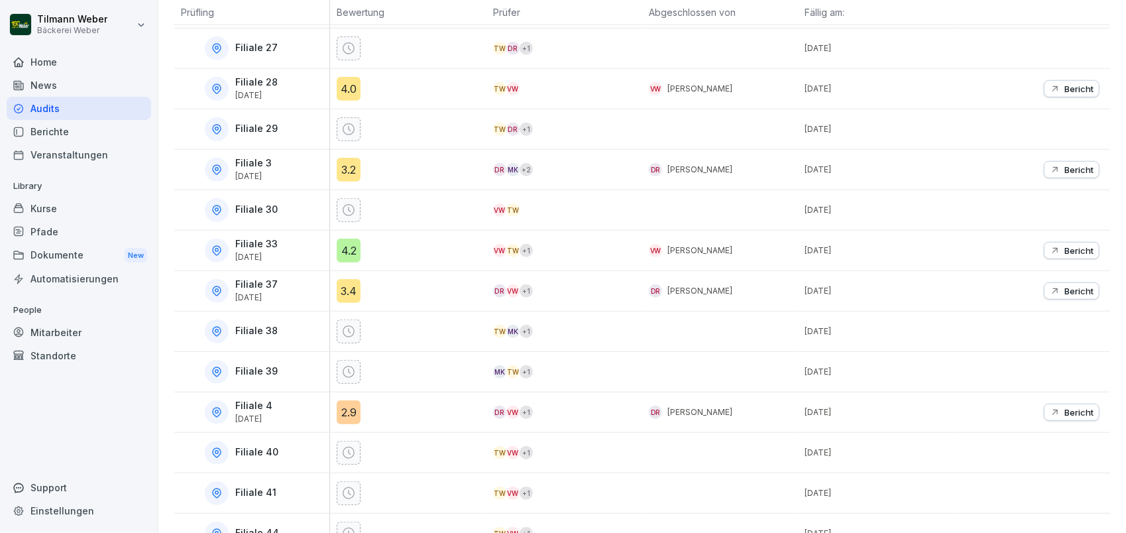
click at [353, 252] on div "4.2" at bounding box center [349, 251] width 24 height 24
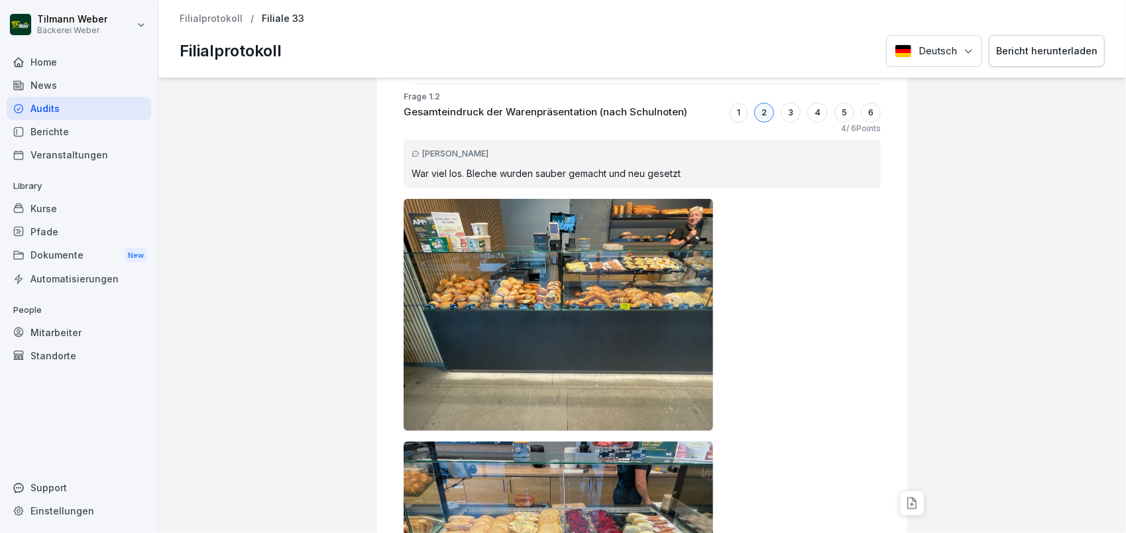
scroll to position [386, 0]
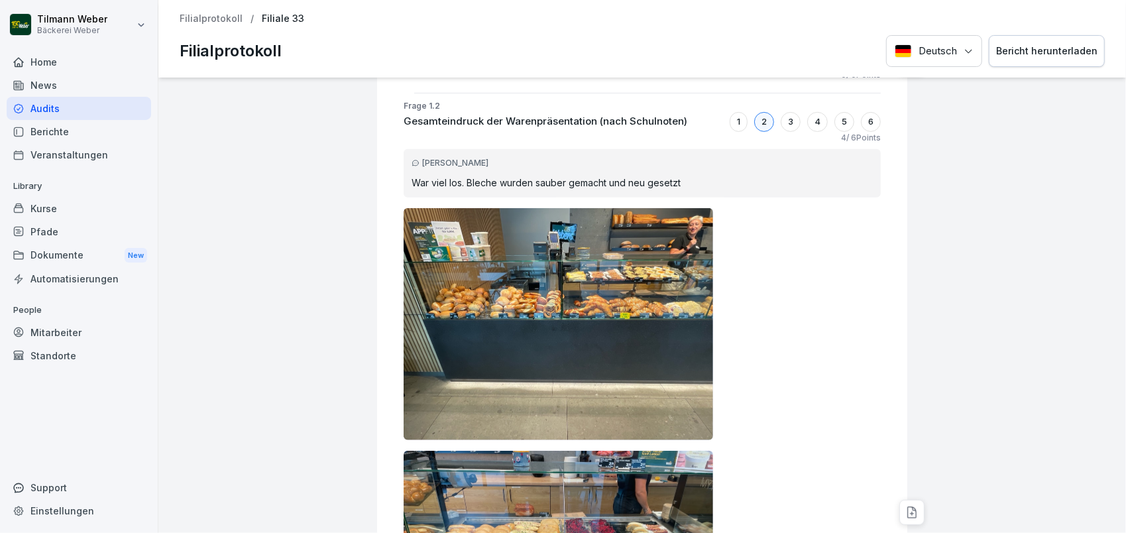
drag, startPoint x: 701, startPoint y: 308, endPoint x: 755, endPoint y: 335, distance: 60.8
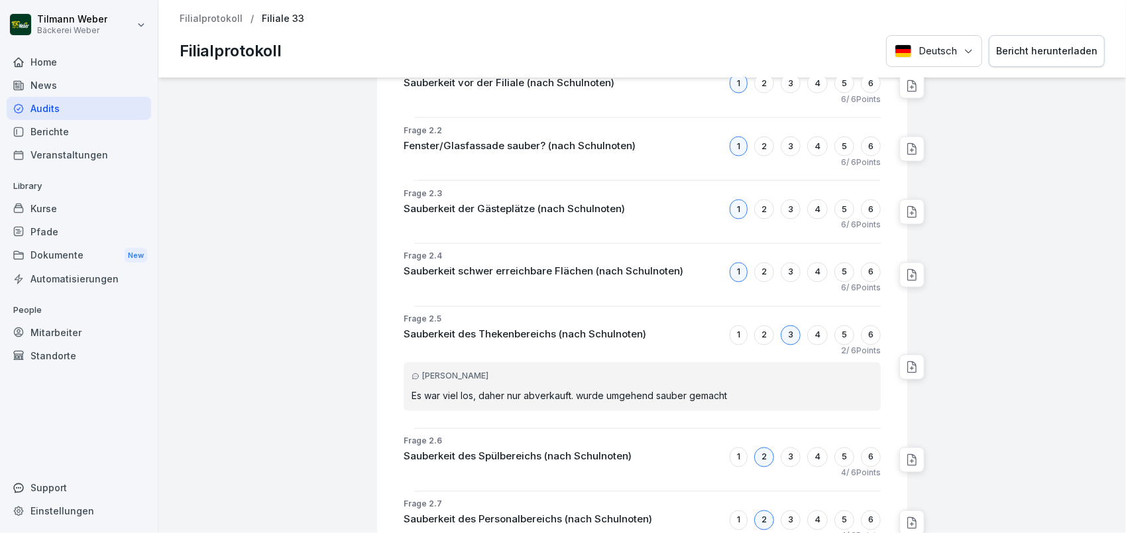
scroll to position [1623, 0]
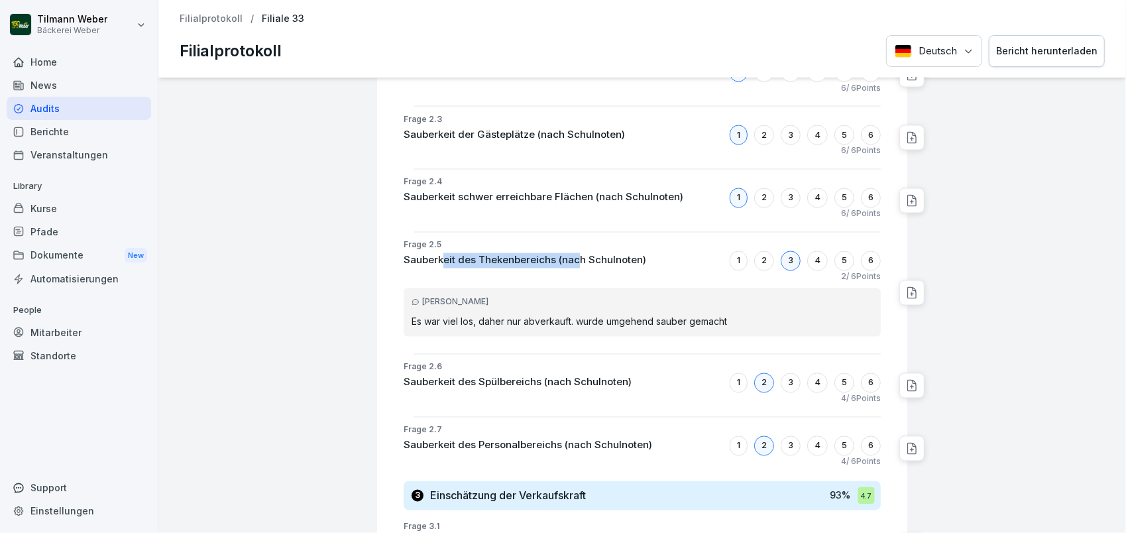
drag, startPoint x: 433, startPoint y: 257, endPoint x: 570, endPoint y: 256, distance: 137.2
click at [570, 256] on p "Sauberkeit des Thekenbereichs (nach Schulnoten)" at bounding box center [525, 260] width 243 height 15
drag, startPoint x: 570, startPoint y: 256, endPoint x: 529, endPoint y: 298, distance: 59.1
click at [529, 298] on div "[PERSON_NAME]" at bounding box center [642, 302] width 461 height 12
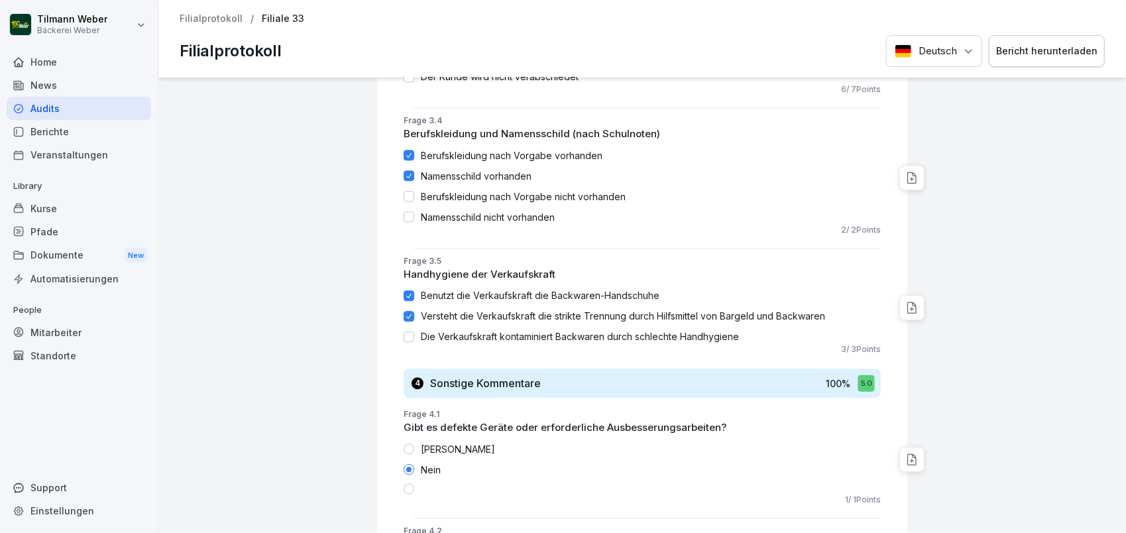
scroll to position [2596, 0]
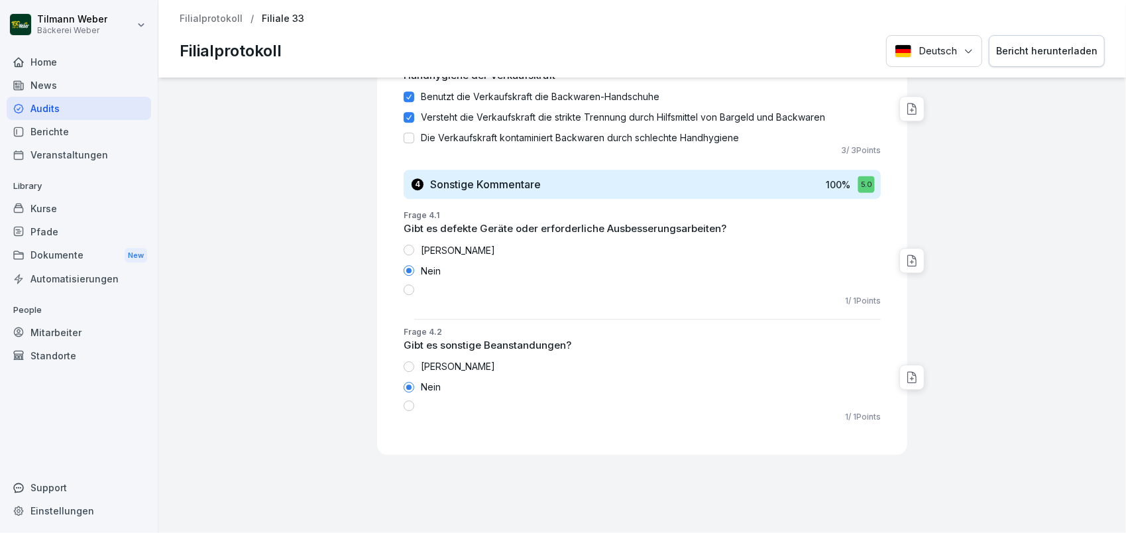
click at [219, 18] on p "Filialprotokoll" at bounding box center [211, 18] width 63 height 11
